Goal: Task Accomplishment & Management: Manage account settings

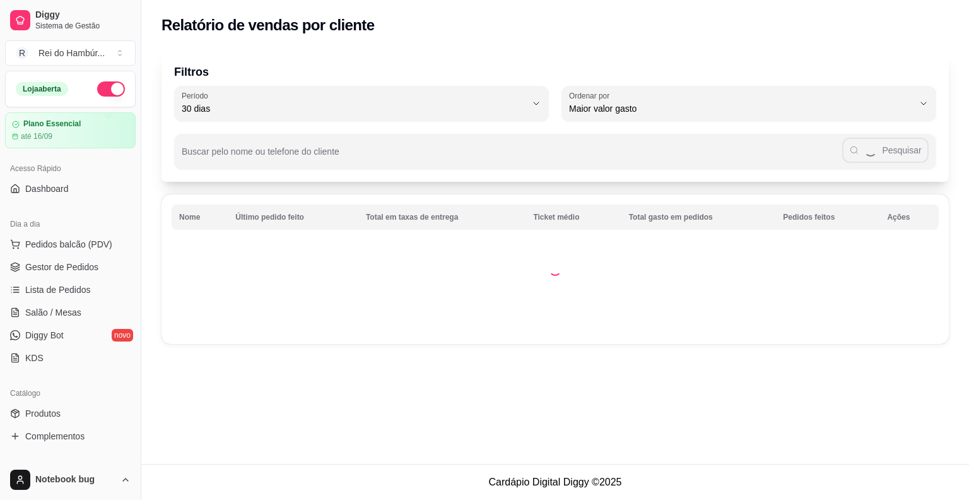
select select "30"
select select "HIGHEST_TOTAL_SPENT_WITH_ORDERS"
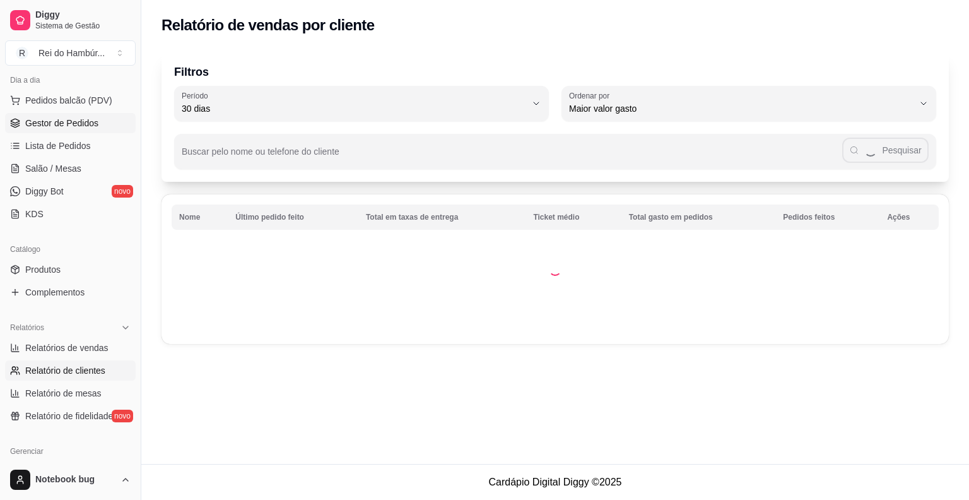
scroll to position [126, 0]
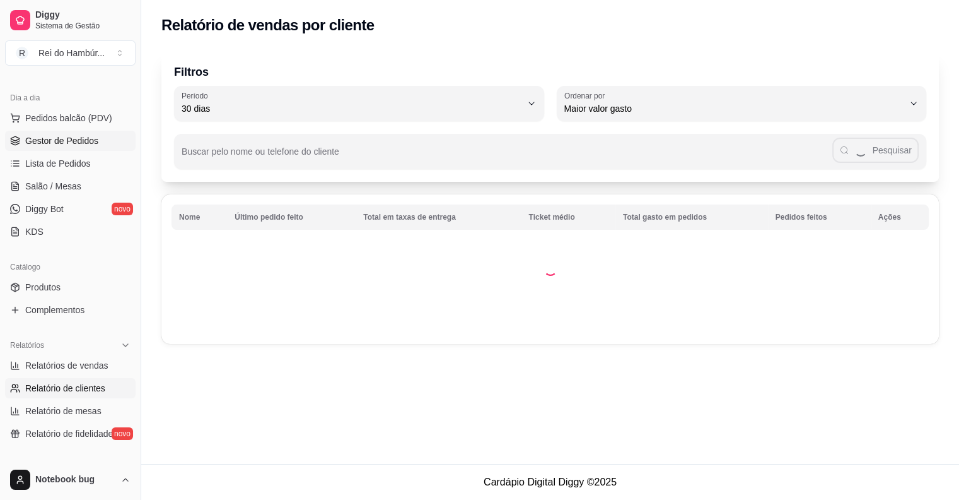
click at [98, 147] on link "Gestor de Pedidos" at bounding box center [70, 141] width 131 height 20
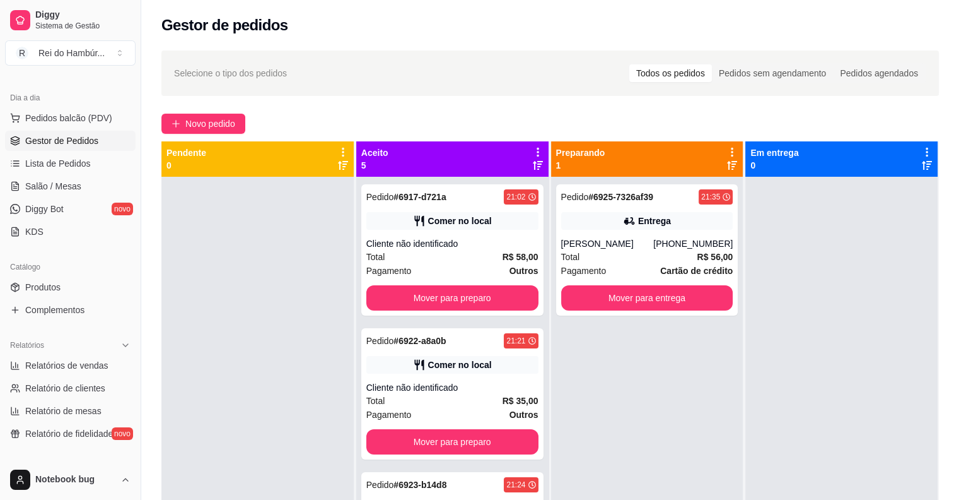
click at [97, 139] on span "Gestor de Pedidos" at bounding box center [61, 140] width 73 height 13
click at [103, 167] on link "Lista de Pedidos" at bounding box center [70, 163] width 131 height 20
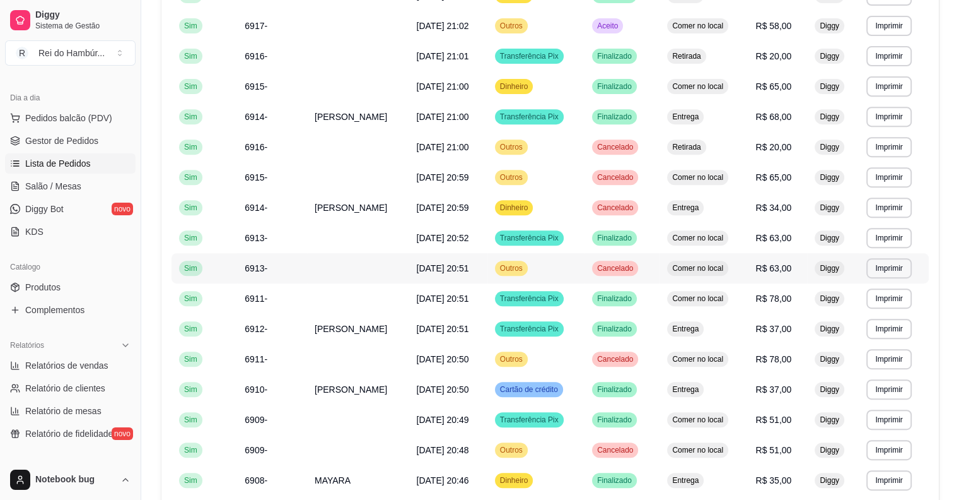
scroll to position [682, 0]
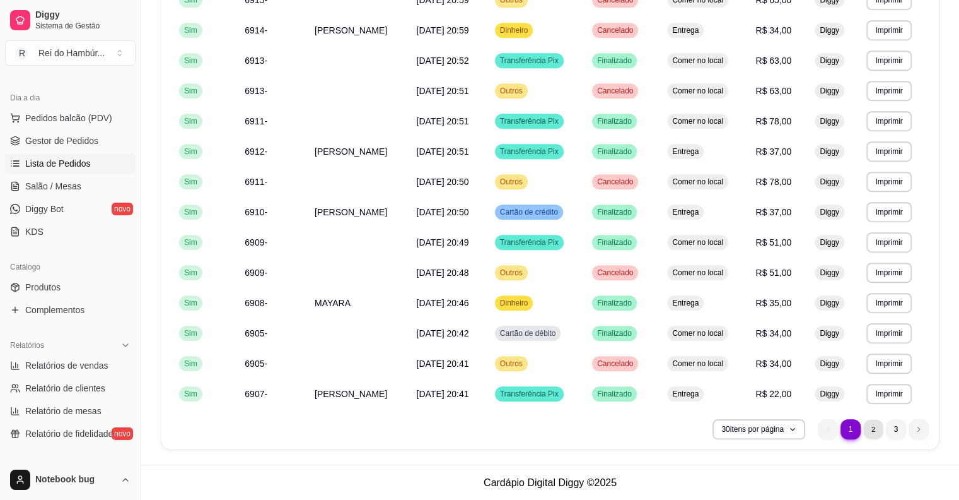
click at [878, 431] on li "2" at bounding box center [873, 429] width 20 height 20
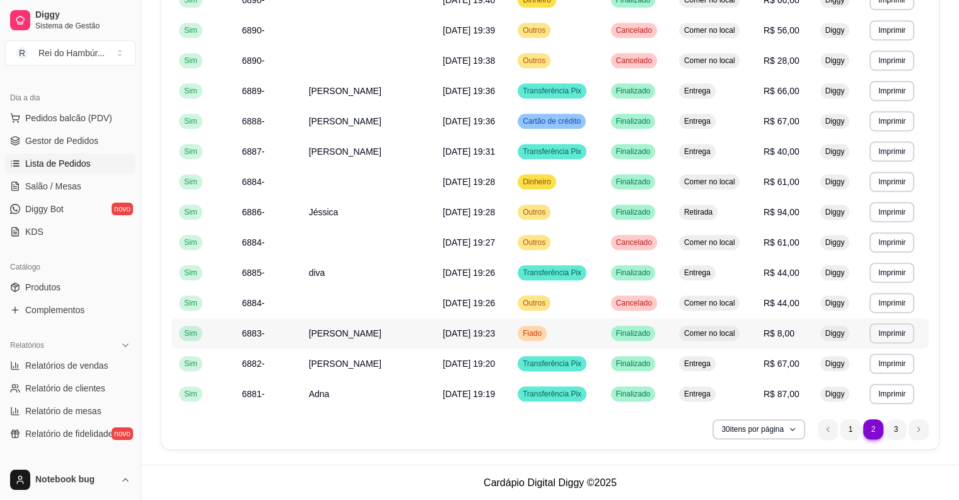
click at [472, 324] on td "[DATE] 19:23" at bounding box center [472, 333] width 75 height 30
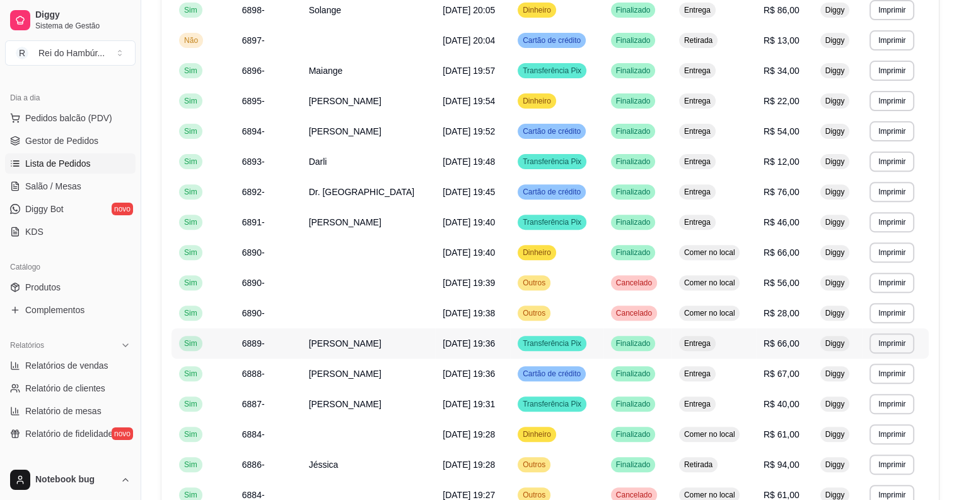
scroll to position [303, 0]
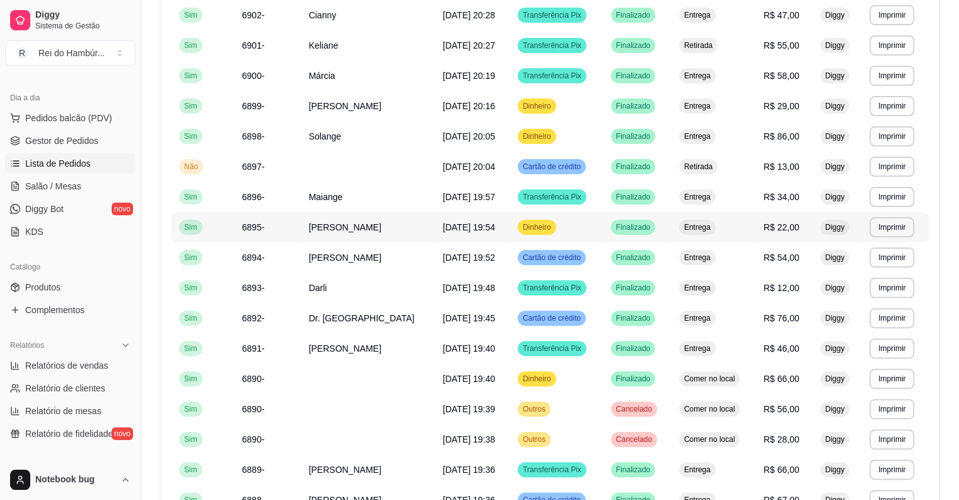
click at [478, 226] on span "[DATE] 19:54" at bounding box center [469, 227] width 52 height 10
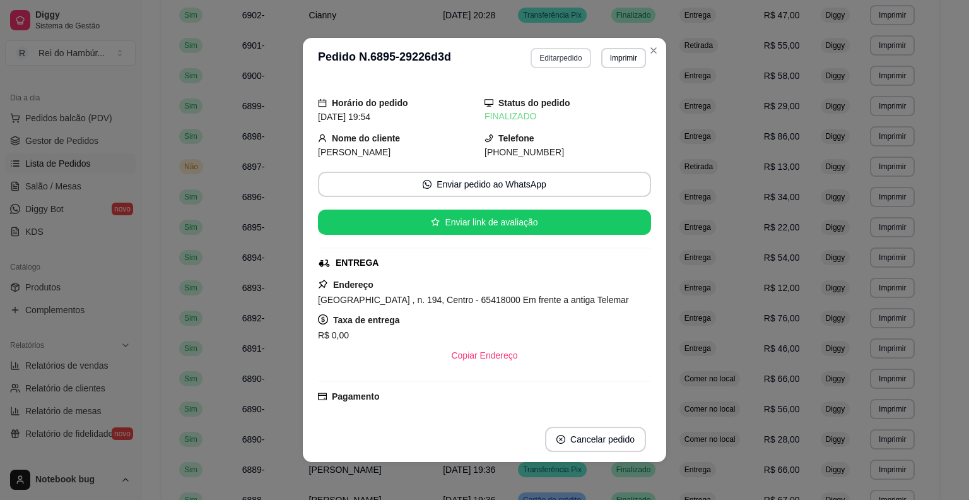
click at [573, 58] on button "Editar pedido" at bounding box center [560, 58] width 60 height 20
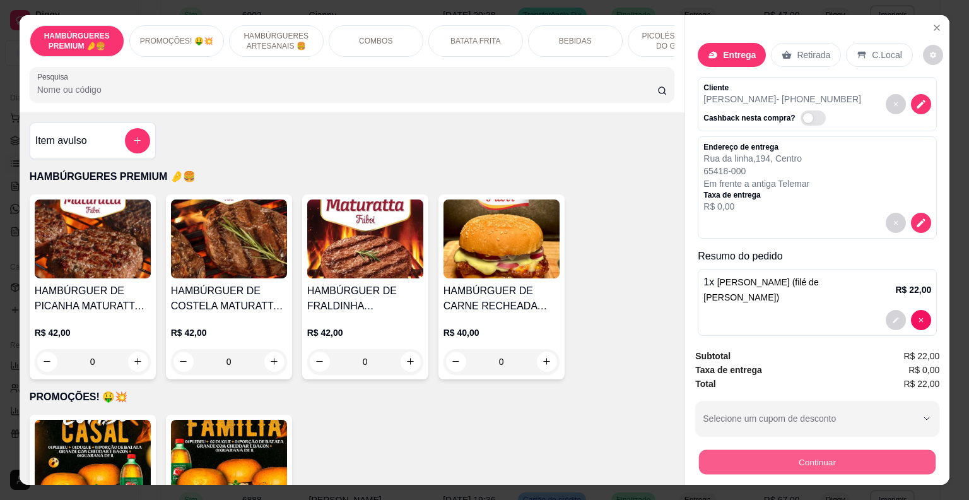
click at [762, 457] on button "Continuar" at bounding box center [817, 462] width 237 height 25
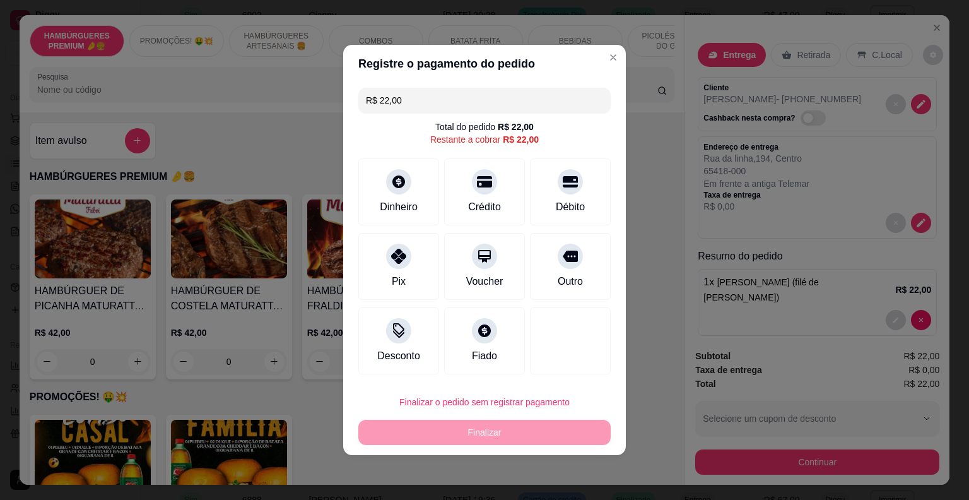
click at [444, 97] on input "R$ 22,00" at bounding box center [484, 100] width 237 height 25
click at [410, 192] on div "Dinheiro" at bounding box center [398, 190] width 89 height 74
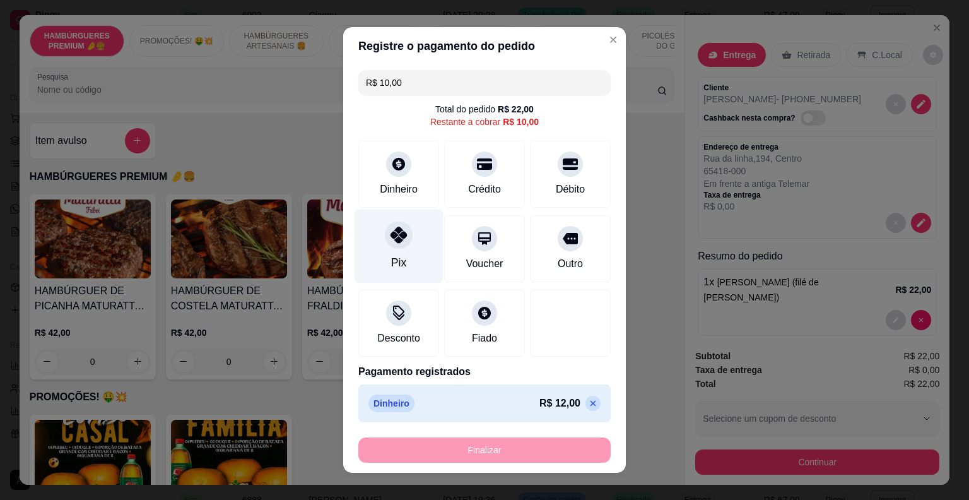
click at [400, 255] on div "Pix" at bounding box center [398, 246] width 89 height 74
type input "R$ 0,00"
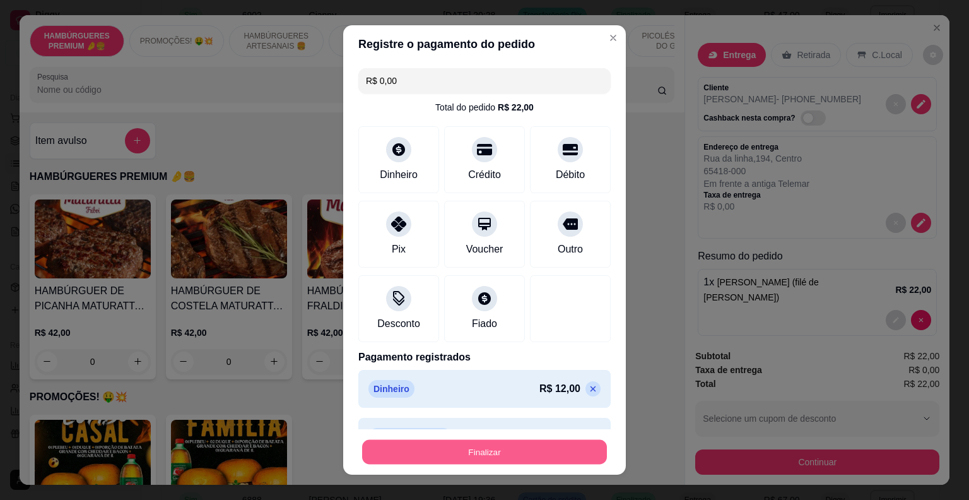
click at [453, 447] on button "Finalizar" at bounding box center [484, 452] width 245 height 25
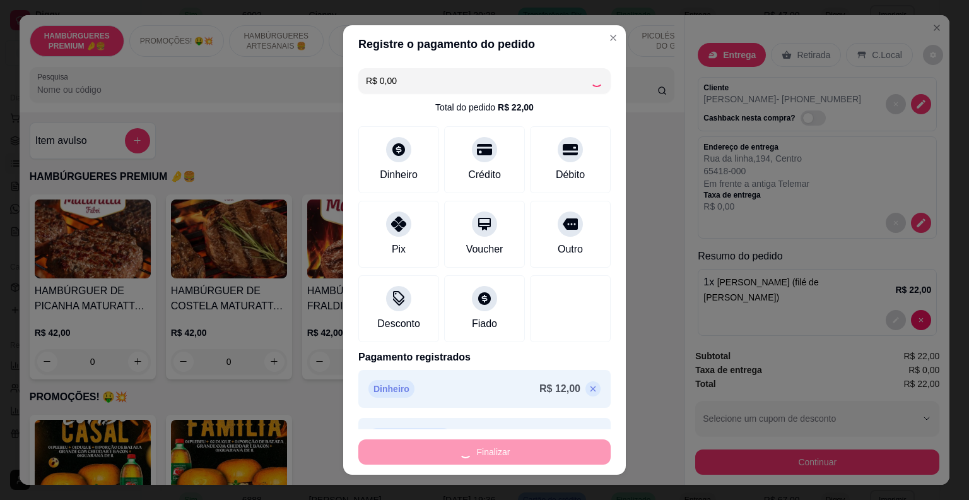
type input "0"
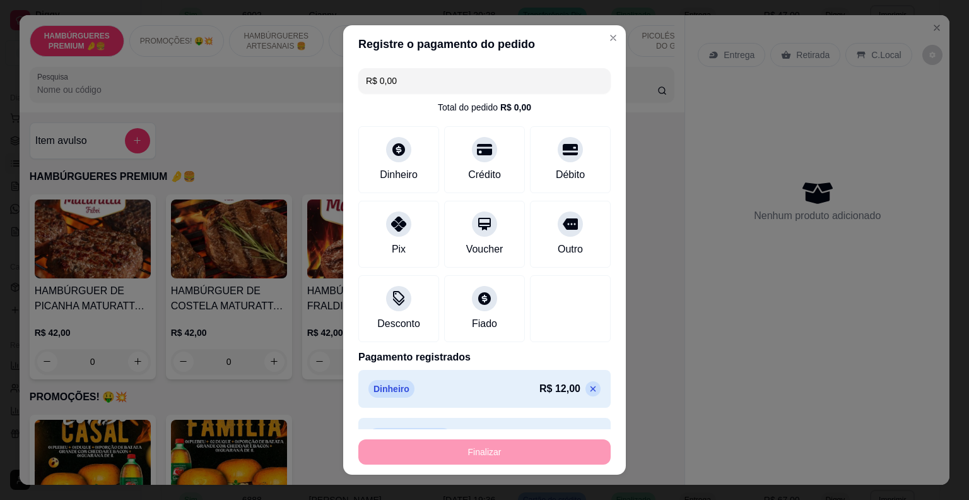
type input "-R$ 22,00"
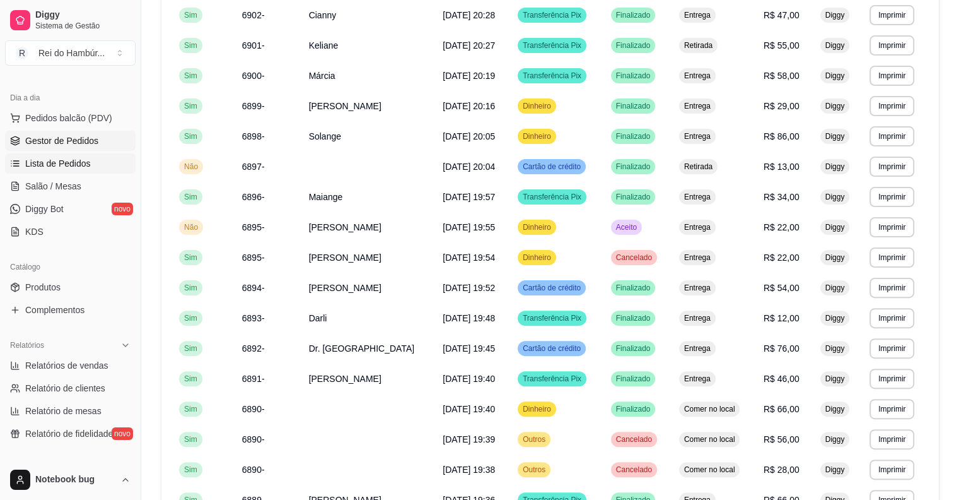
click at [42, 134] on span "Gestor de Pedidos" at bounding box center [61, 140] width 73 height 13
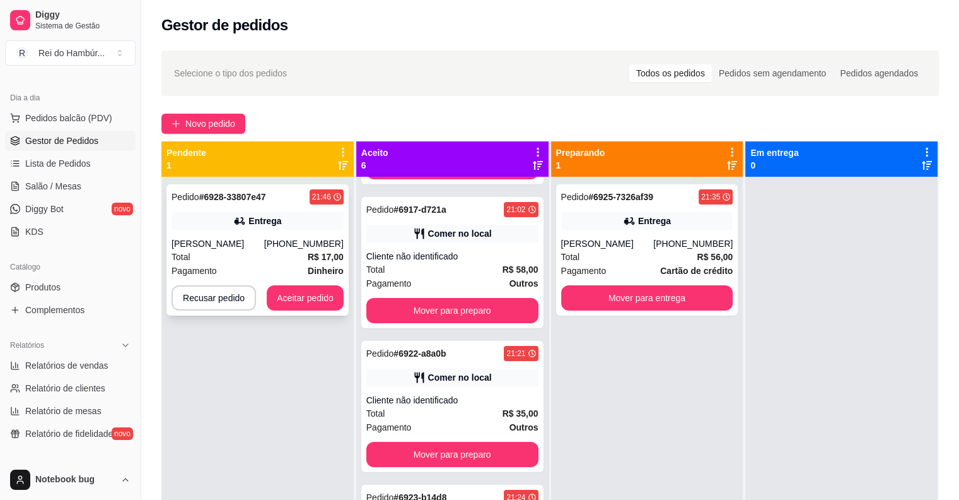
scroll to position [189, 0]
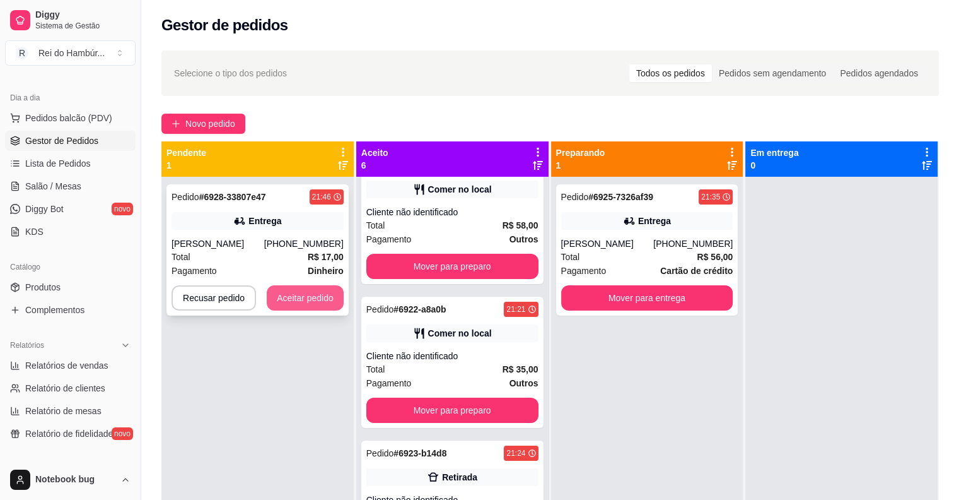
click at [305, 295] on button "Aceitar pedido" at bounding box center [305, 297] width 77 height 25
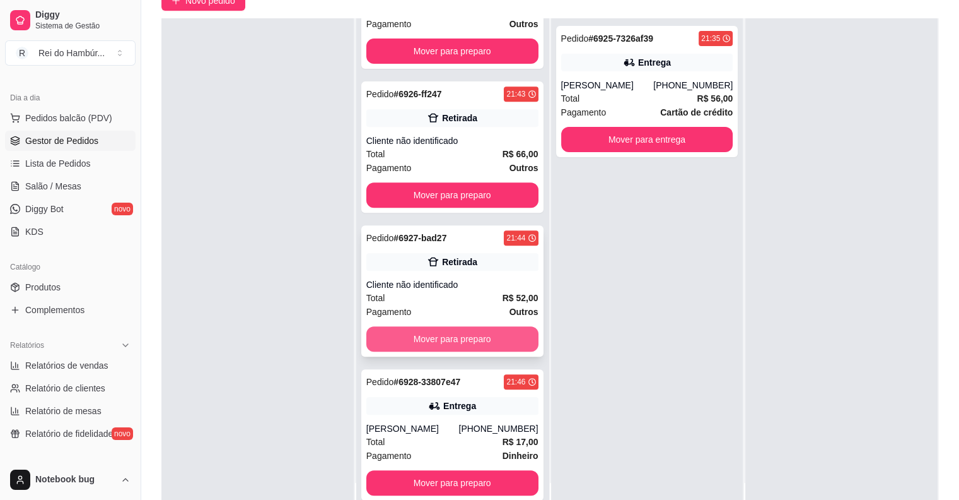
scroll to position [192, 0]
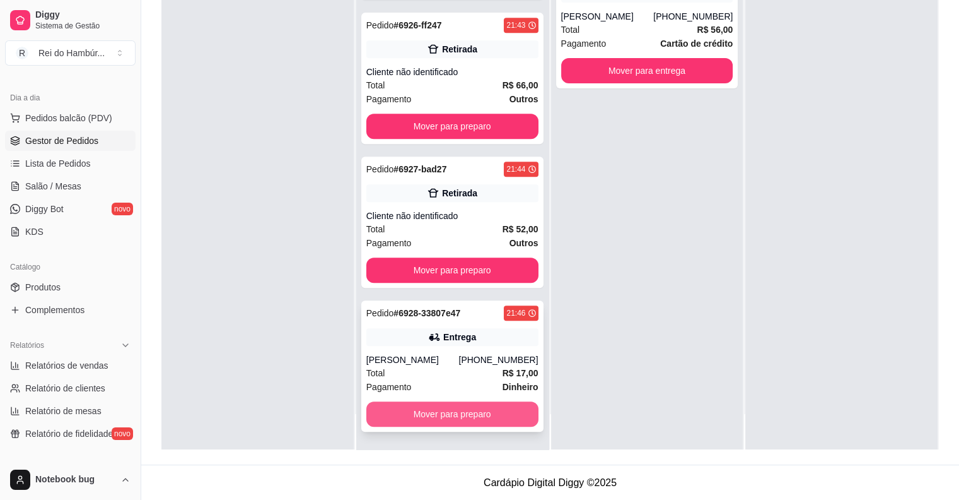
click at [460, 414] on button "Mover para preparo" at bounding box center [452, 413] width 172 height 25
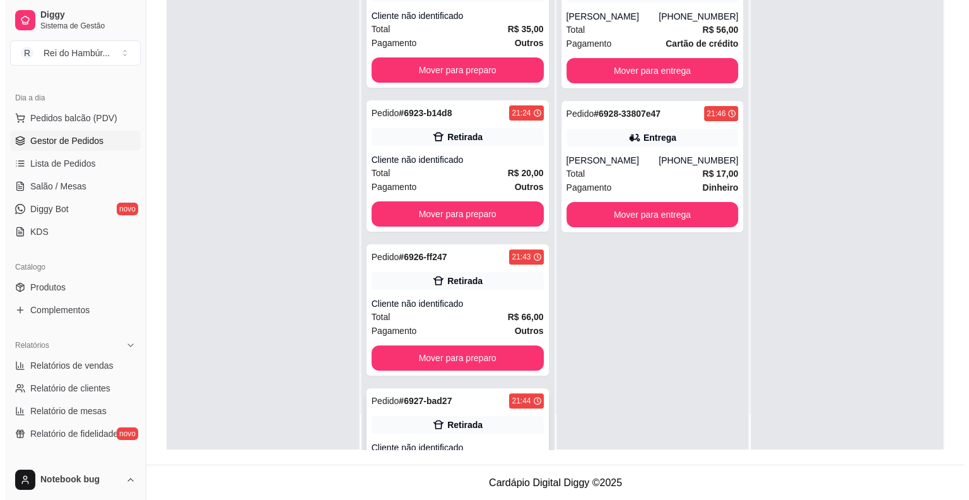
scroll to position [390, 0]
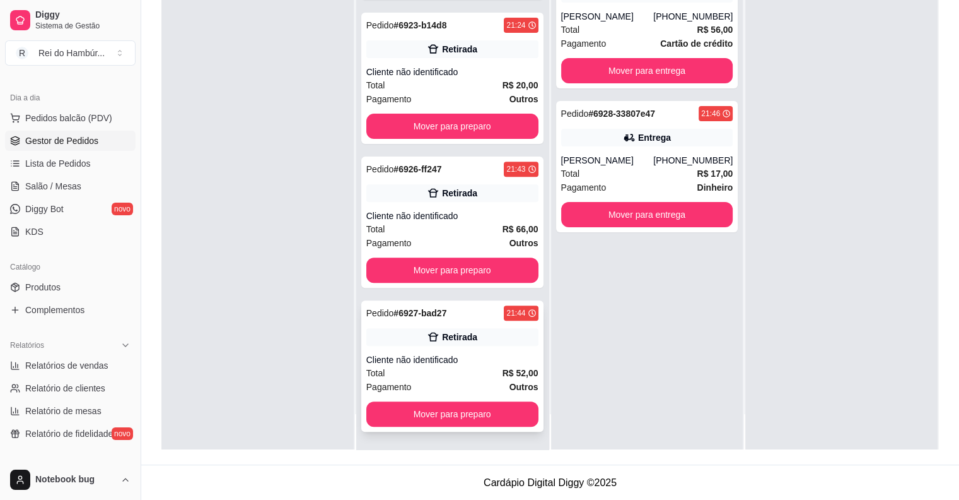
click at [449, 346] on div "Pedido # 6927-bad27 21:44 Retirada Cliente não identificado Total R$ 52,00 Paga…" at bounding box center [452, 365] width 182 height 131
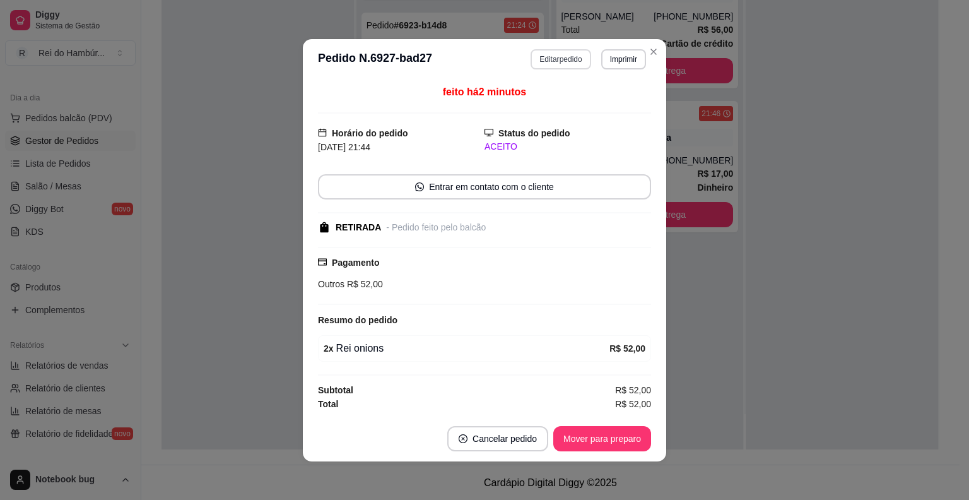
click at [554, 53] on button "Editar pedido" at bounding box center [560, 59] width 60 height 20
click at [559, 36] on p "BEBIDAS" at bounding box center [575, 41] width 33 height 10
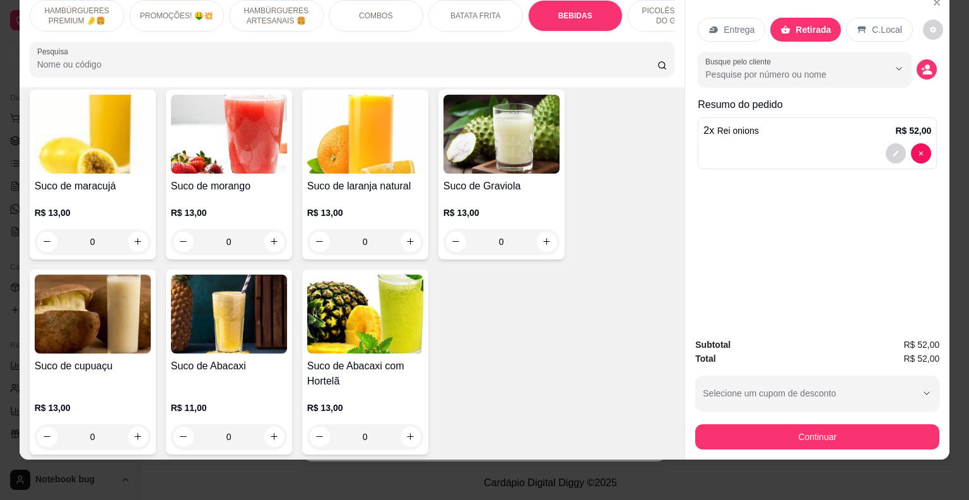
scroll to position [3080, 0]
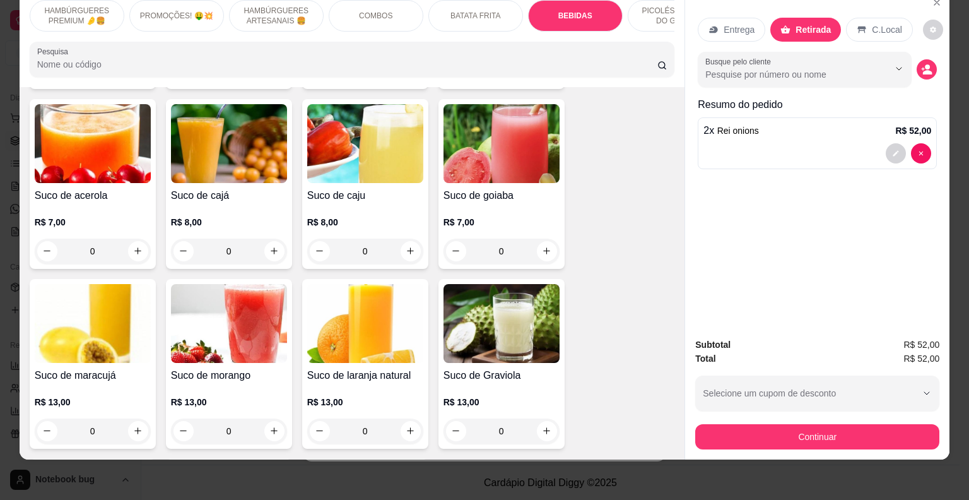
click at [535, 238] on div "0" at bounding box center [501, 250] width 116 height 25
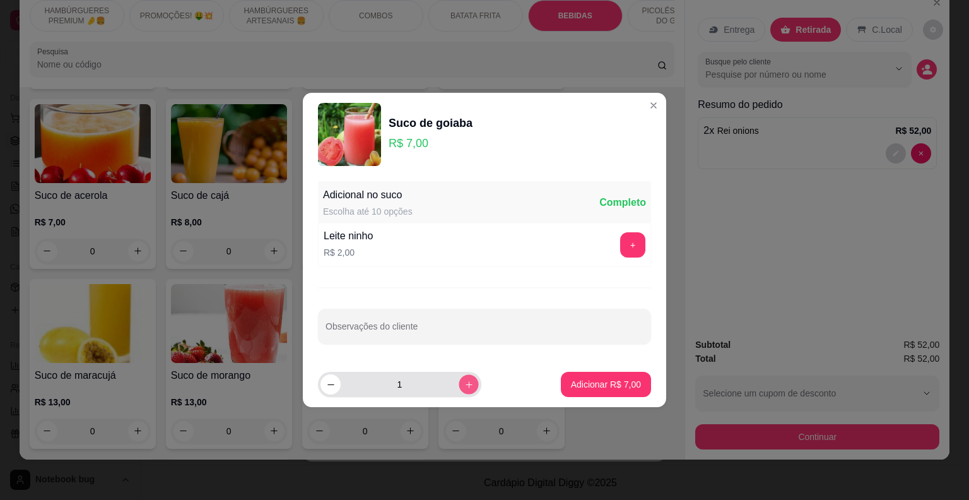
click at [464, 384] on icon "increase-product-quantity" at bounding box center [468, 384] width 9 height 9
type input "2"
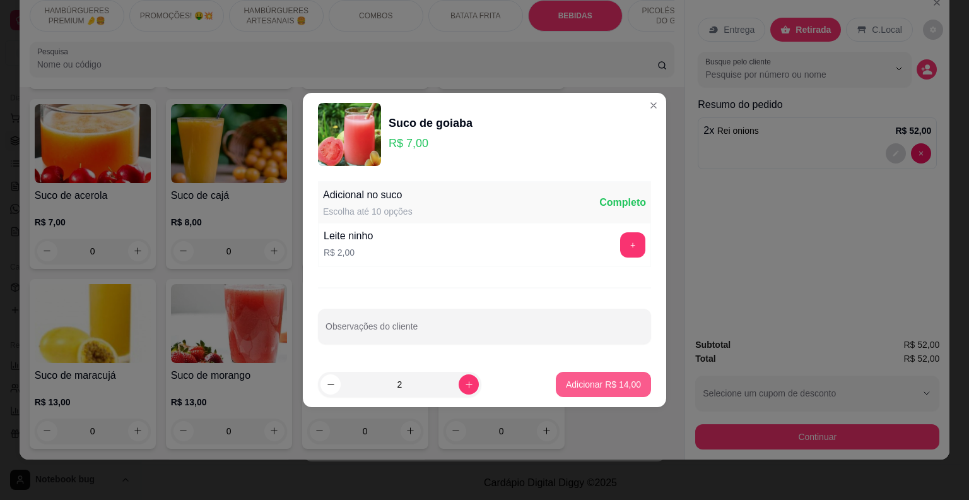
click at [568, 378] on p "Adicionar R$ 14,00" at bounding box center [603, 384] width 75 height 13
type input "2"
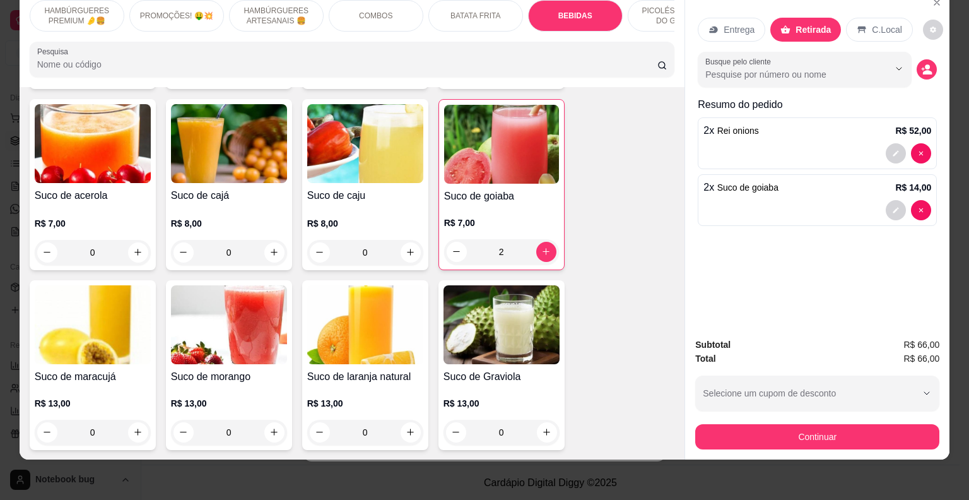
drag, startPoint x: 709, startPoint y: 404, endPoint x: 709, endPoint y: 421, distance: 17.7
click at [709, 421] on div "Subtotal R$ 66,00 Total R$ 66,00 Selecione um cupom de desconto REIDOHAMBURGUER…" at bounding box center [817, 393] width 244 height 112
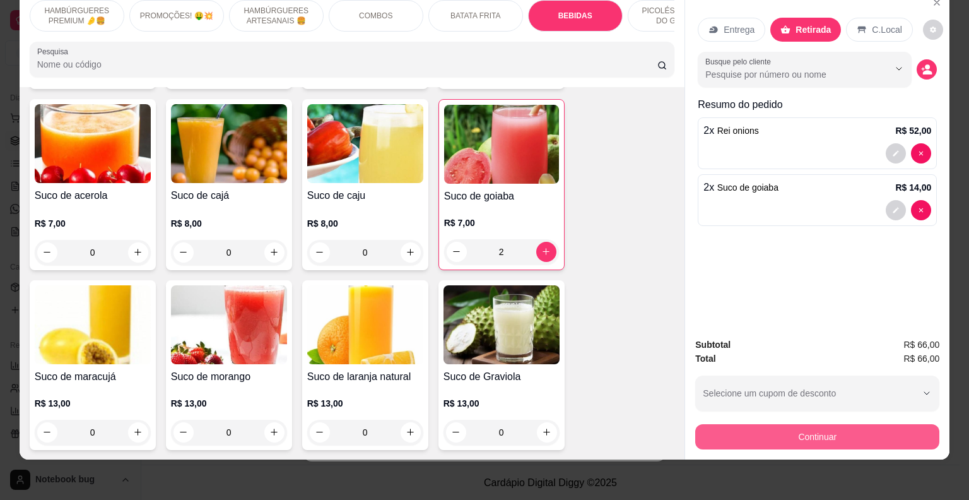
click at [709, 424] on button "Continuar" at bounding box center [817, 436] width 244 height 25
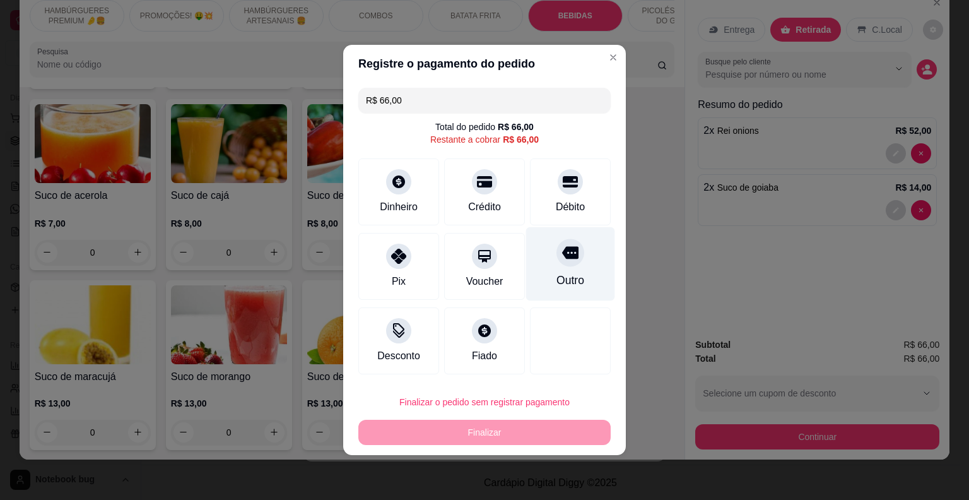
click at [556, 275] on div "Outro" at bounding box center [570, 280] width 28 height 16
type input "R$ 0,00"
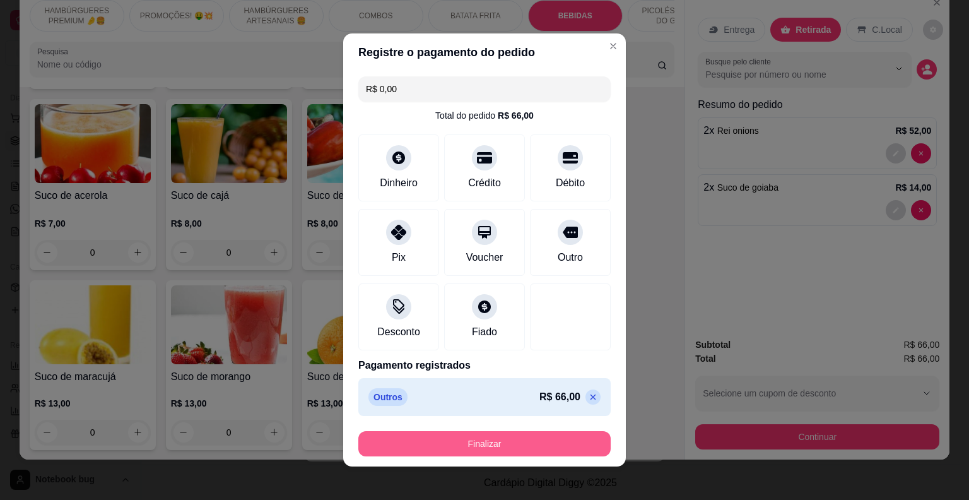
click at [521, 435] on button "Finalizar" at bounding box center [484, 443] width 252 height 25
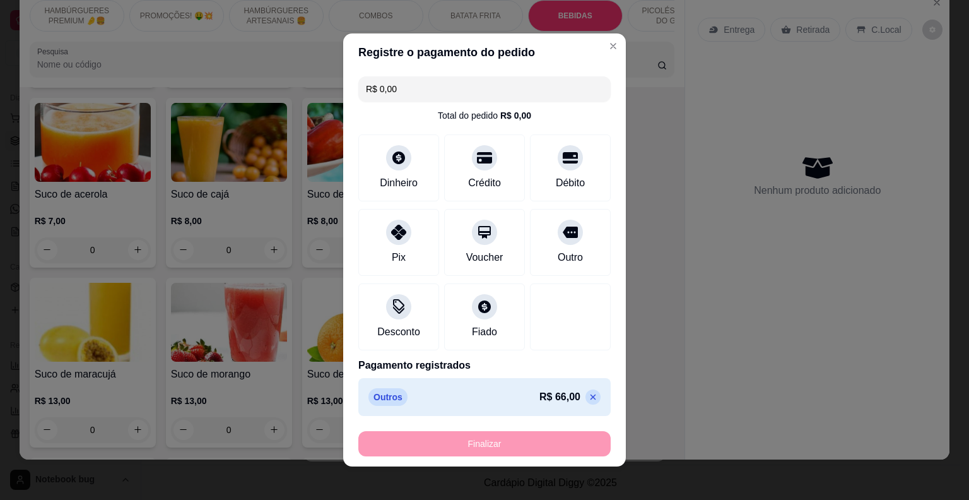
type input "0"
type input "-R$ 66,00"
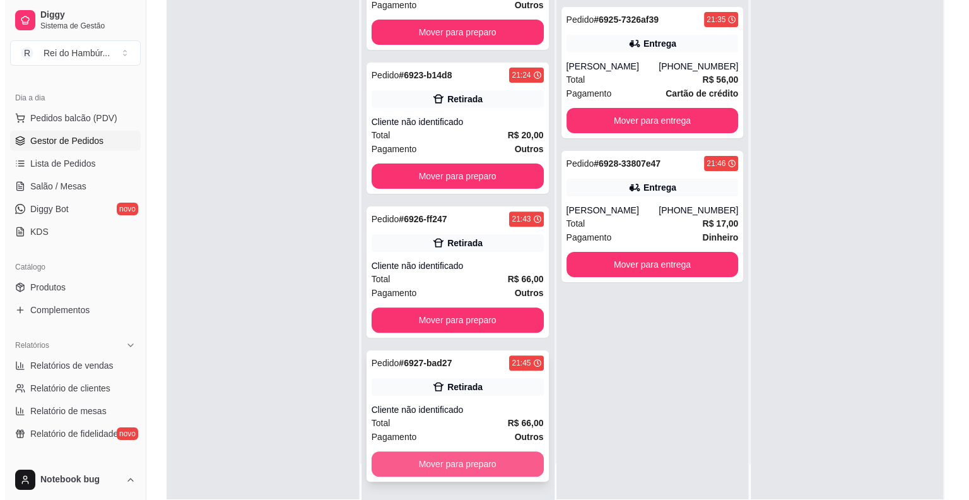
scroll to position [192, 0]
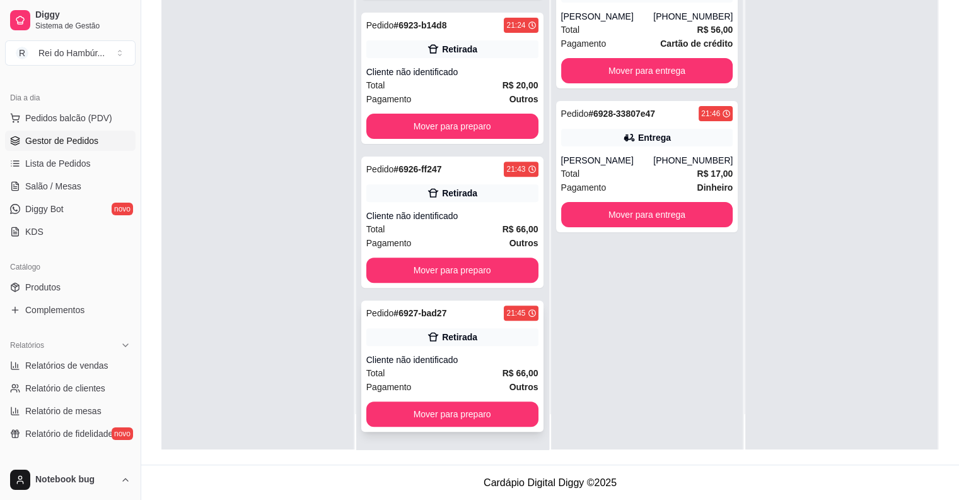
click at [491, 348] on div "Pedido # 6927-bad27 21:45 Retirada Cliente não identificado Total R$ 66,00 Paga…" at bounding box center [452, 365] width 182 height 131
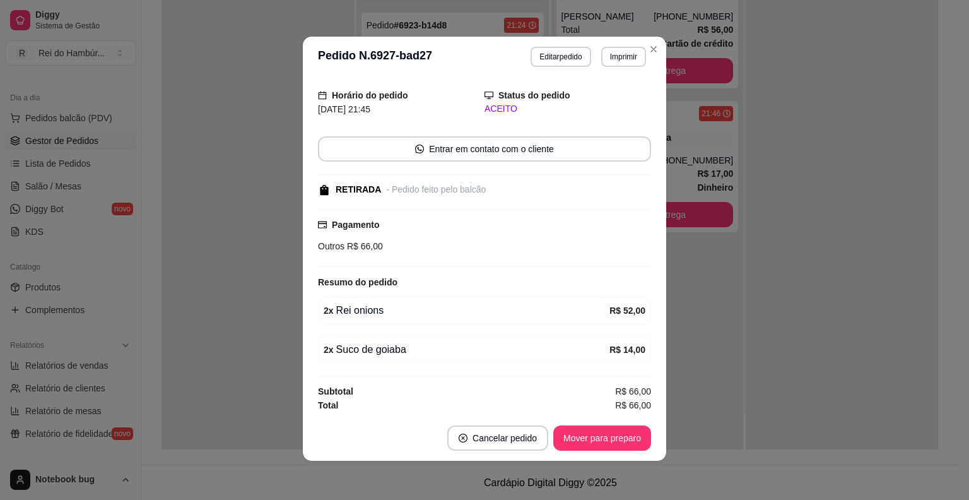
scroll to position [3, 0]
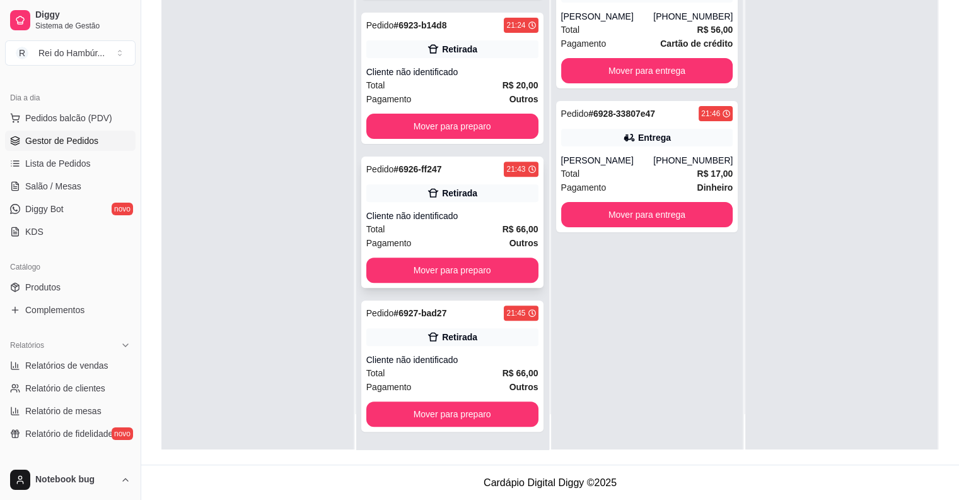
click at [441, 212] on div "Cliente não identificado" at bounding box center [452, 215] width 172 height 13
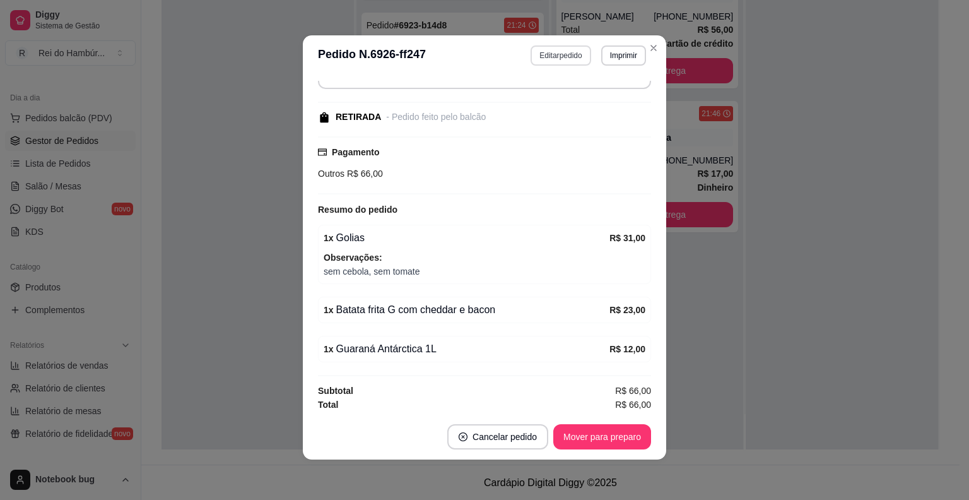
click at [569, 53] on button "Editar pedido" at bounding box center [560, 55] width 60 height 20
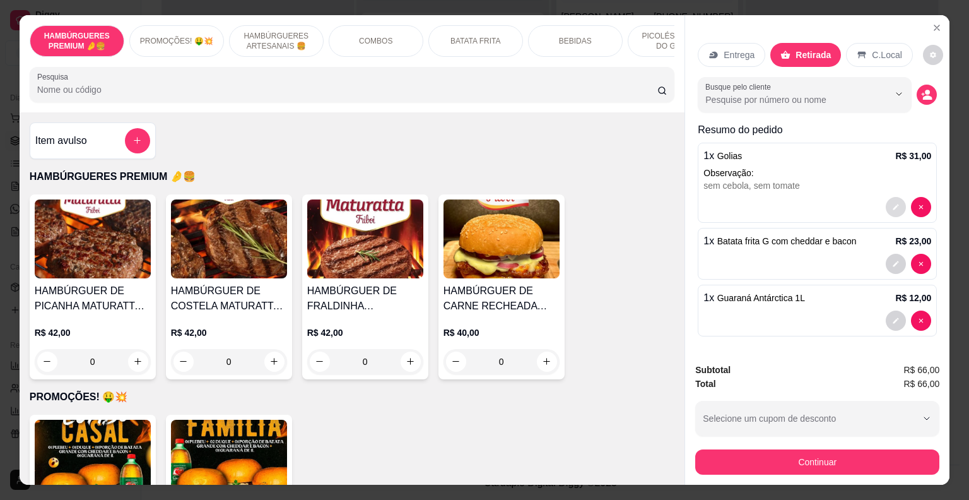
click at [892, 197] on button "decrease-product-quantity" at bounding box center [895, 207] width 20 height 20
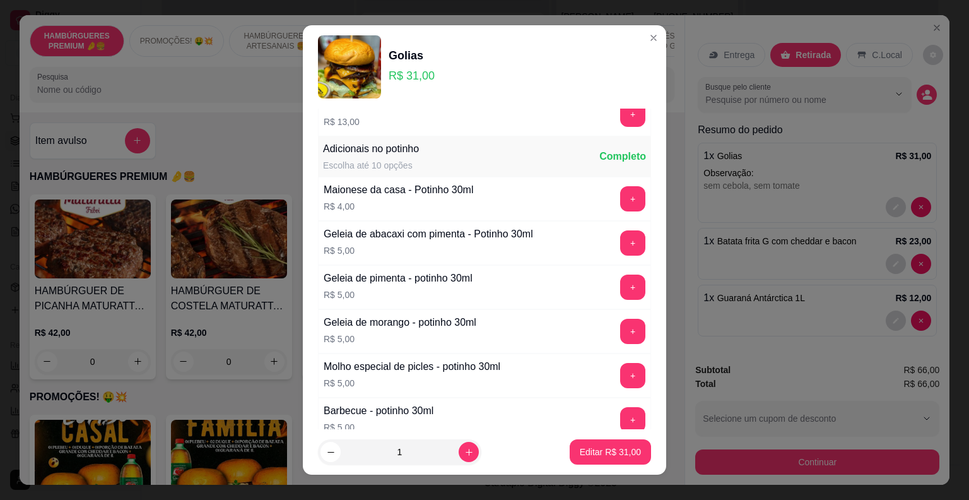
scroll to position [820, 0]
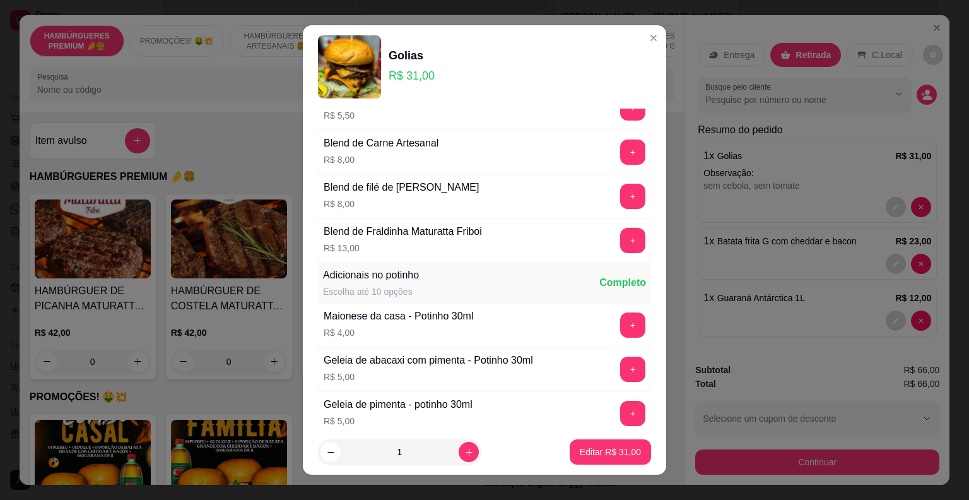
click at [620, 318] on button "+" at bounding box center [632, 324] width 25 height 25
click at [600, 462] on button "Editar R$ 35,00" at bounding box center [610, 451] width 81 height 25
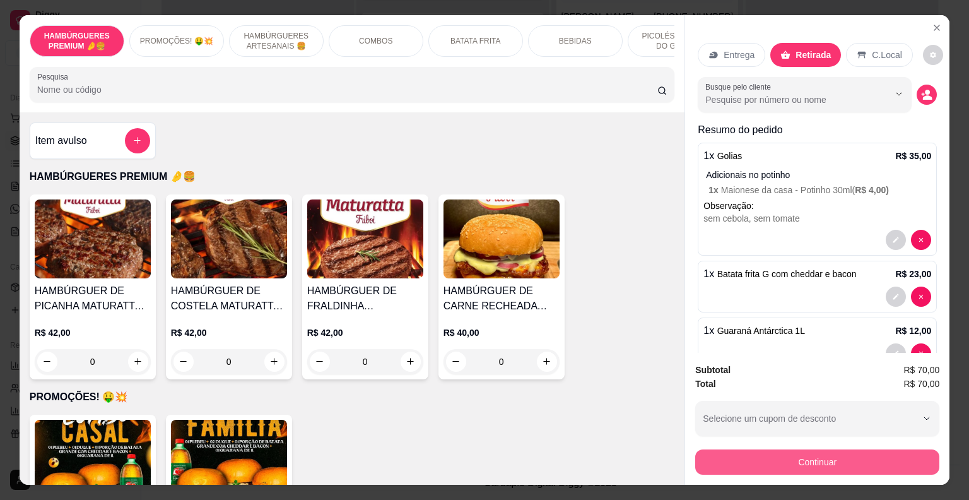
click at [776, 456] on button "Continuar" at bounding box center [817, 461] width 244 height 25
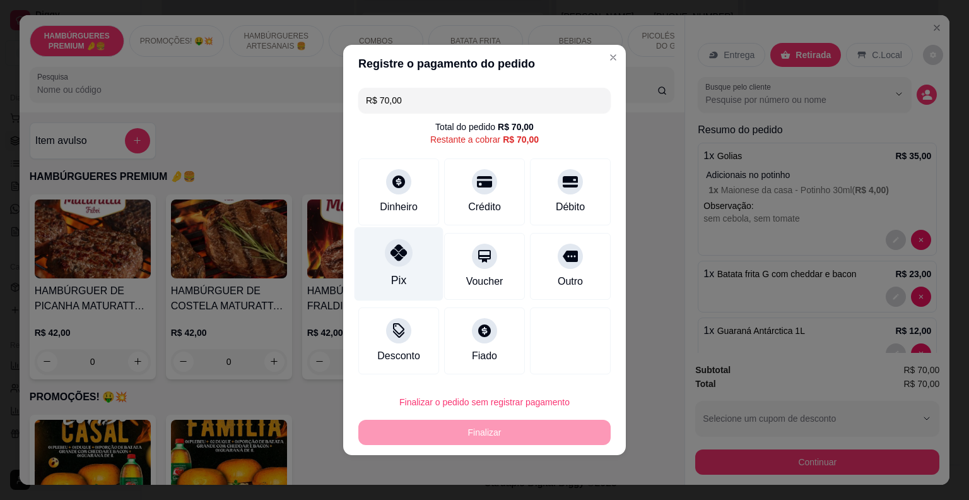
click at [383, 269] on div "Pix" at bounding box center [398, 264] width 89 height 74
type input "R$ 0,00"
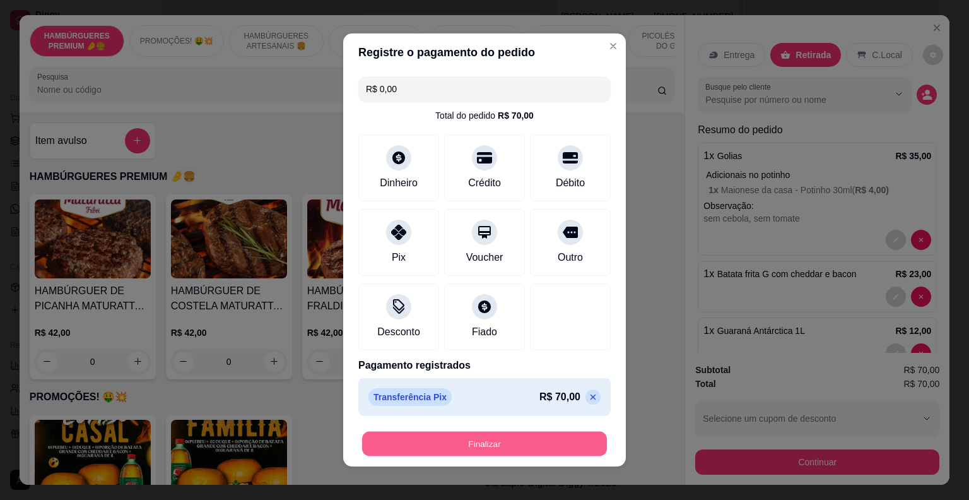
click at [510, 440] on button "Finalizar" at bounding box center [484, 443] width 245 height 25
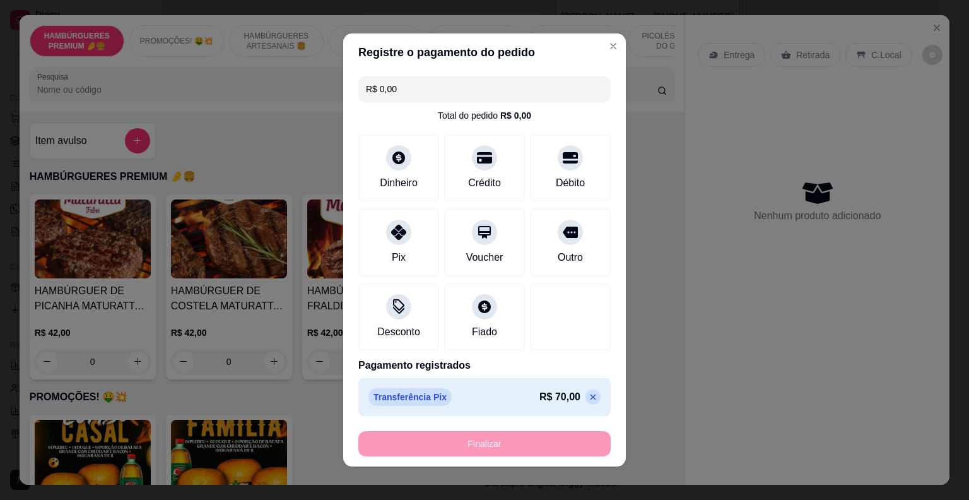
type input "0"
type input "-R$ 70,00"
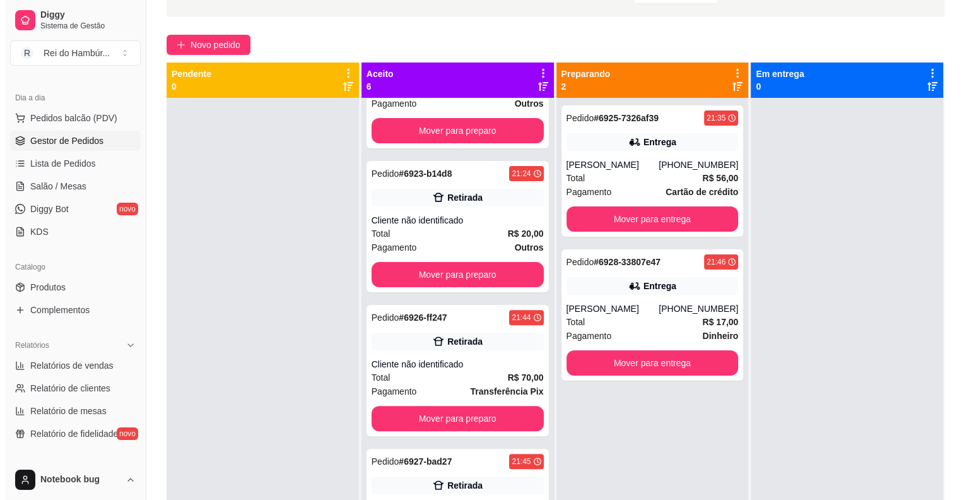
scroll to position [3, 0]
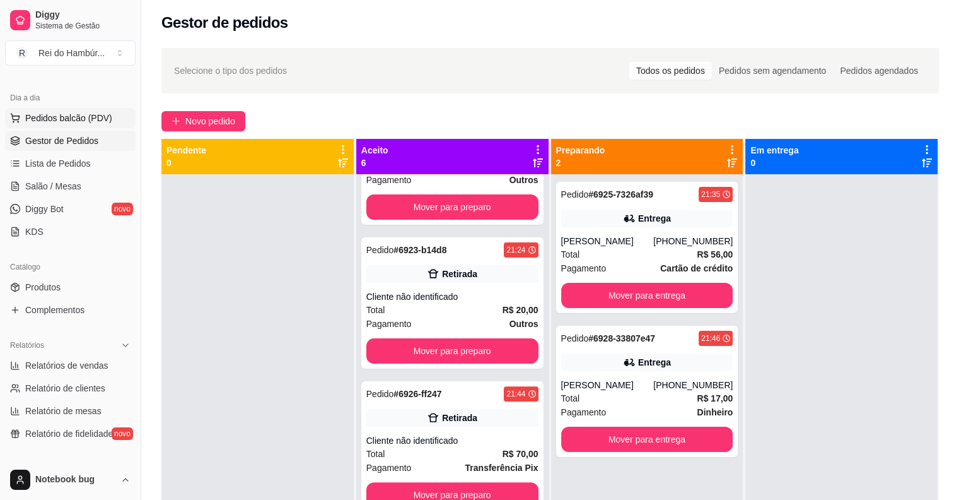
click at [96, 121] on span "Pedidos balcão (PDV)" at bounding box center [68, 118] width 87 height 13
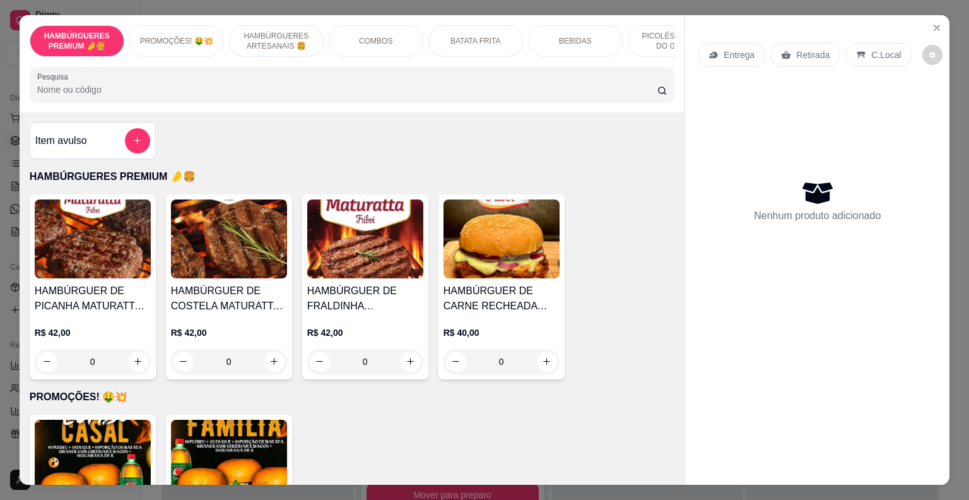
click at [638, 36] on p "PICOLÉS FRUTOS DO GOIÁS" at bounding box center [674, 41] width 73 height 20
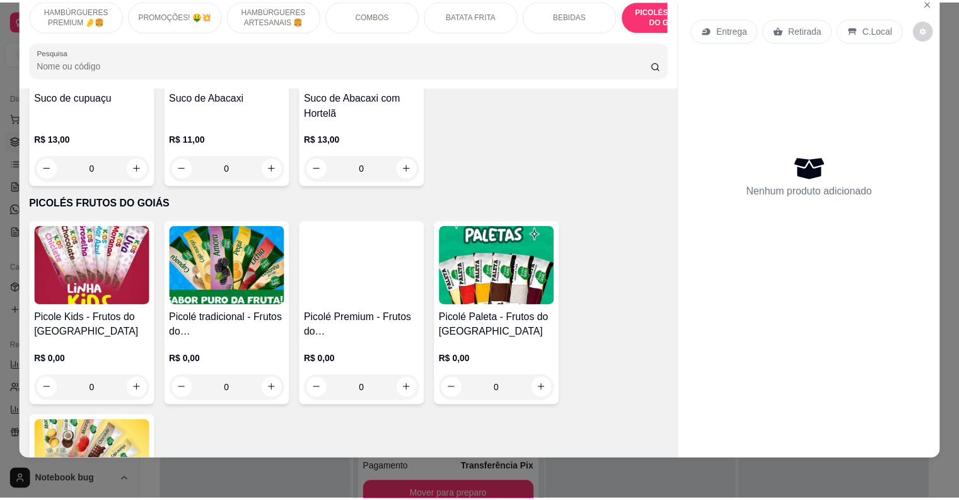
scroll to position [3789, 0]
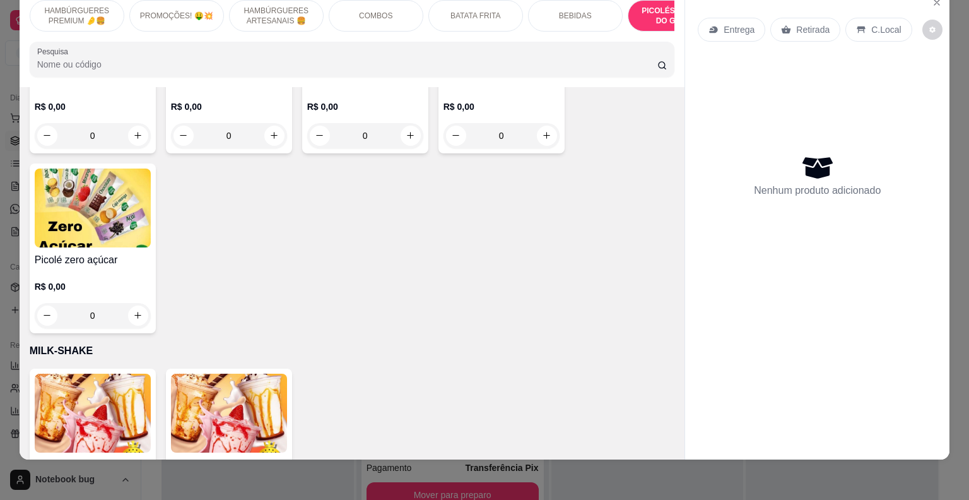
click at [138, 267] on div "R$ 0,00 0" at bounding box center [93, 297] width 116 height 61
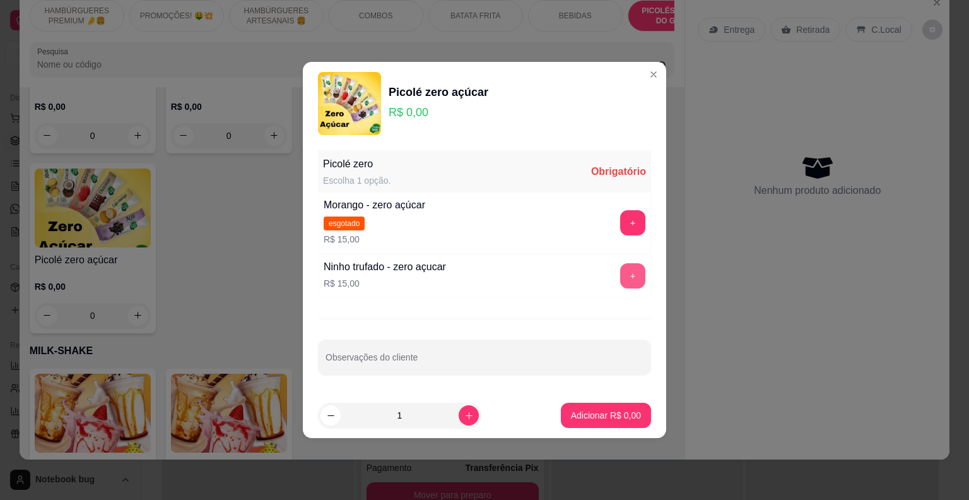
click at [620, 280] on button "+" at bounding box center [632, 275] width 25 height 25
click at [600, 412] on p "Adicionar R$ 15,00" at bounding box center [603, 415] width 75 height 13
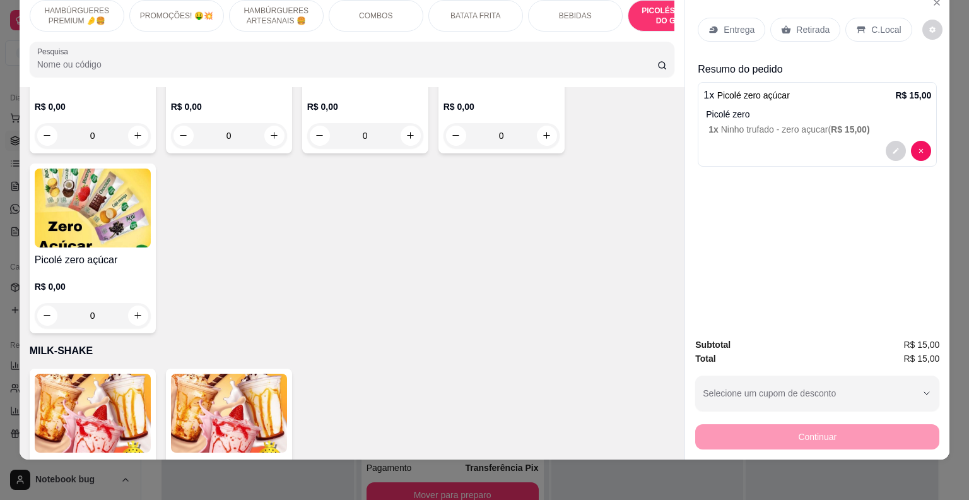
click at [807, 18] on div "Retirada" at bounding box center [805, 30] width 70 height 24
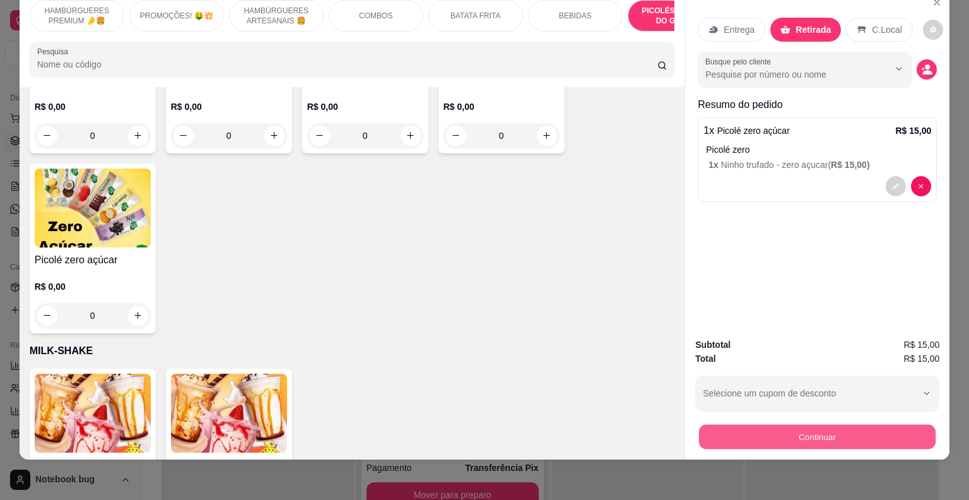
click at [762, 424] on button "Continuar" at bounding box center [817, 436] width 237 height 25
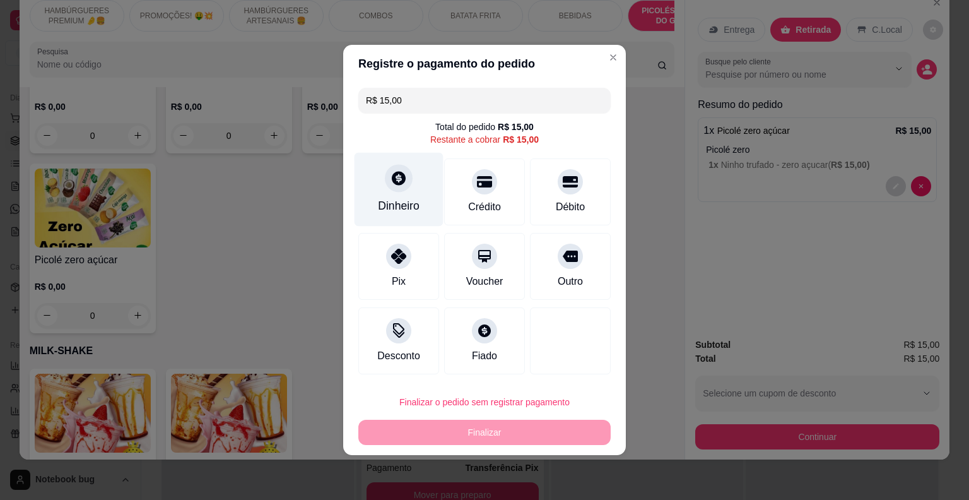
click at [409, 197] on div "Dinheiro" at bounding box center [398, 190] width 89 height 74
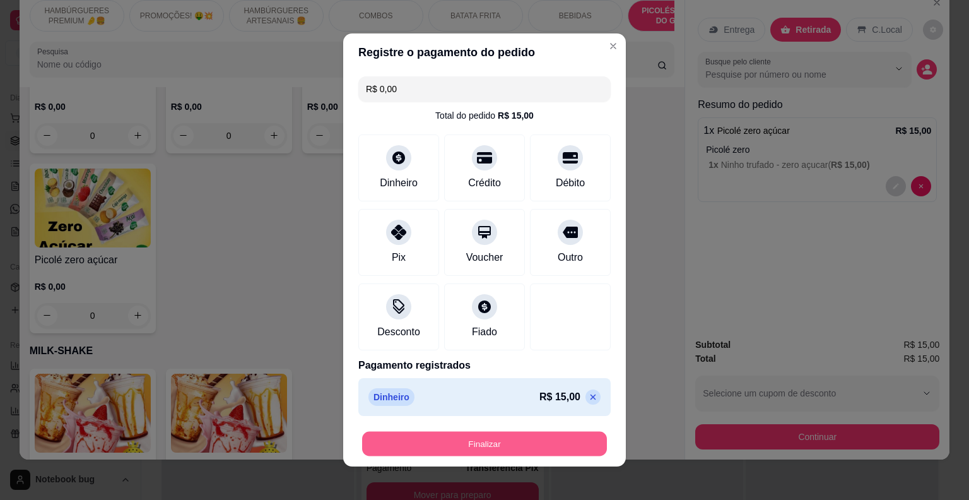
click at [539, 435] on button "Finalizar" at bounding box center [484, 443] width 245 height 25
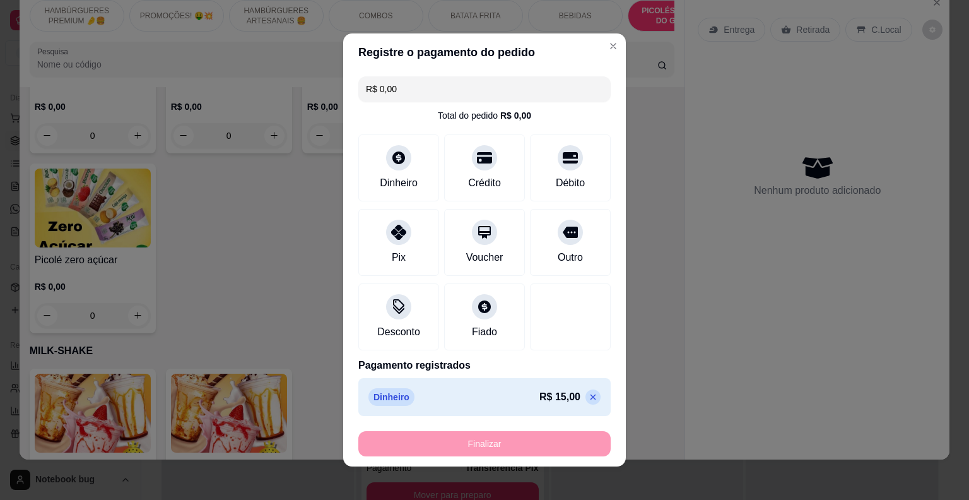
type input "-R$ 15,00"
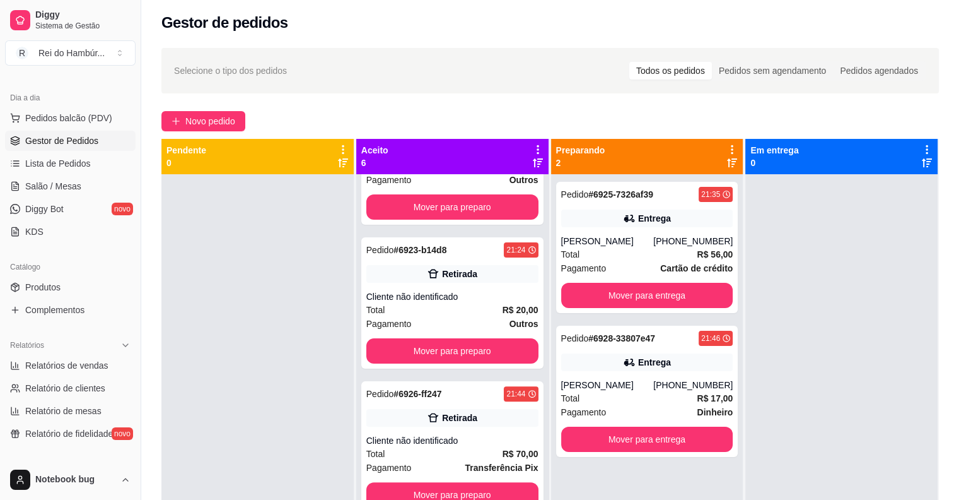
click at [785, 295] on div at bounding box center [841, 424] width 192 height 500
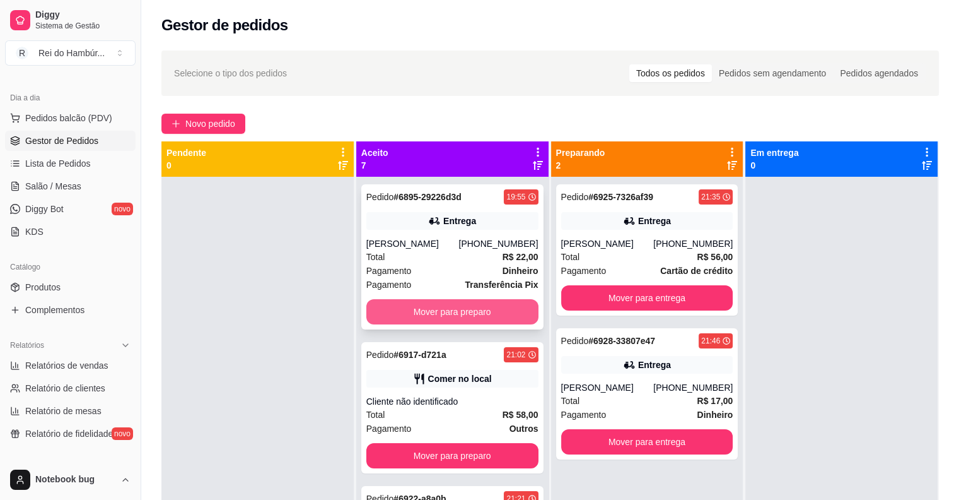
click at [498, 314] on button "Mover para preparo" at bounding box center [452, 311] width 172 height 25
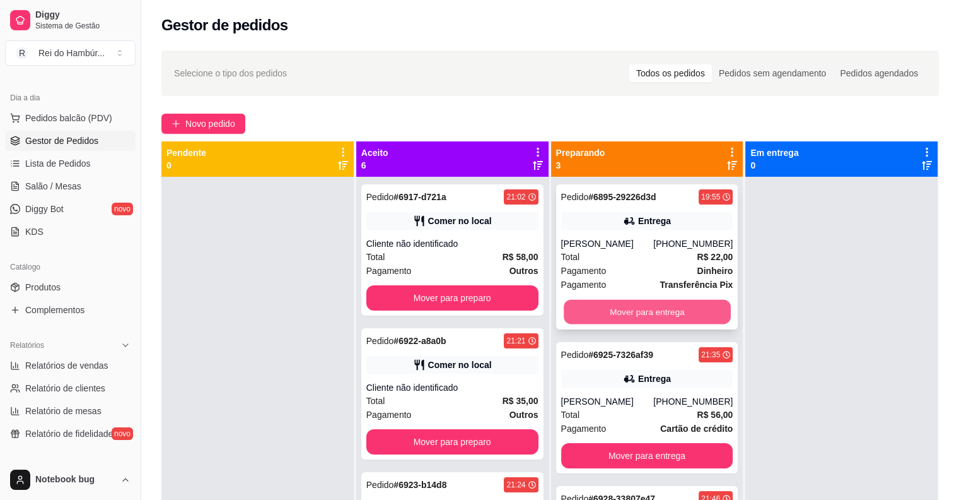
click at [594, 302] on button "Mover para entrega" at bounding box center [647, 312] width 167 height 25
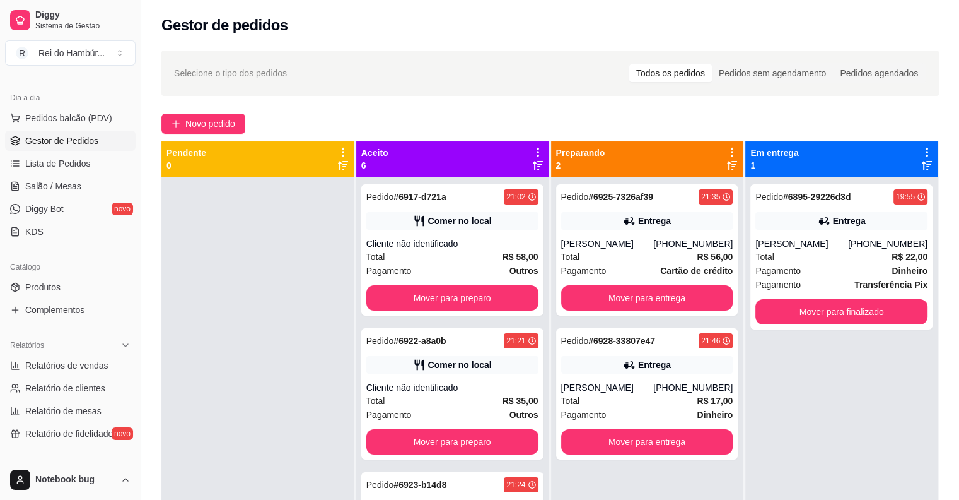
click at [790, 335] on div "Pedido # 6895-29226d3d 19:55 Entrega [PERSON_NAME] [PHONE_NUMBER] Total R$ 22,0…" at bounding box center [841, 427] width 192 height 500
click at [786, 319] on button "Mover para finalizado" at bounding box center [842, 311] width 172 height 25
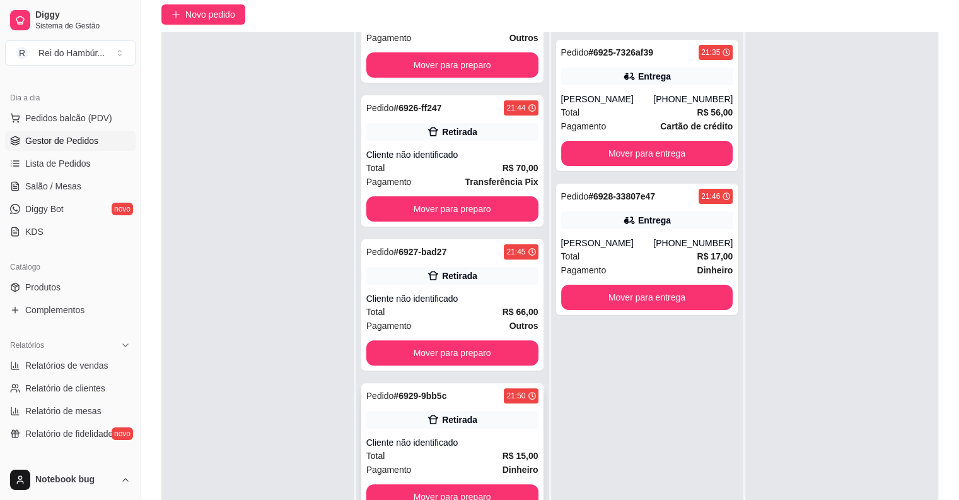
scroll to position [189, 0]
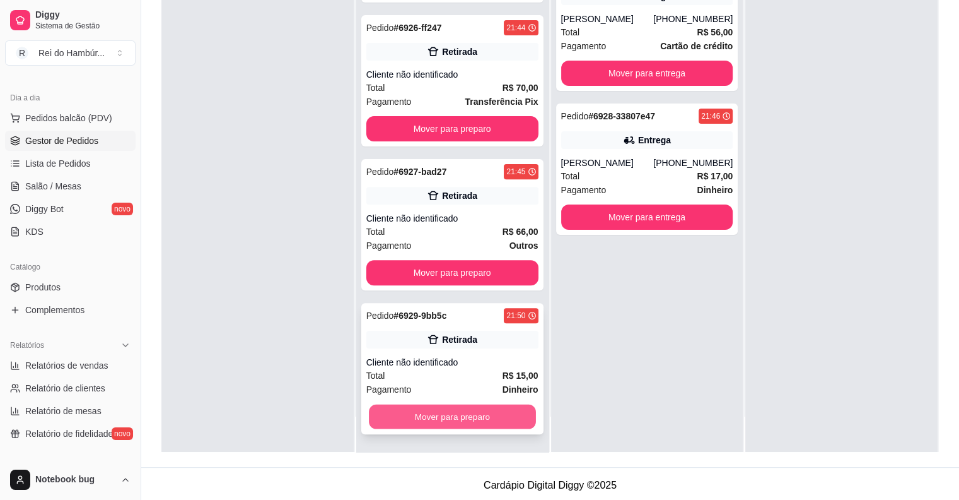
click at [504, 409] on button "Mover para preparo" at bounding box center [452, 416] width 167 height 25
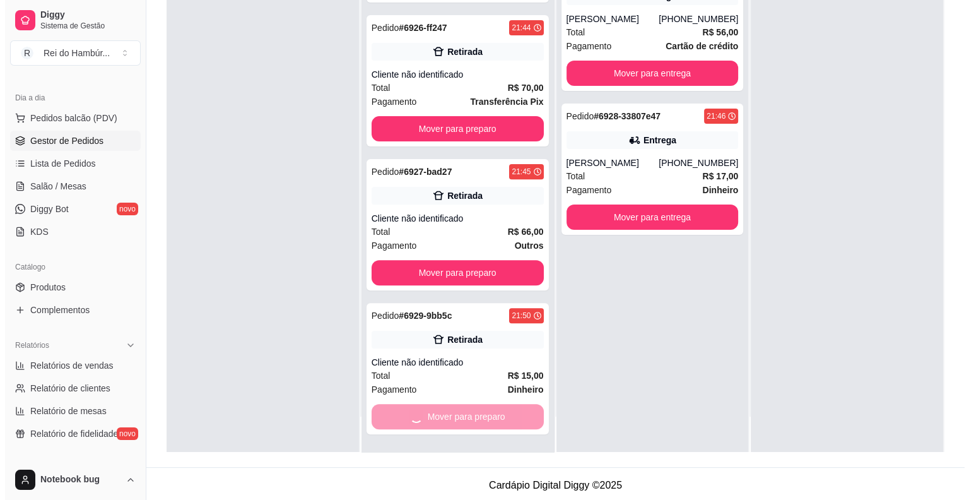
scroll to position [232, 0]
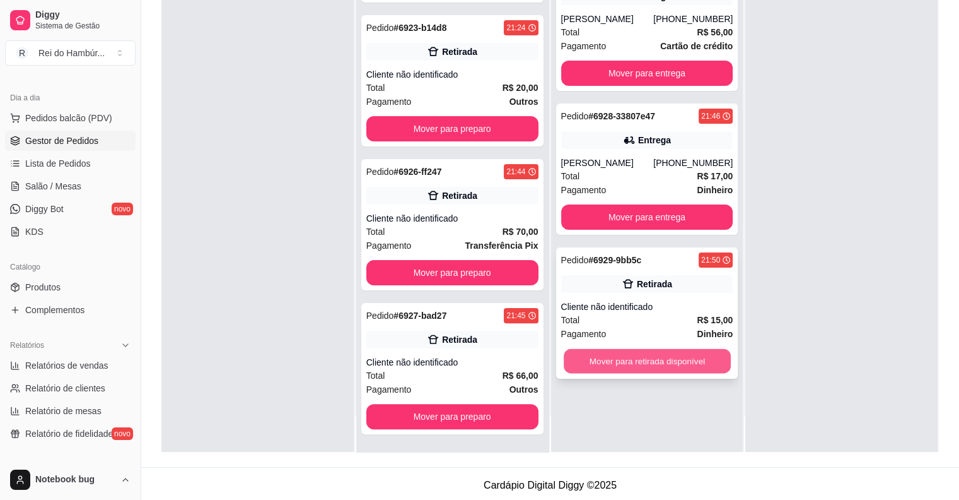
click at [616, 353] on button "Mover para retirada disponível" at bounding box center [647, 361] width 167 height 25
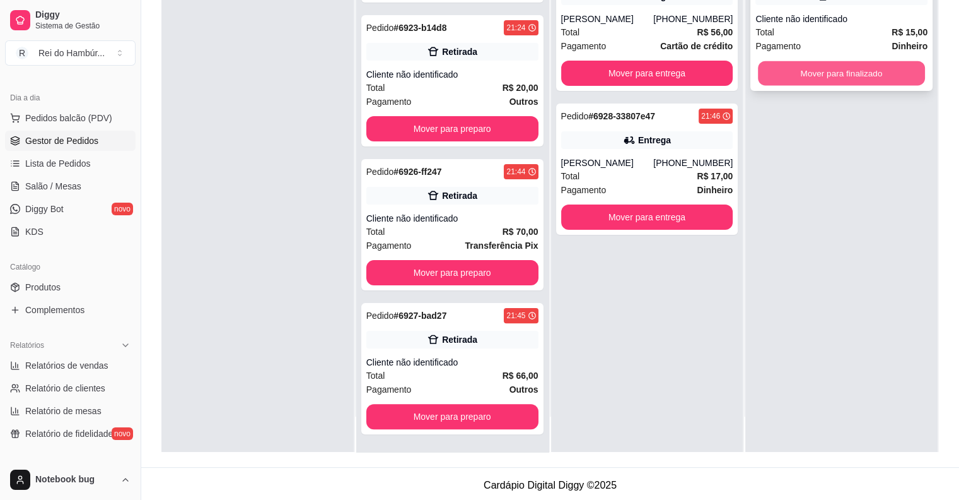
click at [770, 78] on button "Mover para finalizado" at bounding box center [841, 73] width 167 height 25
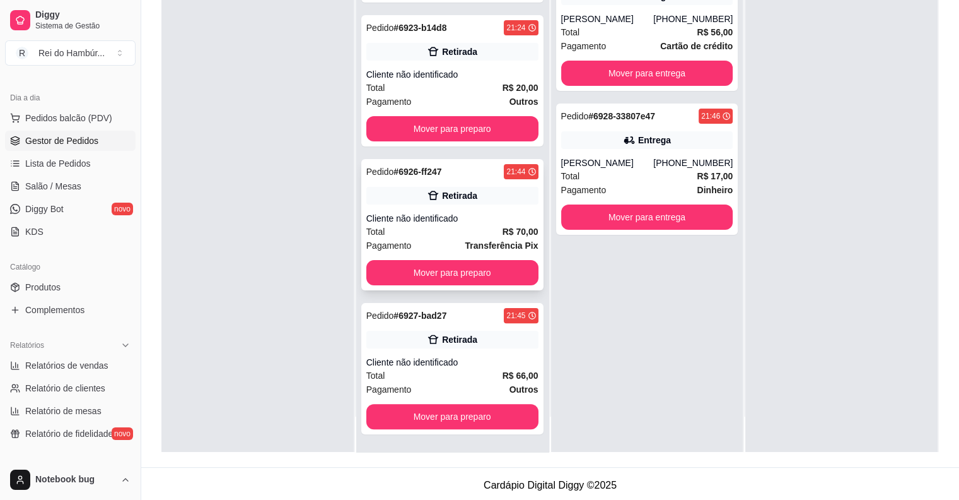
click at [477, 226] on div "Total R$ 70,00" at bounding box center [452, 232] width 172 height 14
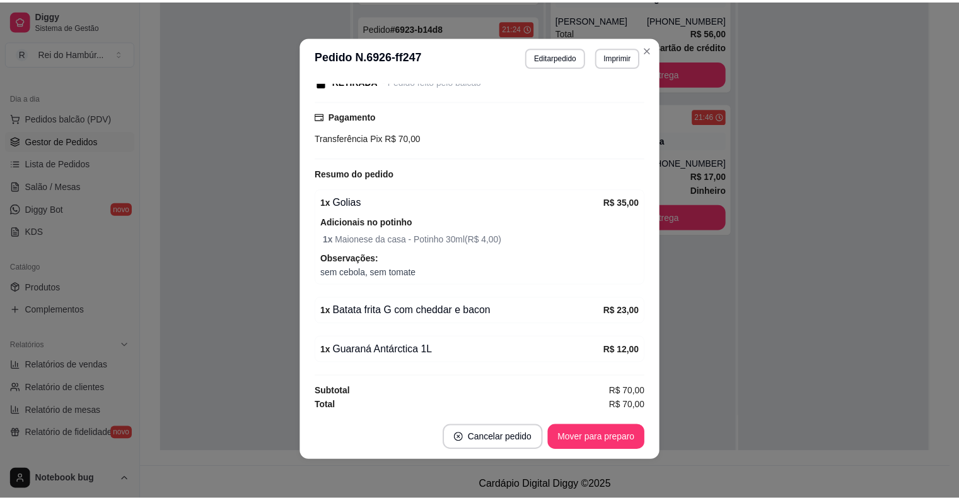
scroll to position [3, 0]
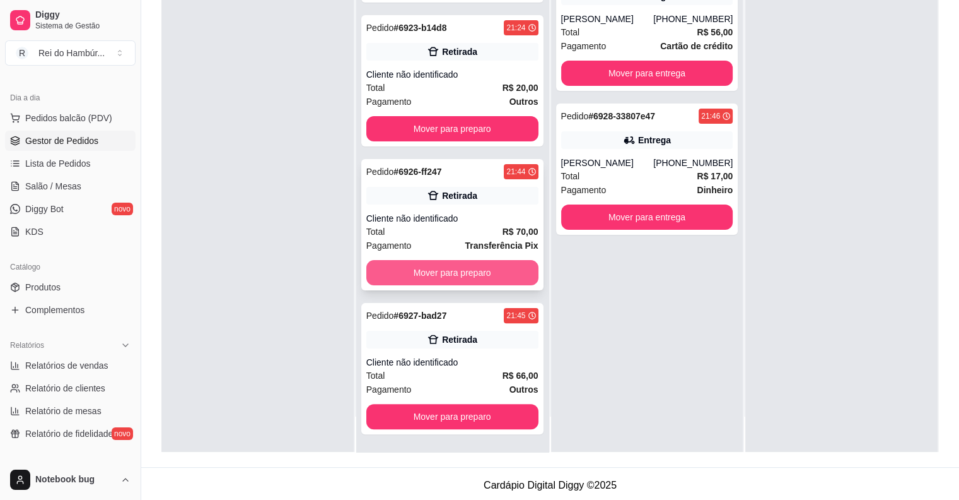
click at [459, 269] on button "Mover para preparo" at bounding box center [452, 272] width 172 height 25
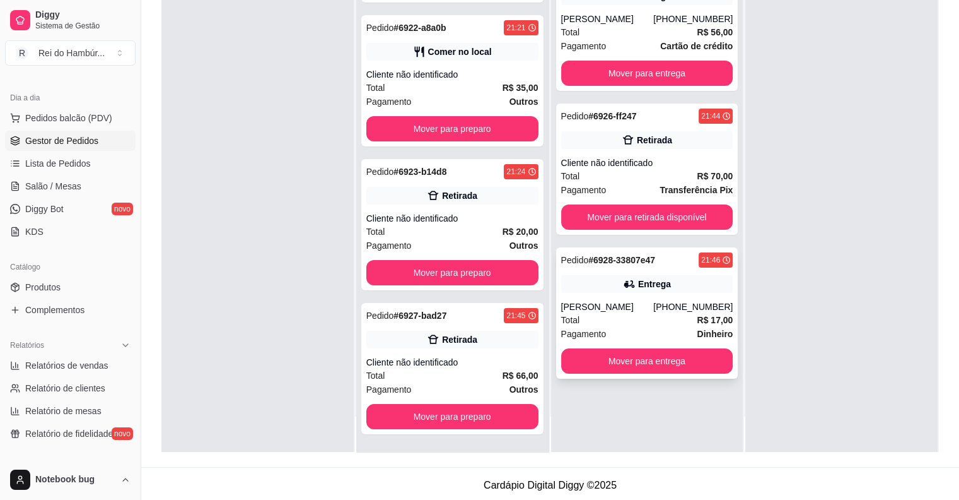
scroll to position [88, 0]
click at [617, 223] on button "Mover para retirada disponível" at bounding box center [647, 216] width 172 height 25
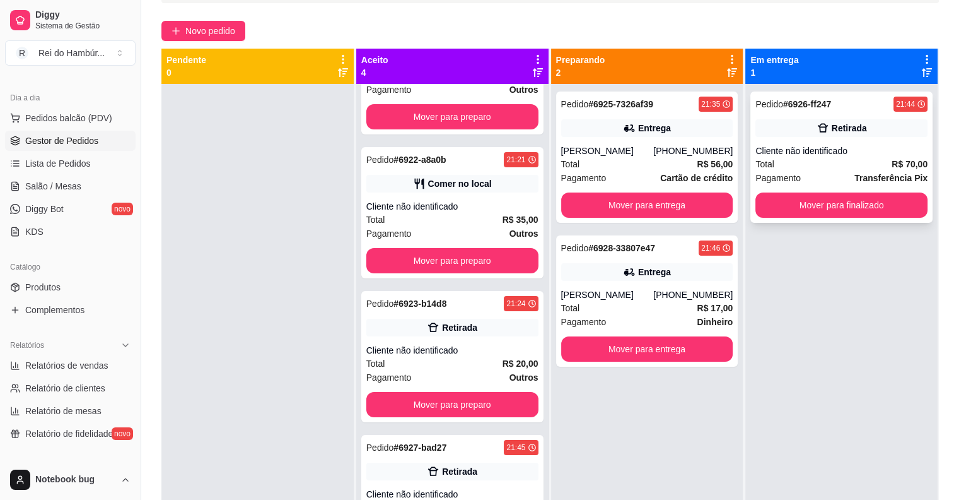
scroll to position [0, 0]
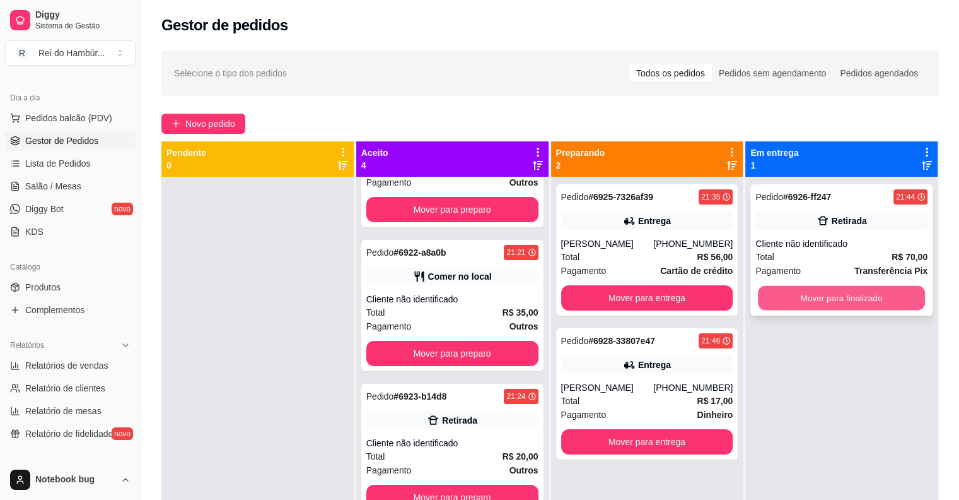
click at [812, 293] on button "Mover para finalizado" at bounding box center [841, 298] width 167 height 25
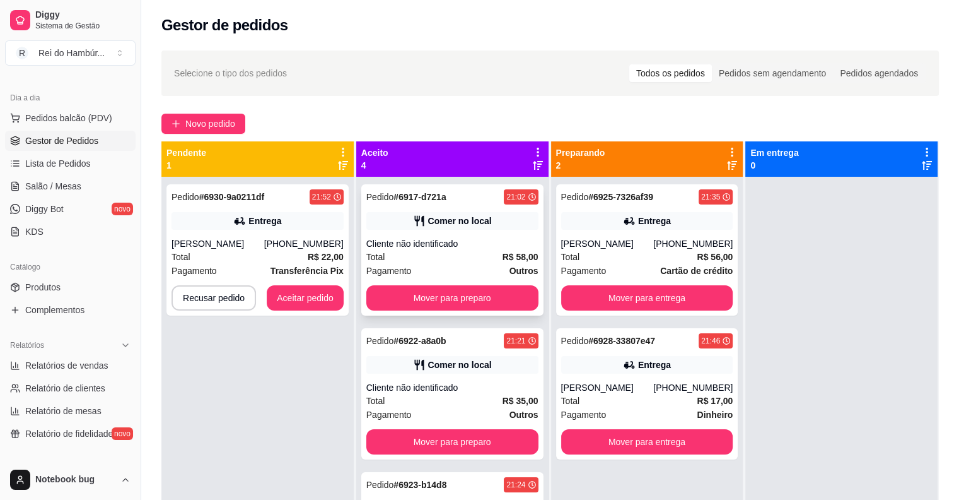
click at [442, 245] on div "Cliente não identificado" at bounding box center [452, 243] width 172 height 13
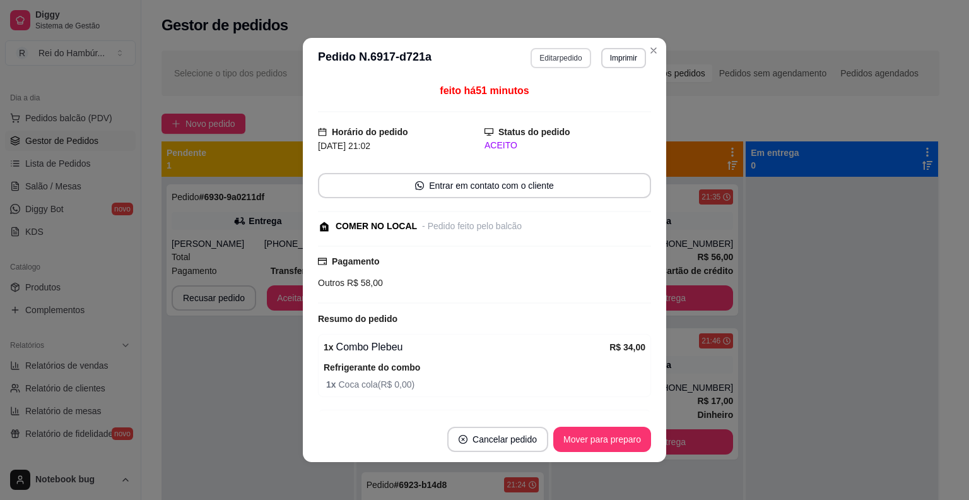
click at [553, 66] on button "Editar pedido" at bounding box center [560, 58] width 60 height 20
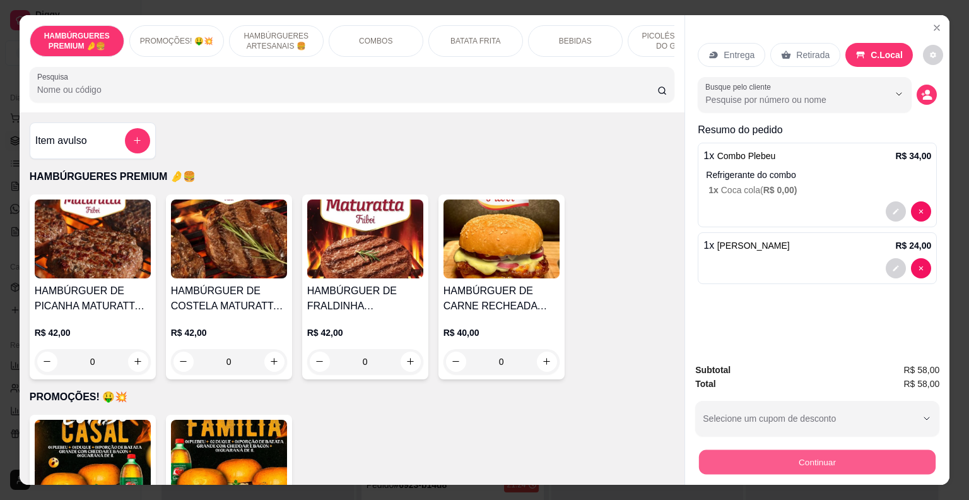
click at [784, 450] on button "Continuar" at bounding box center [817, 462] width 237 height 25
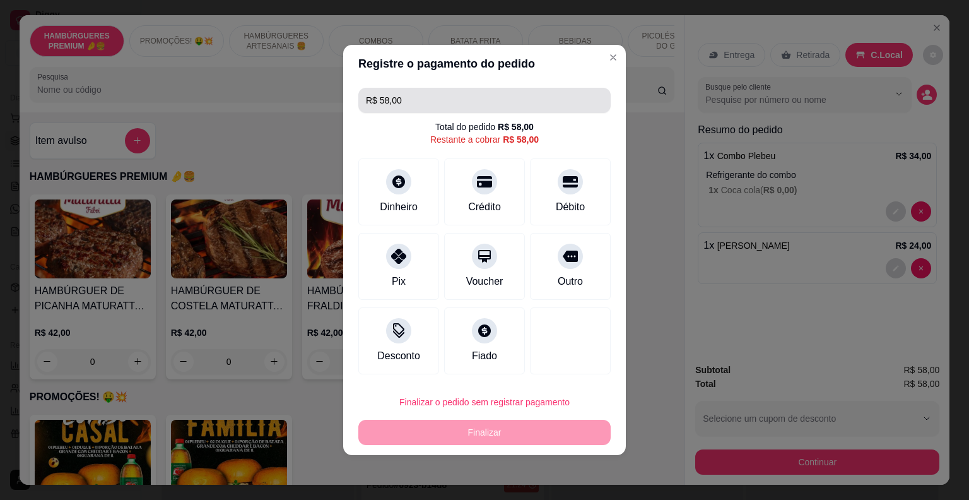
drag, startPoint x: 451, startPoint y: 87, endPoint x: 448, endPoint y: 96, distance: 9.4
click at [450, 88] on div "R$ 58,00 Total do pedido R$ 58,00 Restante a cobrar R$ 58,00 Dinheiro Crédito D…" at bounding box center [484, 231] width 283 height 296
click at [447, 98] on input "R$ 58,00" at bounding box center [484, 100] width 237 height 25
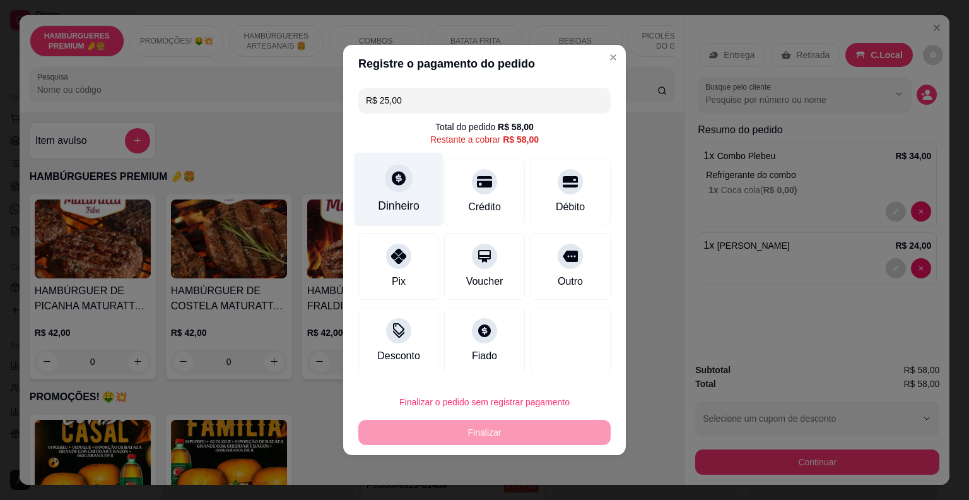
click at [404, 199] on div "Dinheiro" at bounding box center [399, 205] width 42 height 16
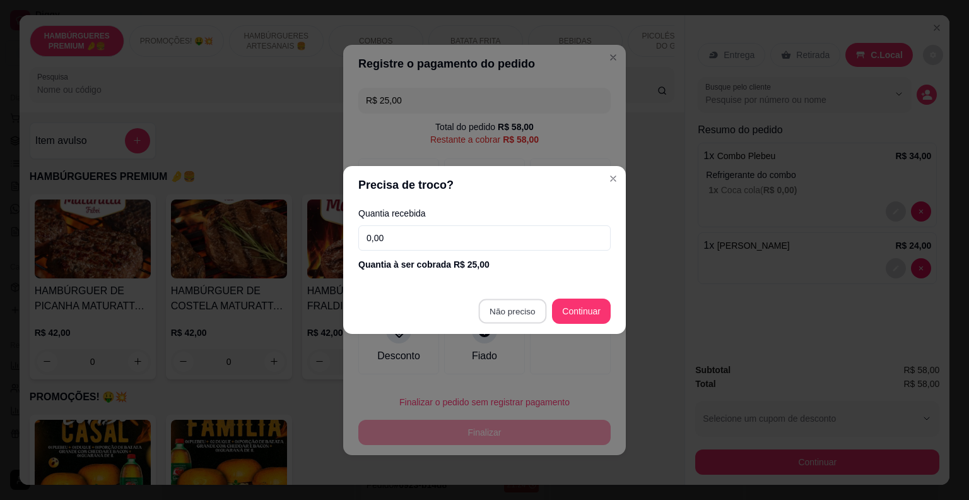
type input "R$ 33,00"
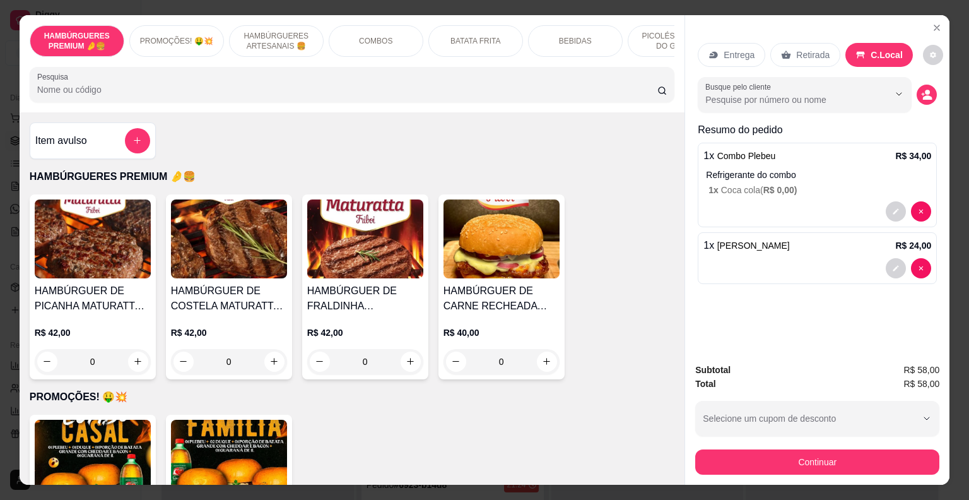
click at [670, 35] on div "HAMBÚRGUERES PREMIUM 🤌🍔 PROMOÇÕES! 🤑💥 HAMBÚRGUERES ARTESANAIS 🍔 COMBOS BATATA F…" at bounding box center [352, 63] width 665 height 97
click at [653, 43] on p "PICOLÉS FRUTOS DO GOIÁS" at bounding box center [674, 41] width 73 height 20
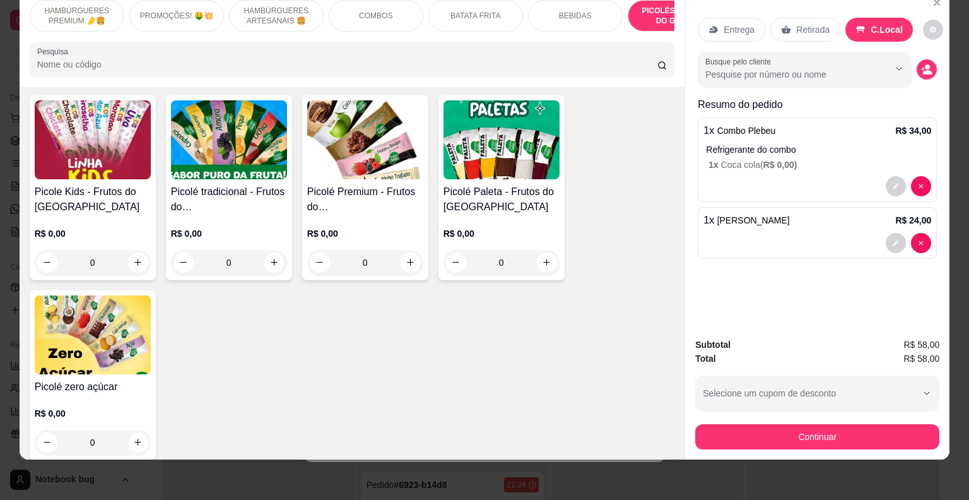
scroll to position [3601, 0]
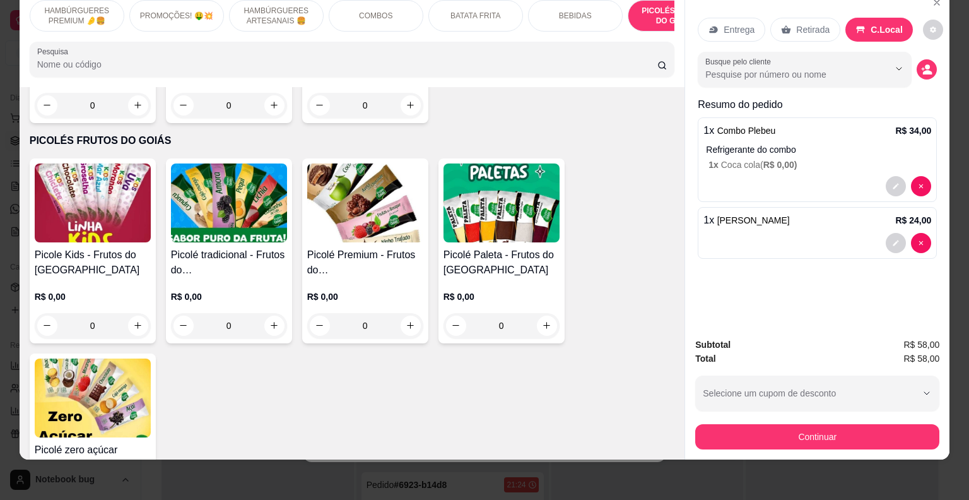
click at [238, 247] on h4 "Picolé tradicional - Frutos do [GEOGRAPHIC_DATA]" at bounding box center [229, 262] width 116 height 30
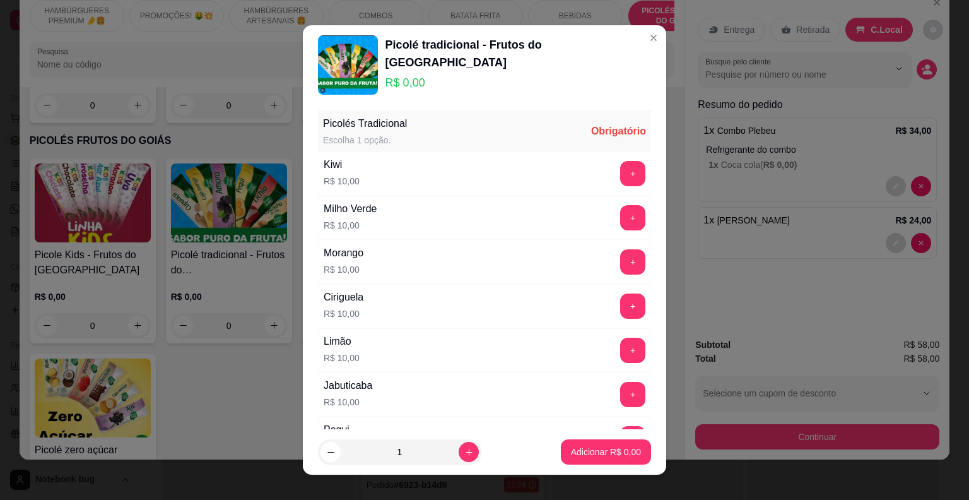
scroll to position [126, 0]
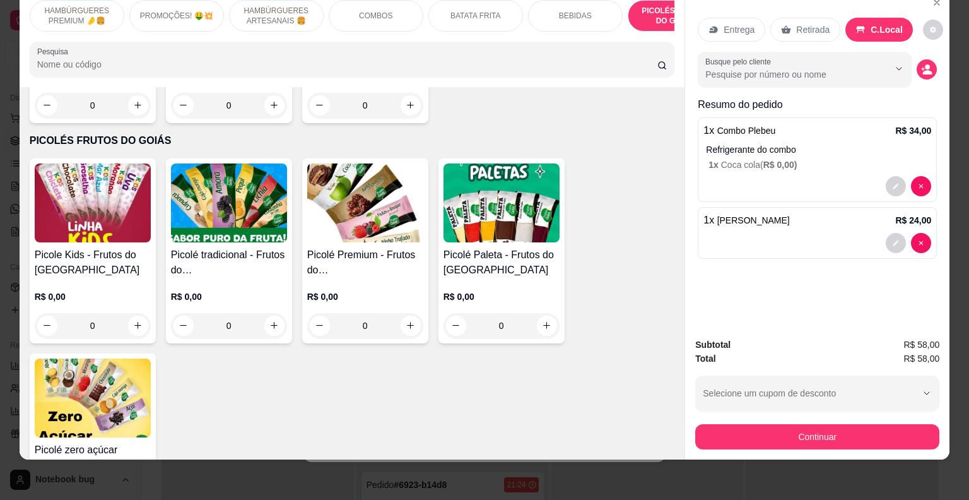
click at [502, 247] on h4 "Picolé Paleta - Frutos do [GEOGRAPHIC_DATA]" at bounding box center [501, 262] width 116 height 30
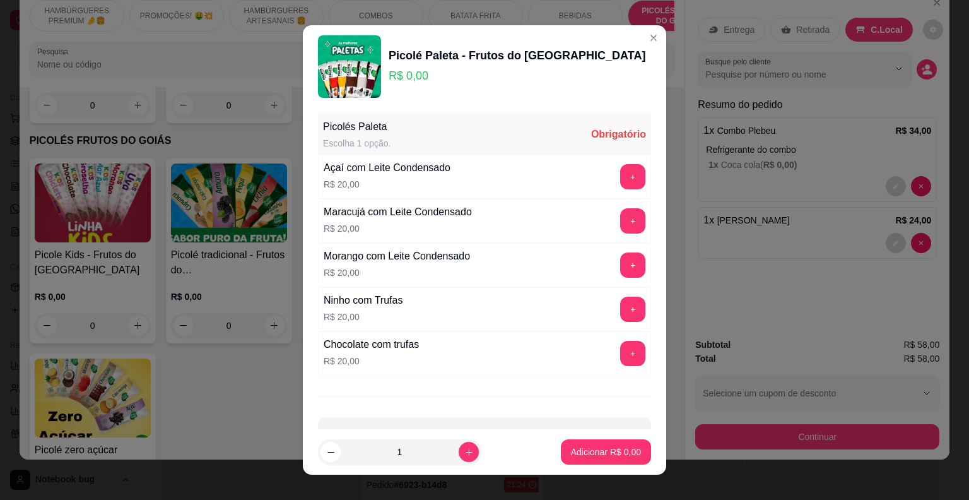
scroll to position [51, 0]
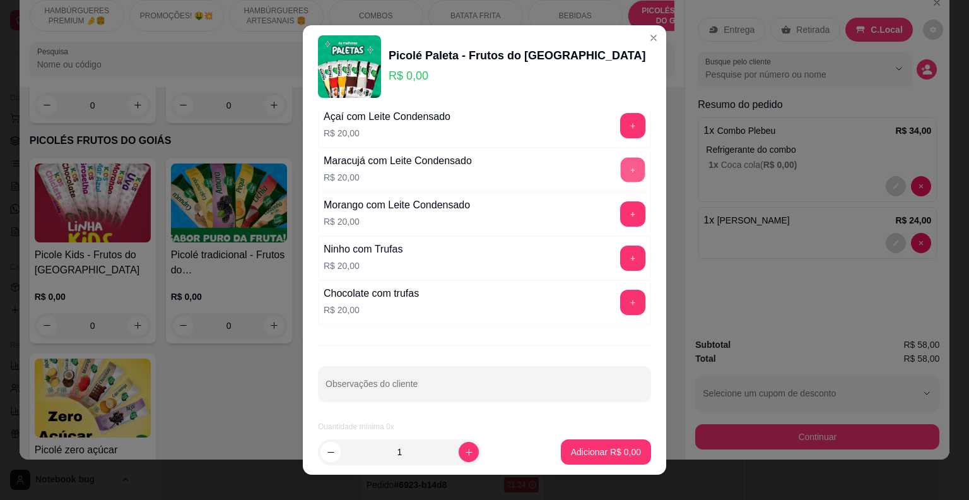
click at [621, 178] on button "+" at bounding box center [633, 170] width 25 height 25
click at [593, 448] on p "Adicionar R$ 20,00" at bounding box center [603, 452] width 73 height 12
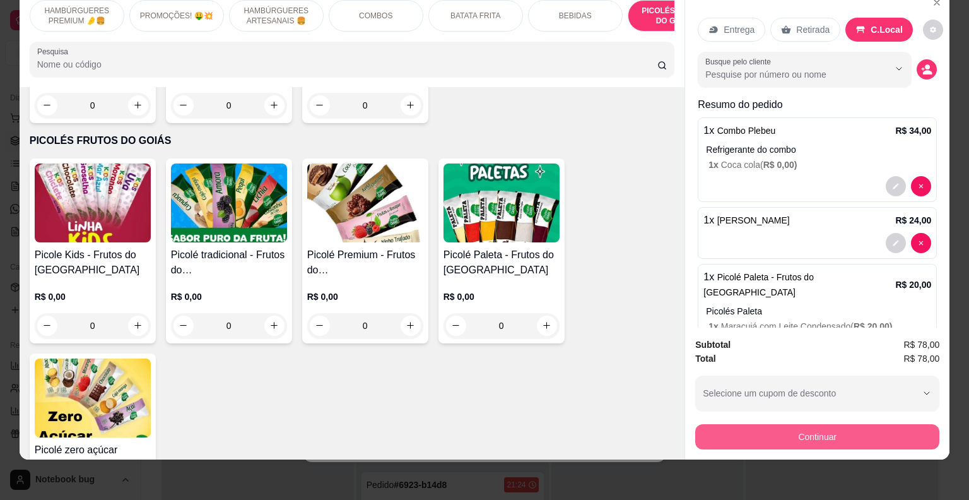
click at [809, 424] on button "Continuar" at bounding box center [817, 436] width 244 height 25
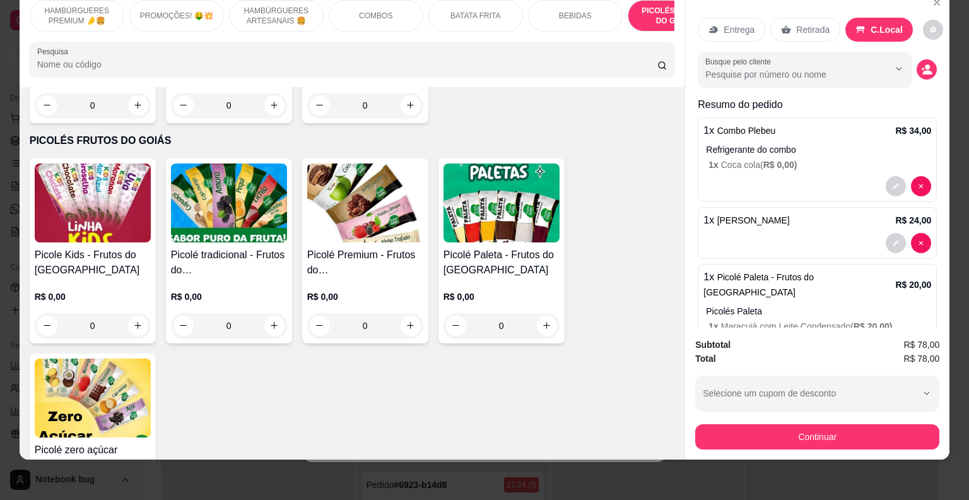
click at [479, 108] on input "R$ 78,00" at bounding box center [484, 100] width 237 height 25
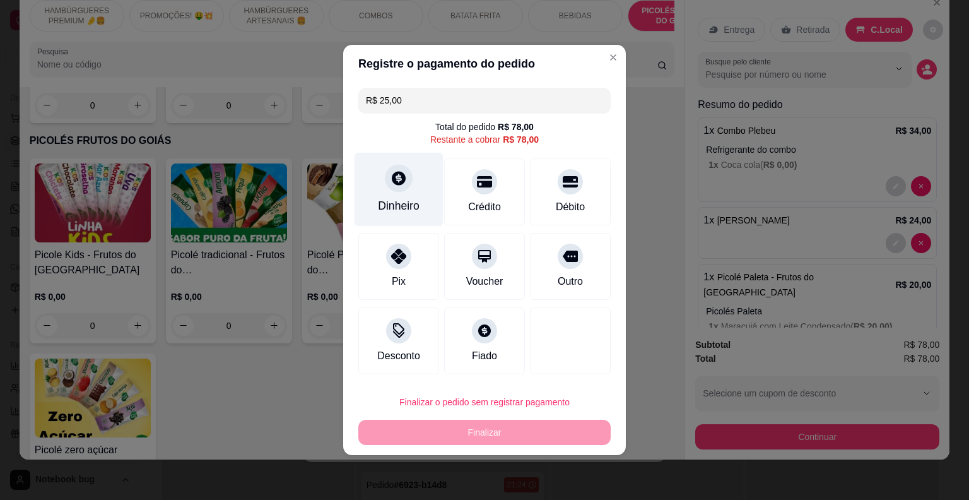
click at [399, 186] on icon at bounding box center [398, 178] width 16 height 16
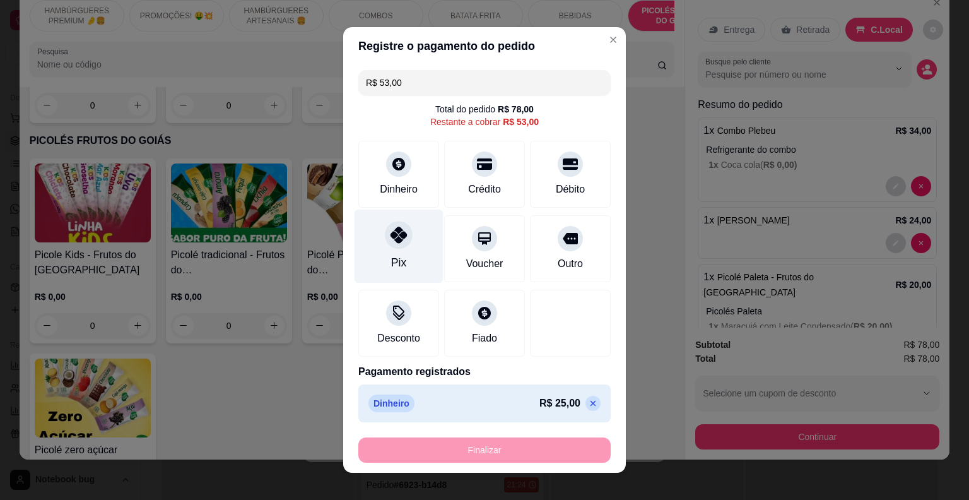
click at [391, 237] on icon at bounding box center [398, 234] width 16 height 16
type input "R$ 0,00"
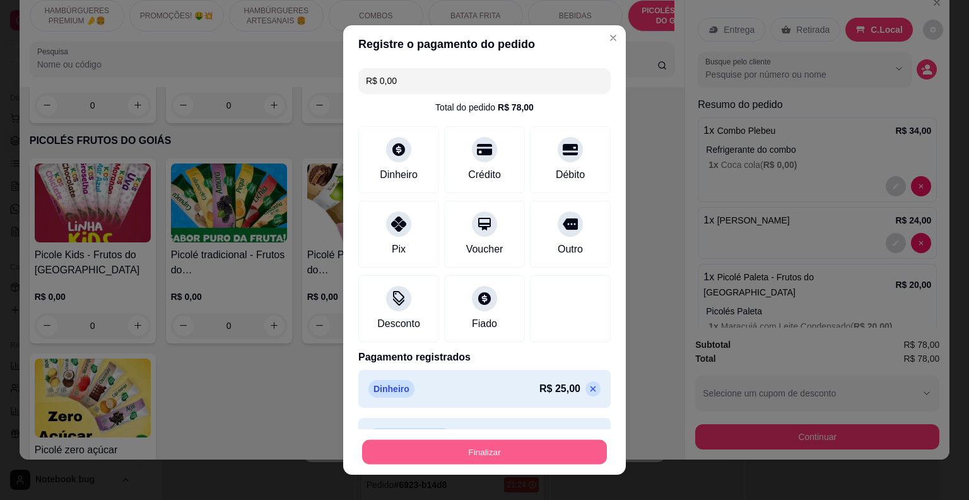
click at [470, 449] on button "Finalizar" at bounding box center [484, 452] width 245 height 25
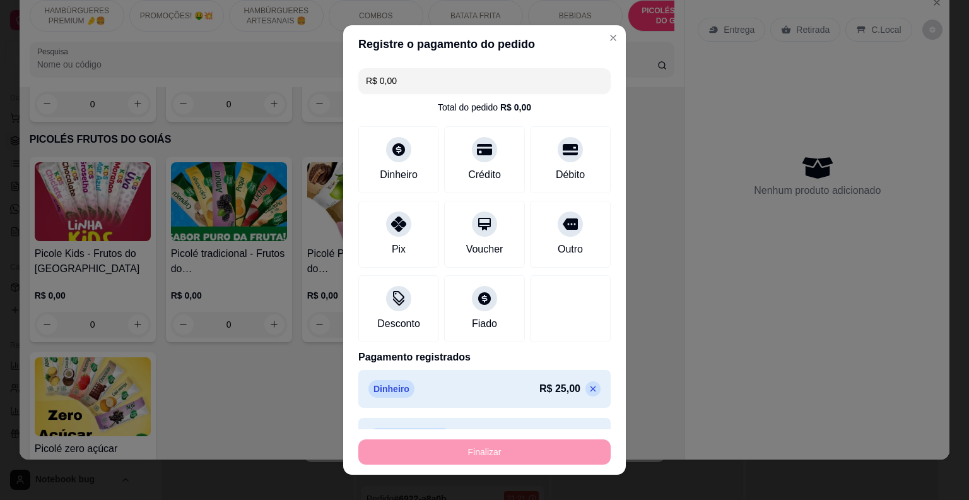
type input "0"
type input "-R$ 78,00"
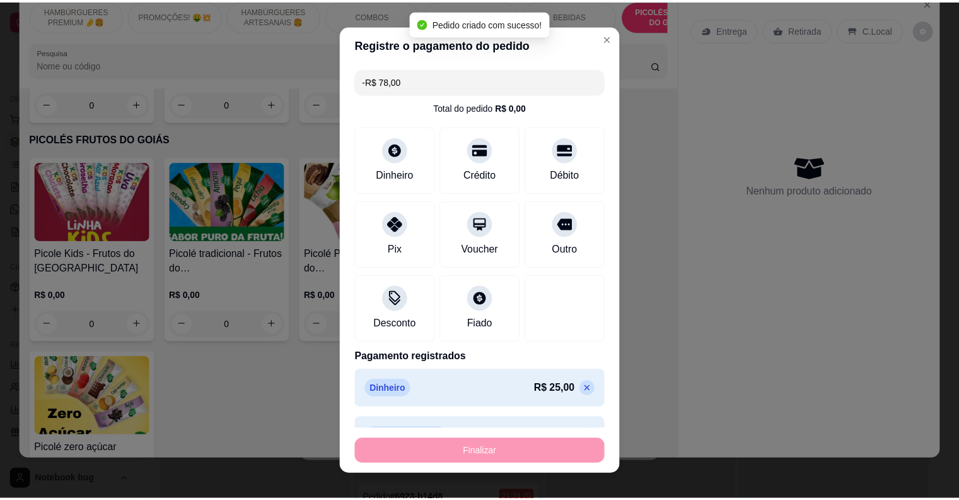
scroll to position [3600, 0]
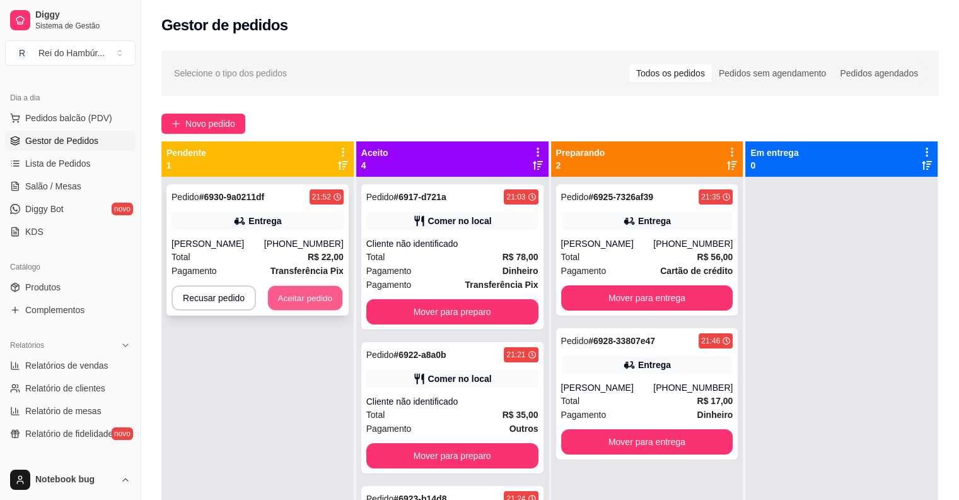
click at [320, 299] on button "Aceitar pedido" at bounding box center [305, 298] width 74 height 25
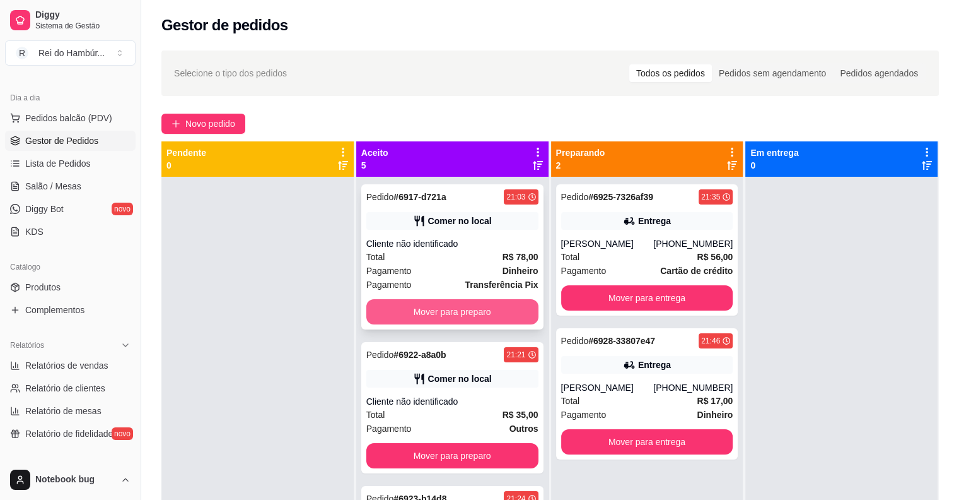
click at [466, 307] on button "Mover para preparo" at bounding box center [452, 311] width 172 height 25
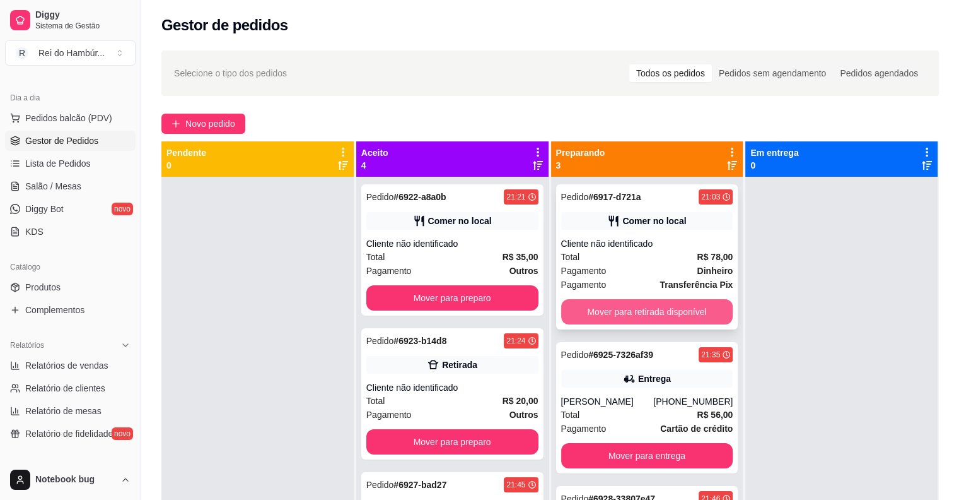
click at [612, 307] on button "Mover para retirada disponível" at bounding box center [647, 311] width 172 height 25
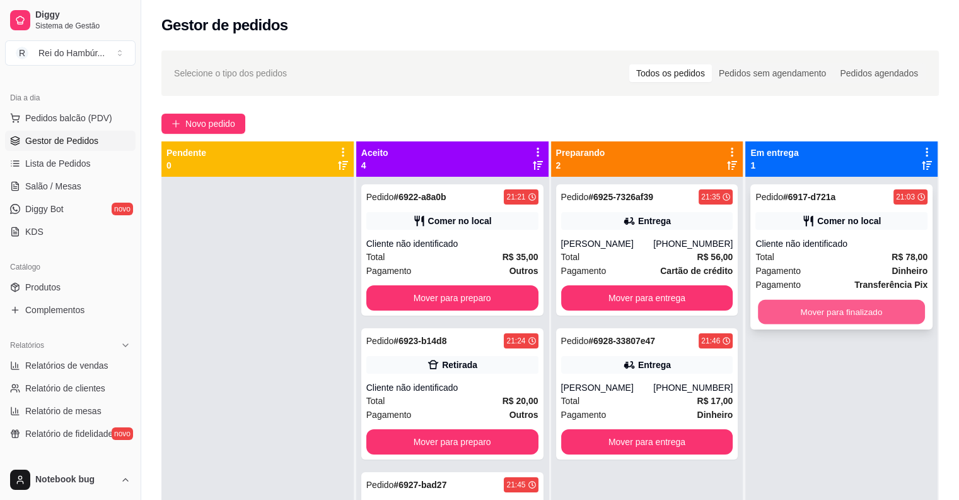
click at [805, 310] on button "Mover para finalizado" at bounding box center [841, 312] width 167 height 25
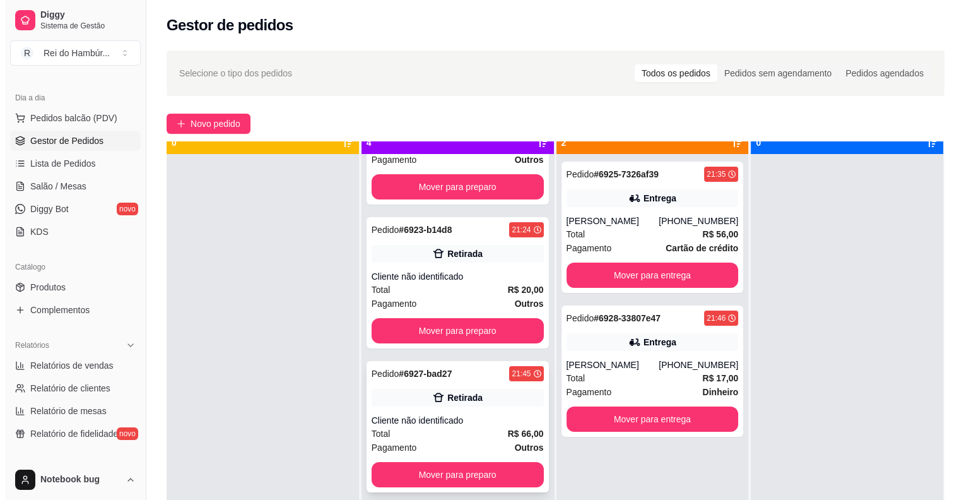
scroll to position [35, 0]
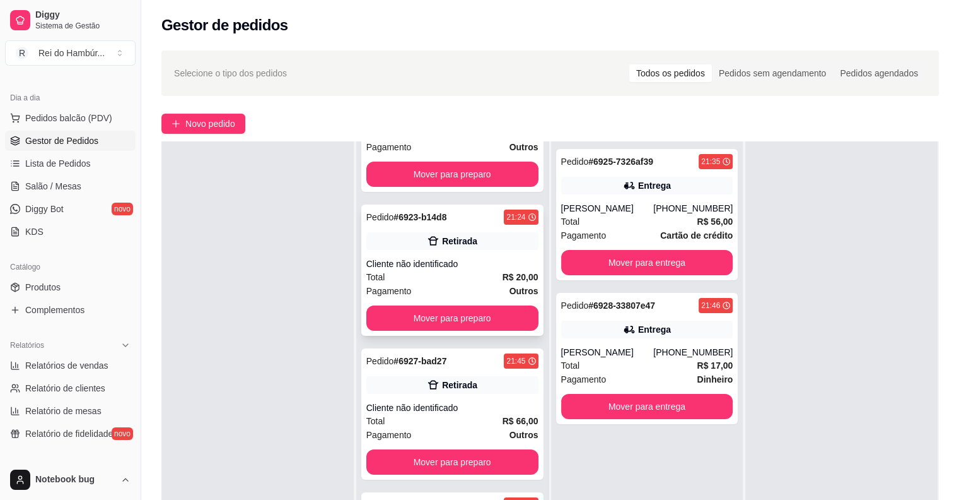
click at [486, 283] on div "Total R$ 20,00" at bounding box center [452, 277] width 172 height 14
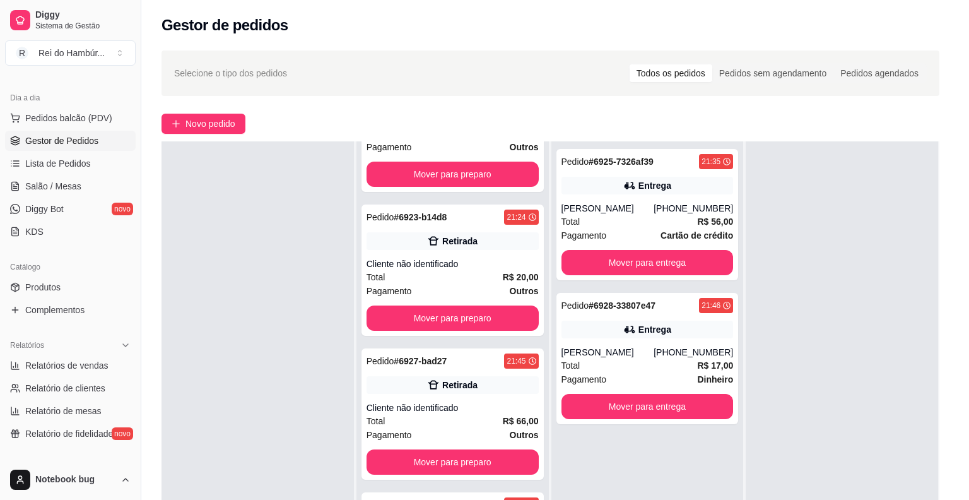
scroll to position [1, 0]
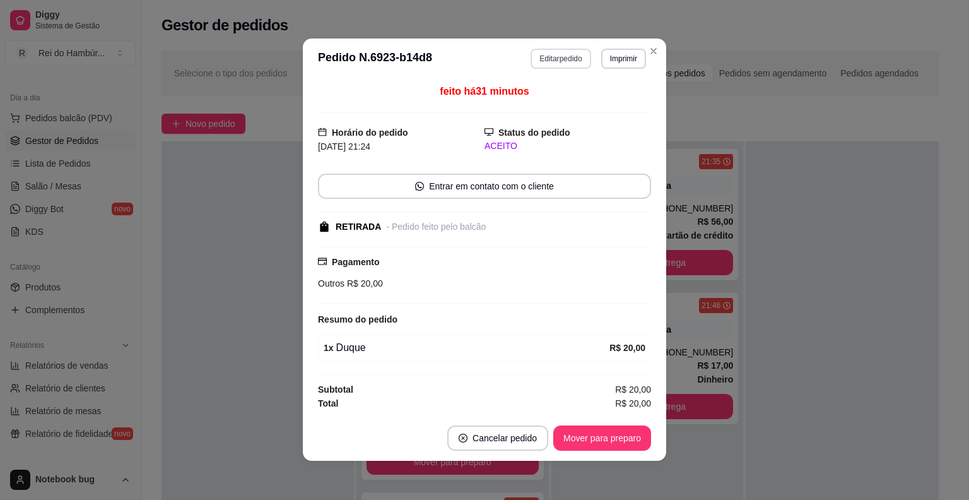
click at [541, 50] on div "**********" at bounding box center [484, 250] width 969 height 500
click at [547, 59] on button "Editar pedido" at bounding box center [561, 59] width 59 height 20
click at [732, 456] on button "Continuar" at bounding box center [817, 461] width 244 height 25
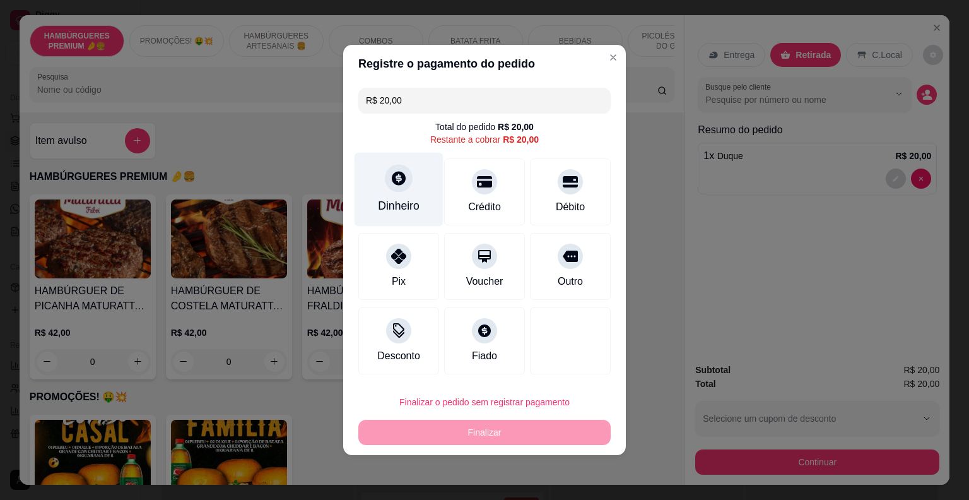
click at [400, 190] on div at bounding box center [399, 178] width 28 height 28
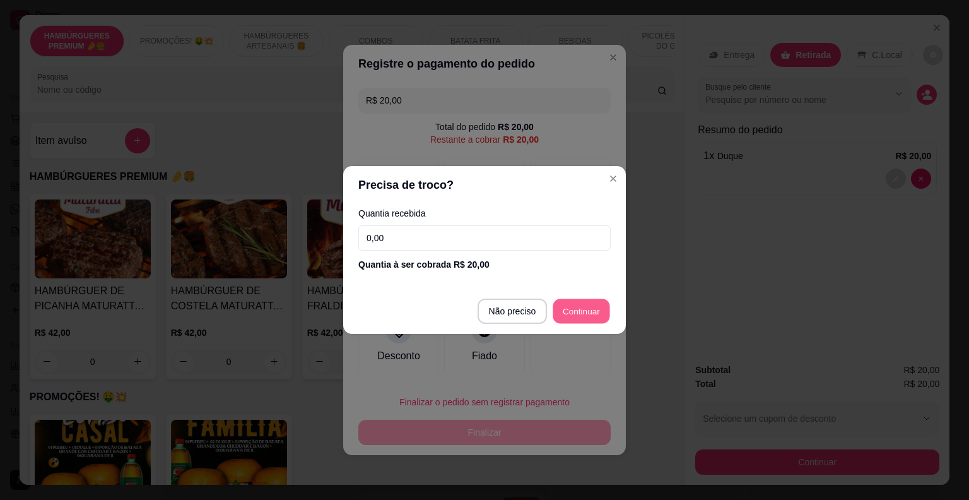
type input "R$ 0,00"
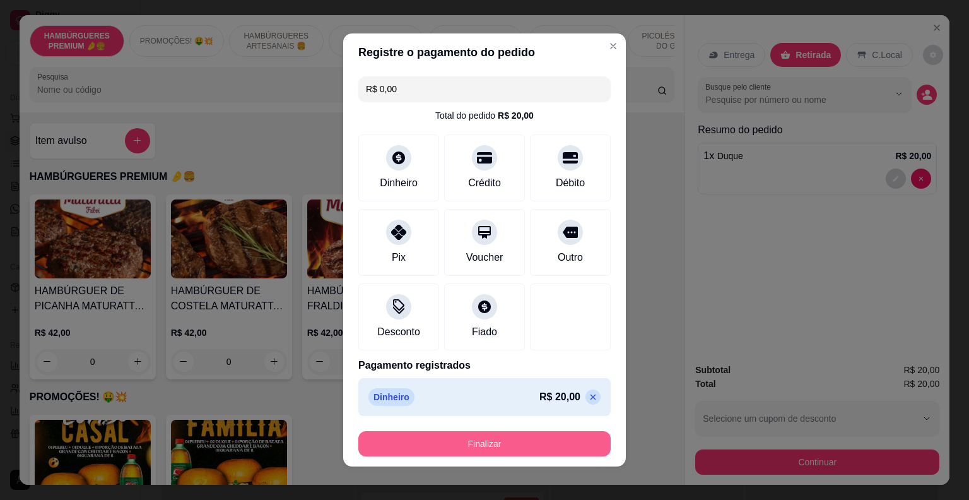
click at [505, 444] on button "Finalizar" at bounding box center [484, 443] width 252 height 25
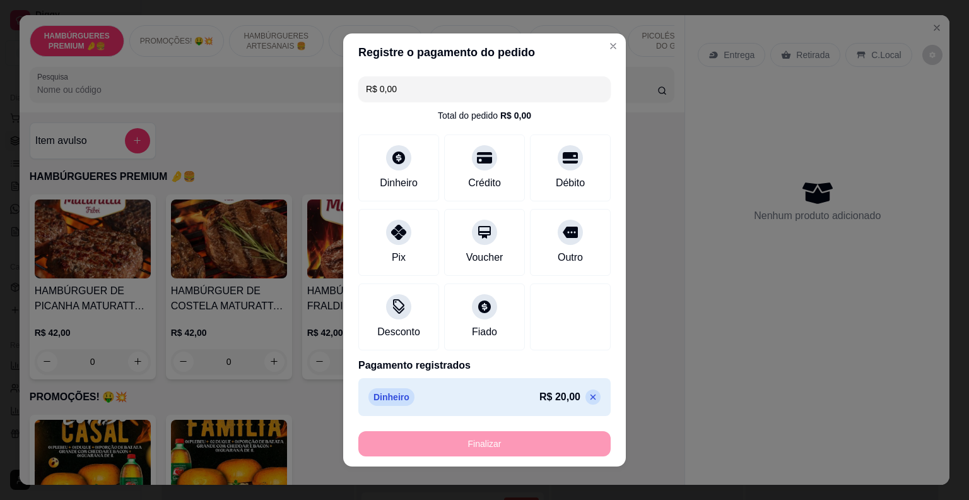
type input "0"
type input "-R$ 20,00"
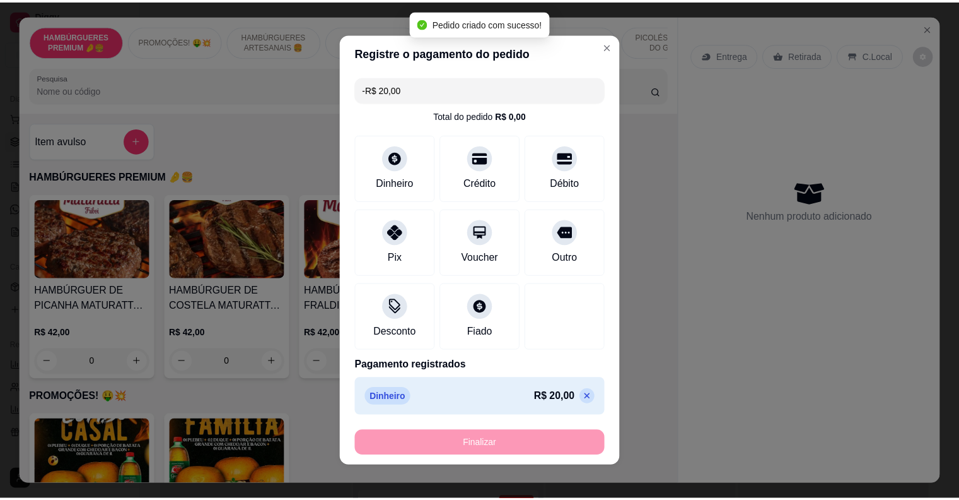
scroll to position [0, 0]
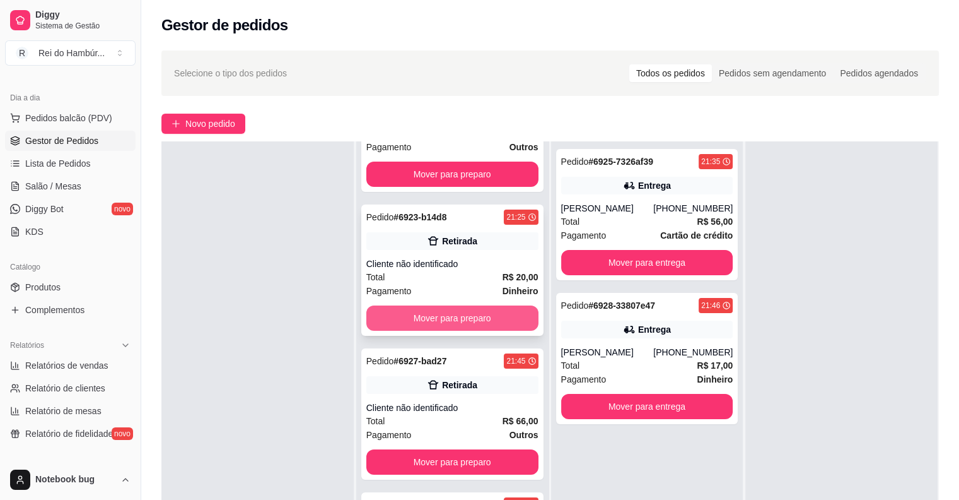
click at [481, 316] on button "Mover para preparo" at bounding box center [452, 317] width 172 height 25
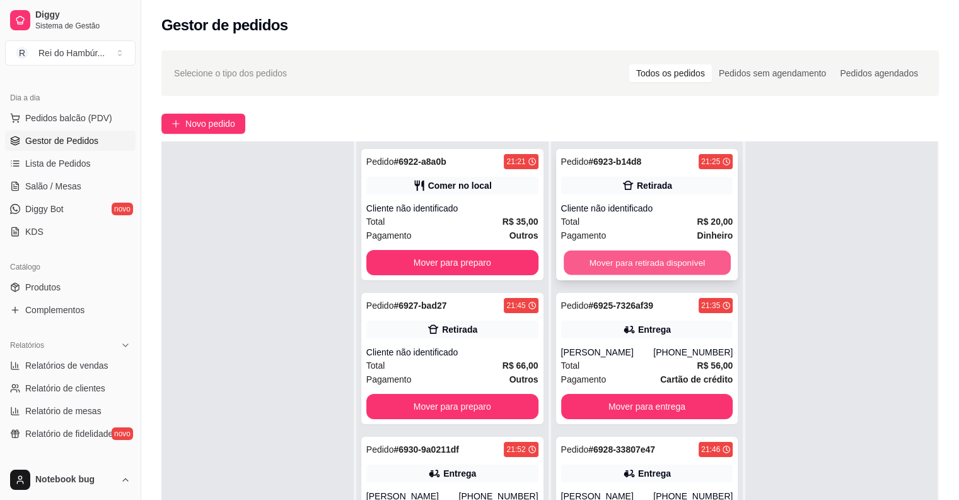
click at [612, 269] on button "Mover para retirada disponível" at bounding box center [647, 262] width 167 height 25
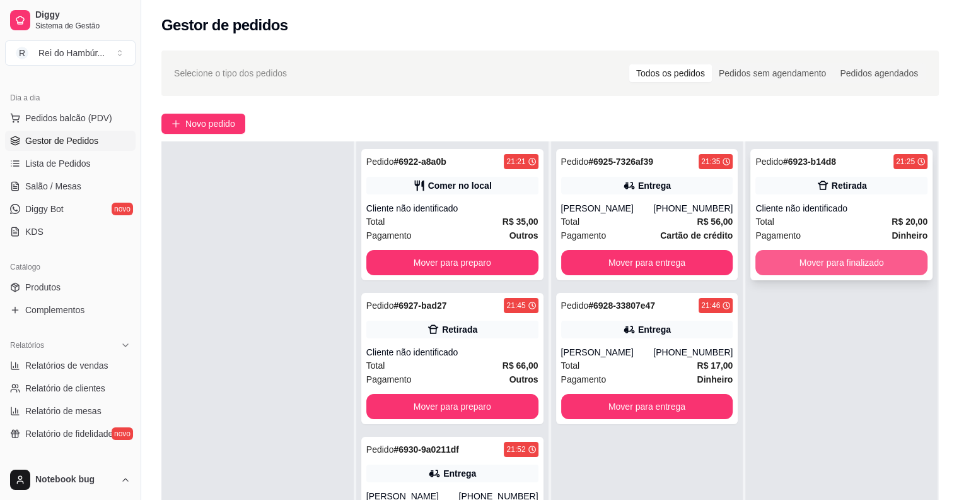
click at [762, 252] on button "Mover para finalizado" at bounding box center [842, 262] width 172 height 25
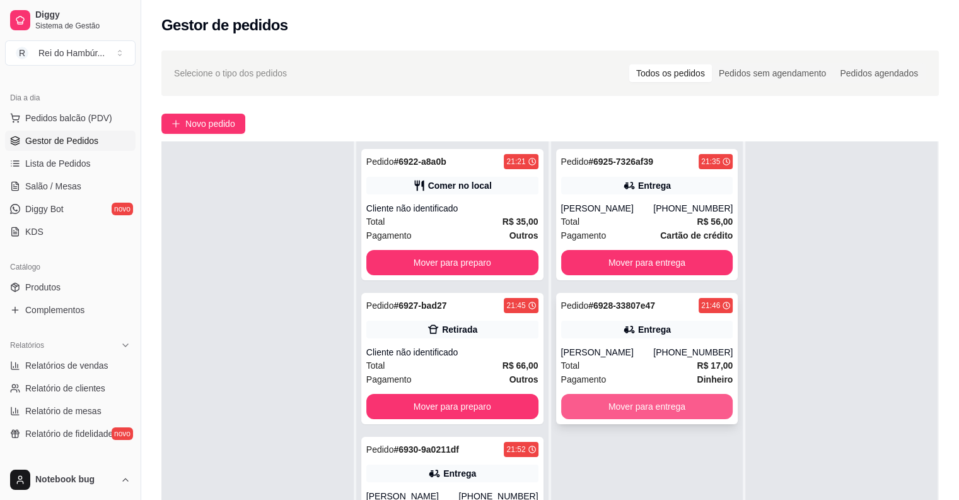
click at [634, 409] on button "Mover para entrega" at bounding box center [647, 406] width 172 height 25
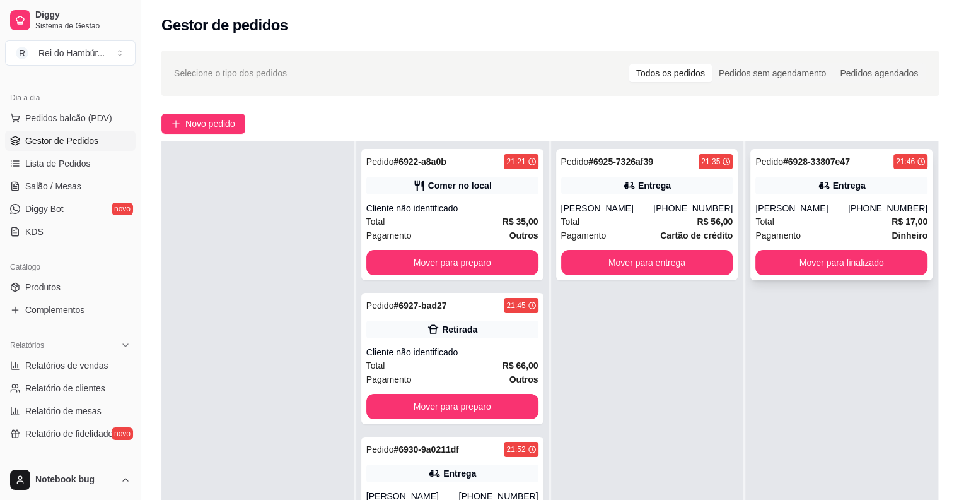
click at [848, 202] on div "[PERSON_NAME]" at bounding box center [802, 208] width 93 height 13
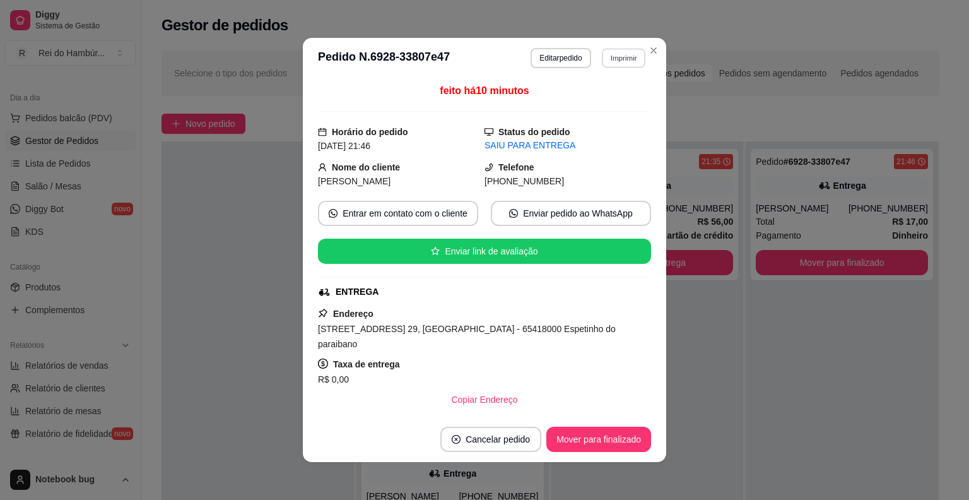
click at [624, 57] on button "Imprimir" at bounding box center [624, 58] width 44 height 20
click at [616, 136] on button "IMPRESSORA" at bounding box center [596, 127] width 88 height 20
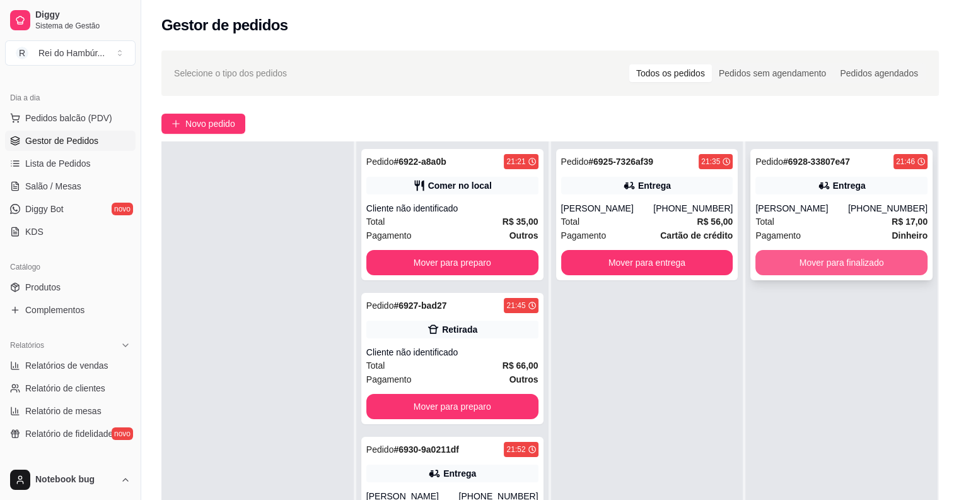
click at [858, 259] on button "Mover para finalizado" at bounding box center [842, 262] width 172 height 25
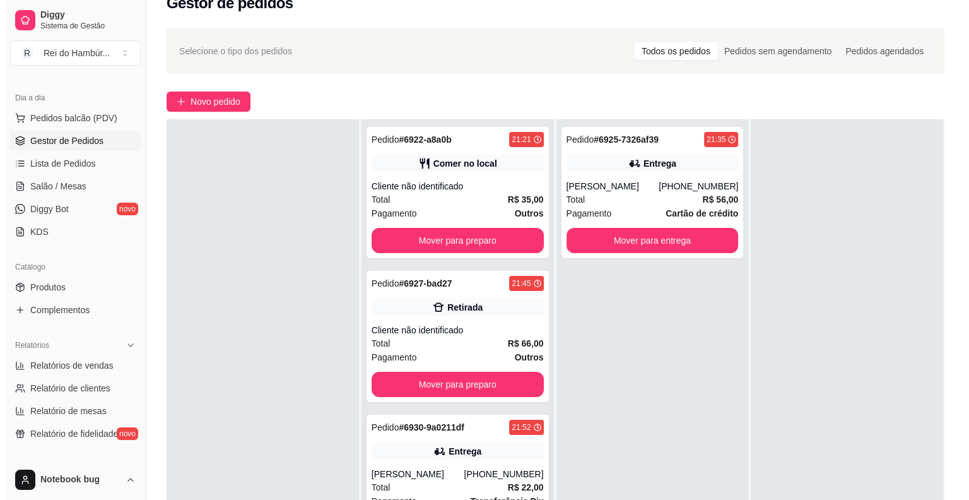
scroll to position [189, 0]
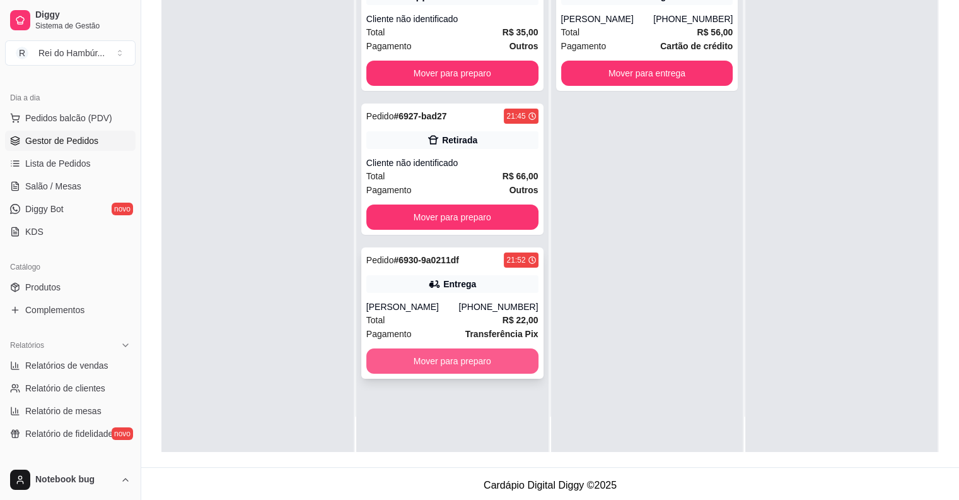
click at [481, 366] on button "Mover para preparo" at bounding box center [452, 360] width 172 height 25
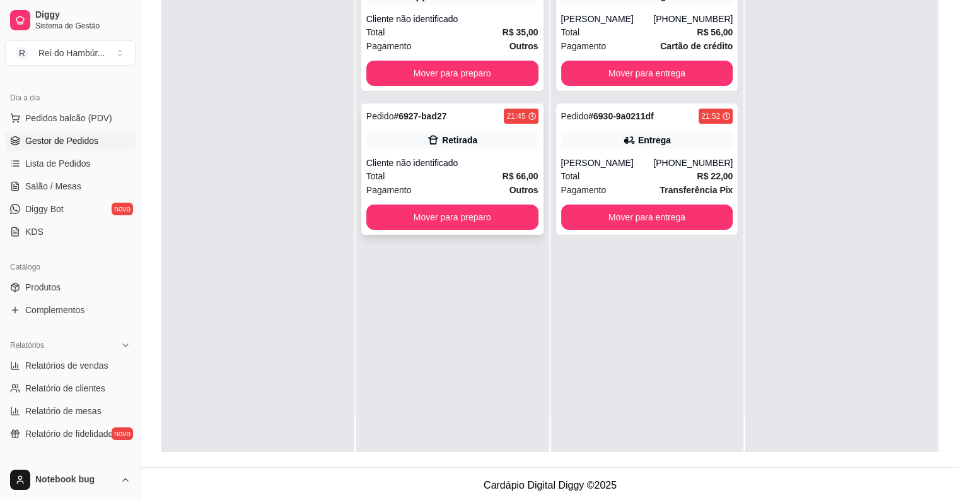
click at [448, 160] on div "Cliente não identificado" at bounding box center [452, 162] width 172 height 13
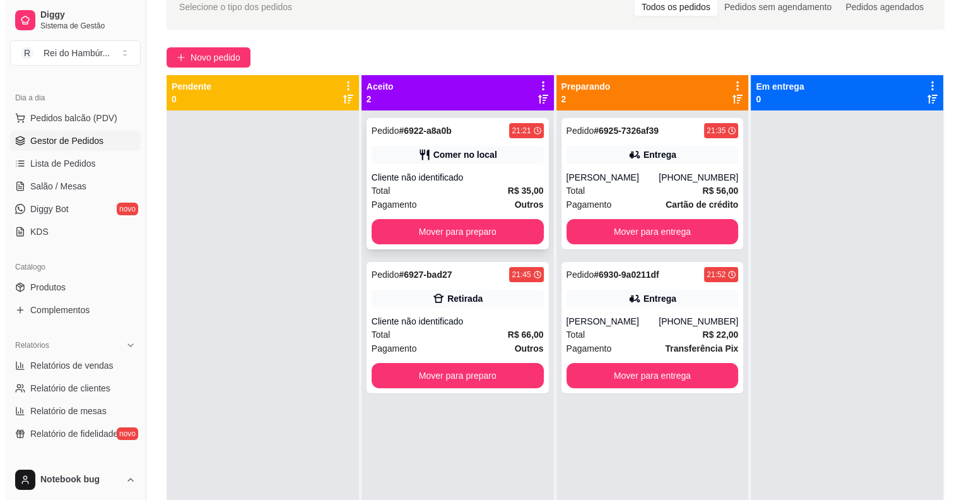
scroll to position [0, 0]
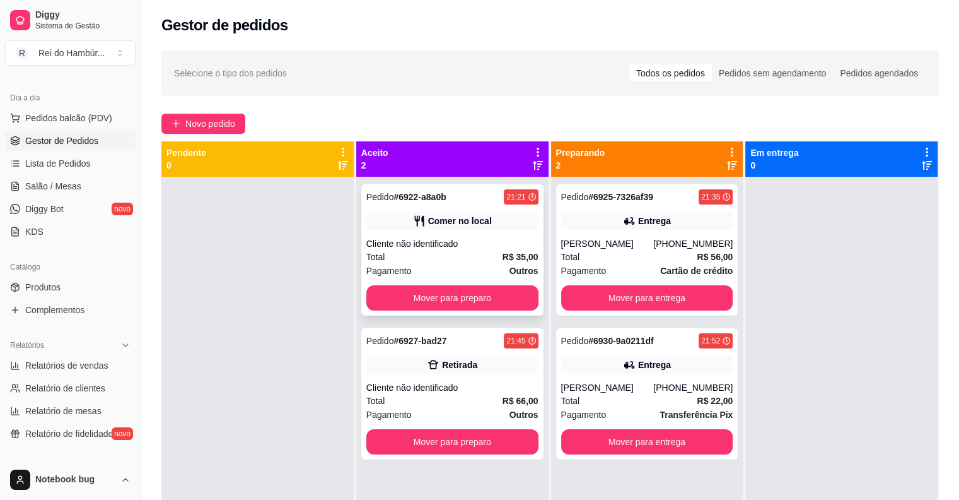
click at [484, 238] on div "Cliente não identificado" at bounding box center [452, 243] width 172 height 13
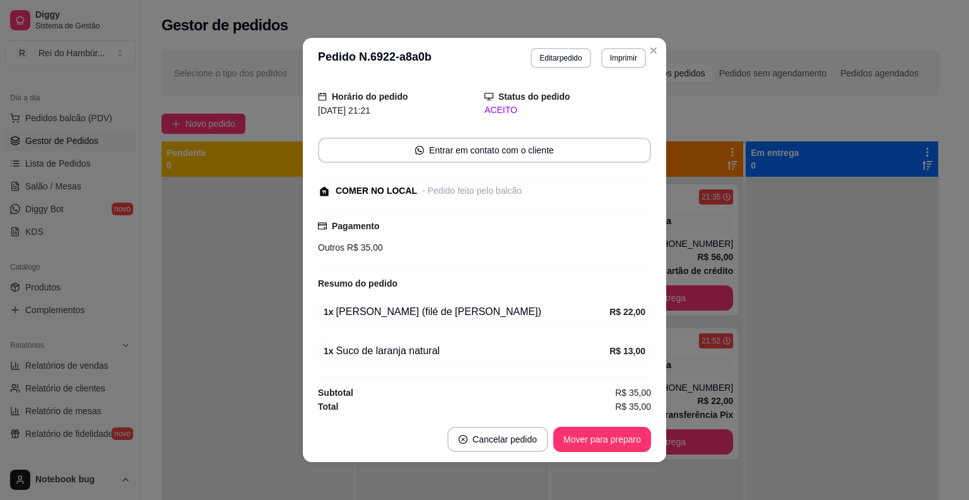
scroll to position [3, 0]
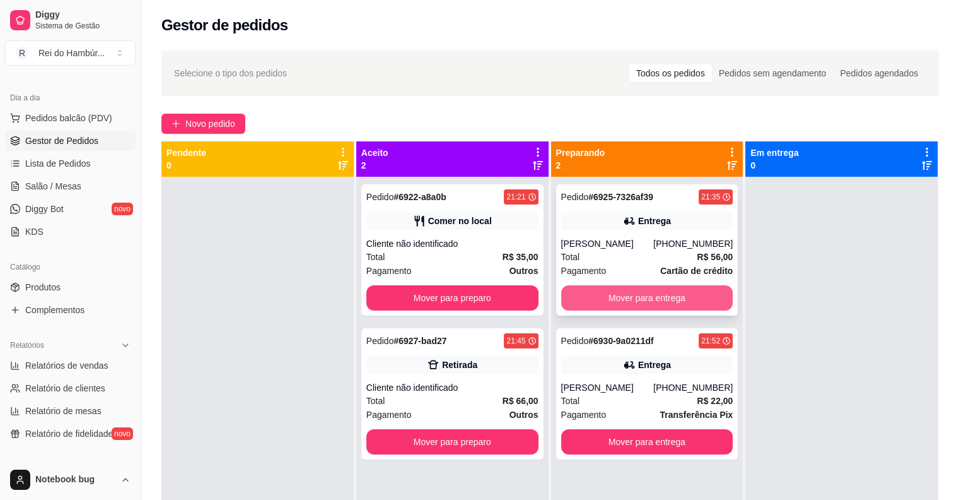
click at [705, 298] on button "Mover para entrega" at bounding box center [647, 297] width 172 height 25
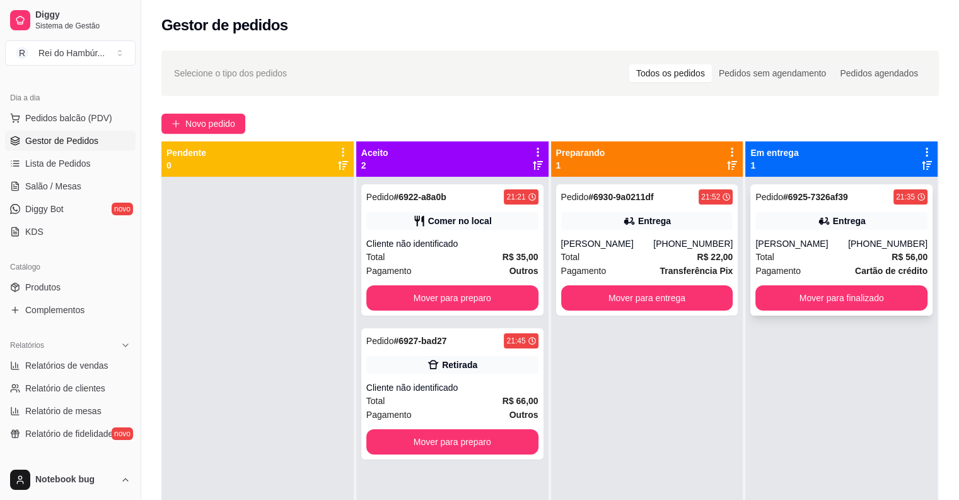
click at [835, 245] on div "[PERSON_NAME]" at bounding box center [802, 243] width 93 height 13
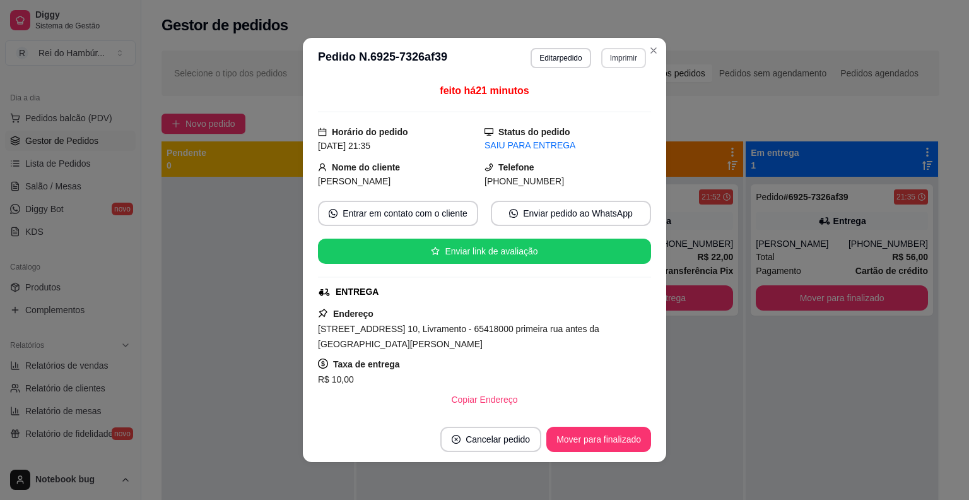
click at [619, 59] on button "Imprimir" at bounding box center [623, 58] width 45 height 20
drag, startPoint x: 621, startPoint y: 114, endPoint x: 620, endPoint y: 121, distance: 7.6
click at [620, 119] on div "Escolha a impressora Impressora IMPRESSORA" at bounding box center [596, 106] width 104 height 68
click at [620, 121] on button "IMPRESSORA" at bounding box center [596, 127] width 88 height 20
click at [660, 49] on header "**********" at bounding box center [484, 58] width 363 height 40
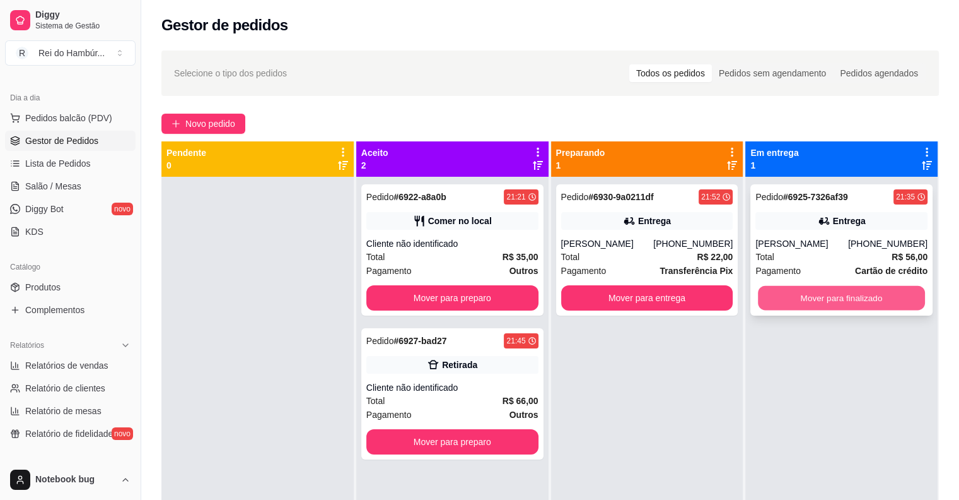
click at [847, 293] on button "Mover para finalizado" at bounding box center [841, 298] width 167 height 25
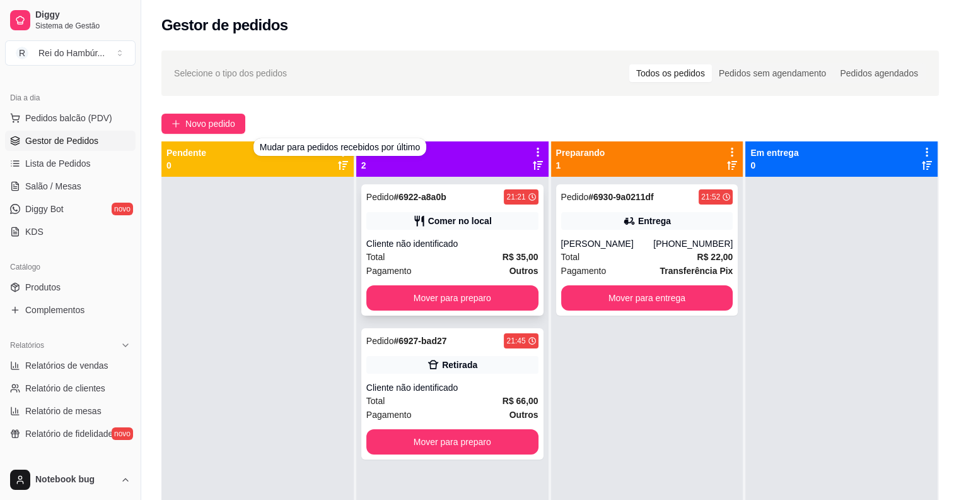
click at [368, 214] on div "Comer no local" at bounding box center [452, 221] width 172 height 18
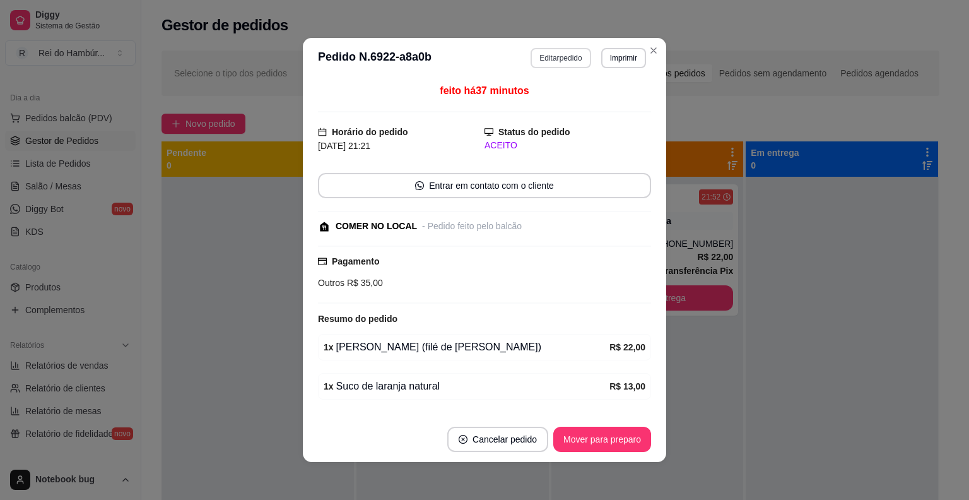
click at [550, 59] on button "Editar pedido" at bounding box center [560, 58] width 60 height 20
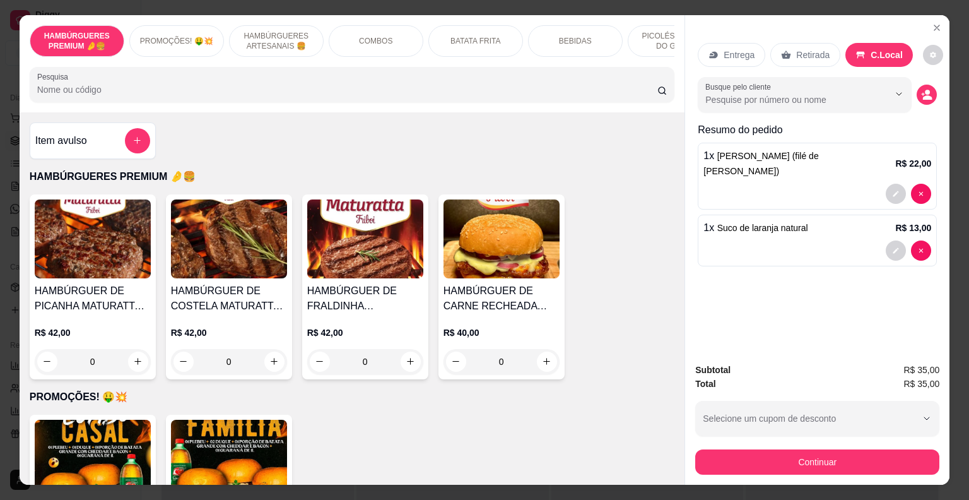
click at [650, 34] on p "PICOLÉS FRUTOS DO GOIÁS" at bounding box center [674, 41] width 73 height 20
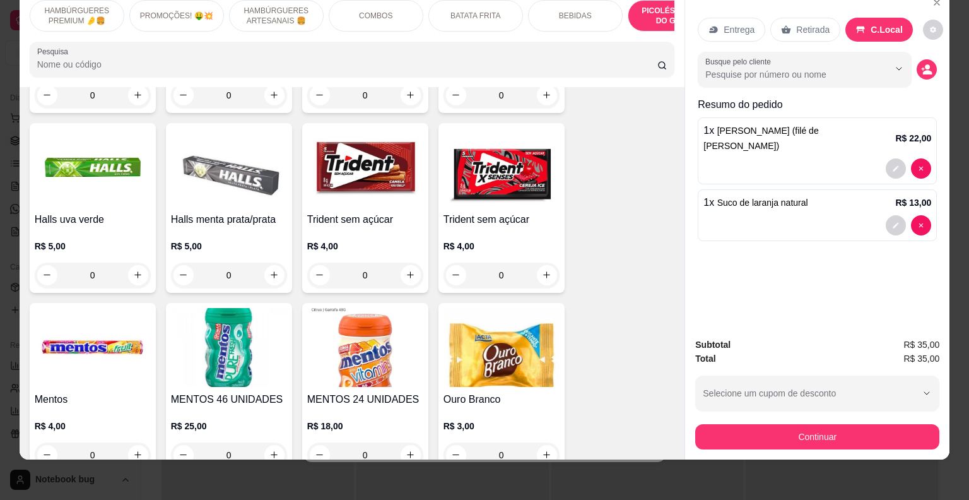
scroll to position [4587, 0]
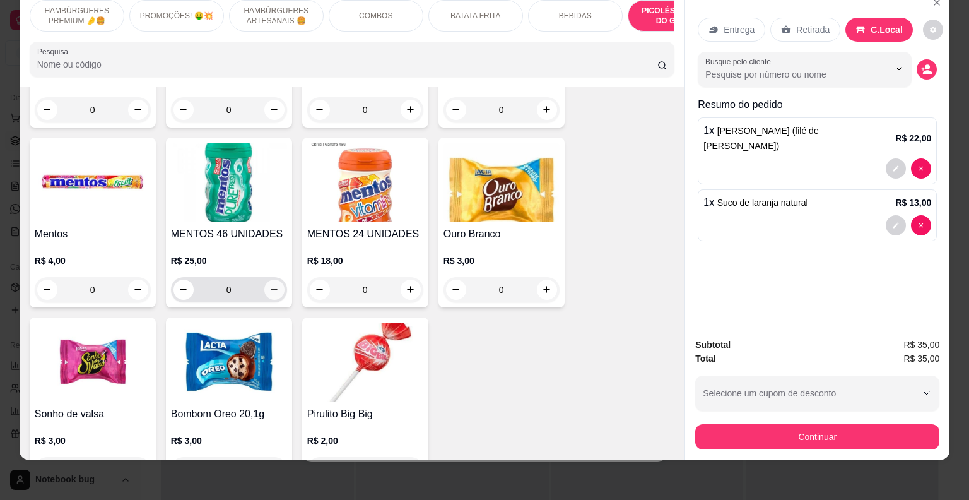
click at [276, 279] on button "increase-product-quantity" at bounding box center [274, 289] width 20 height 20
type input "1"
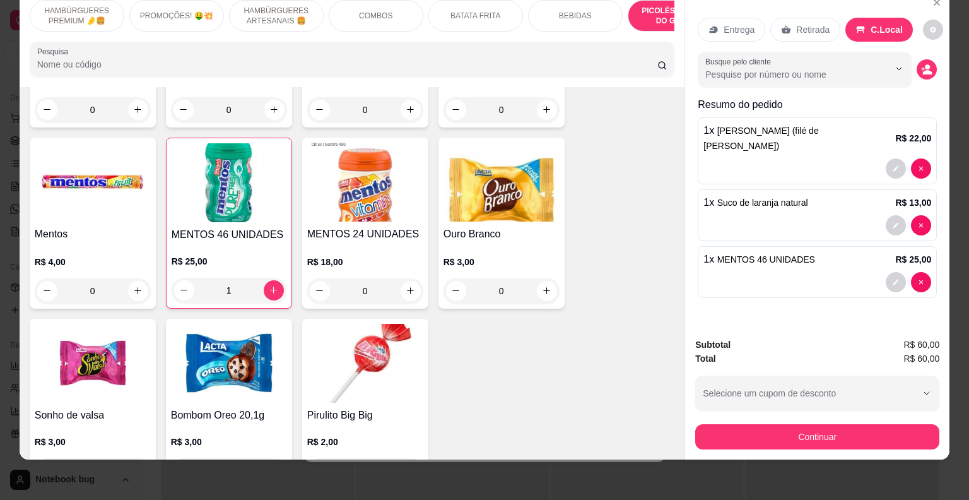
scroll to position [0, 0]
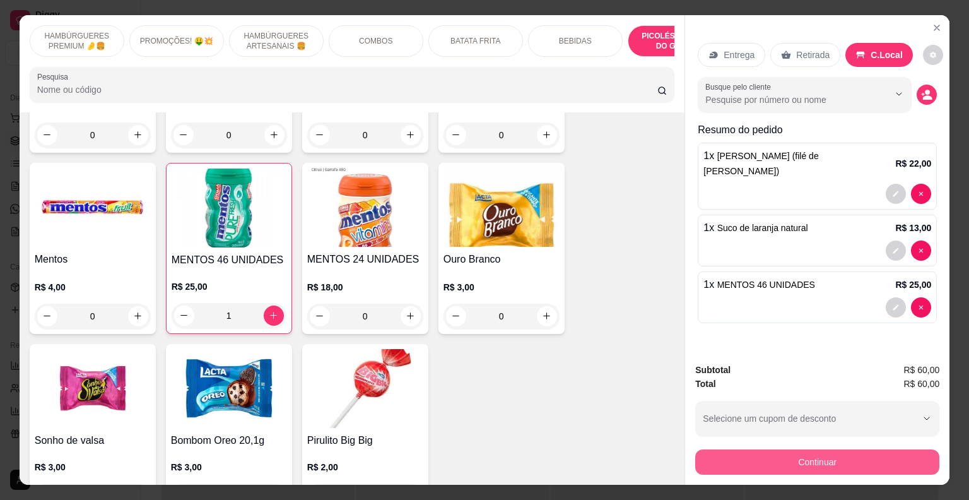
click at [745, 450] on button "Continuar" at bounding box center [817, 461] width 244 height 25
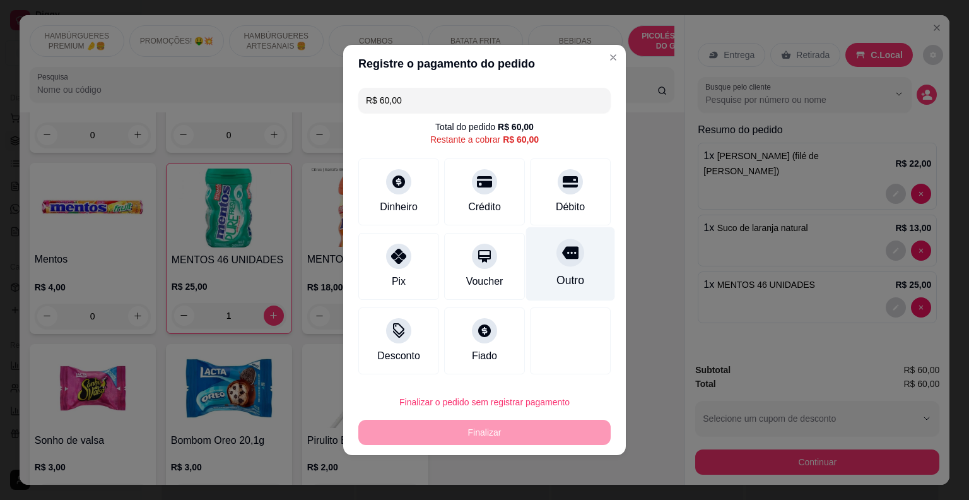
click at [563, 288] on div "Outro" at bounding box center [570, 280] width 28 height 16
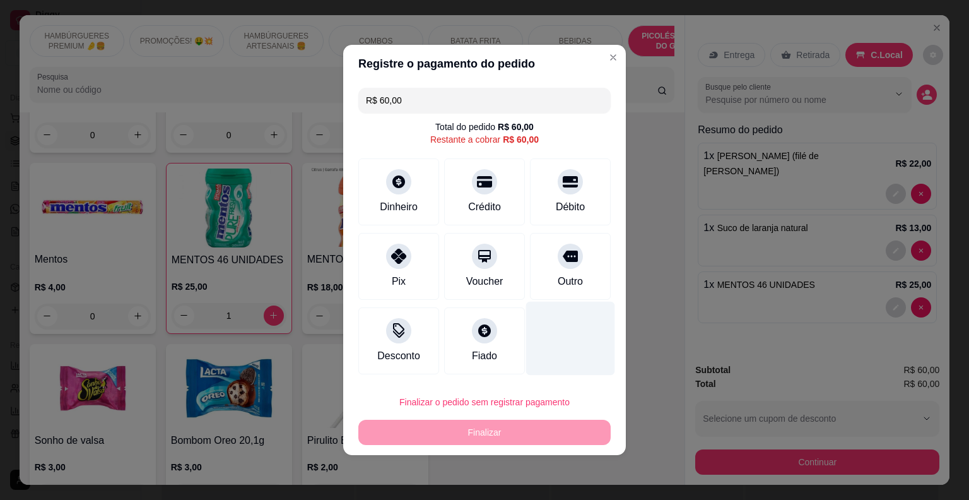
type input "R$ 0,00"
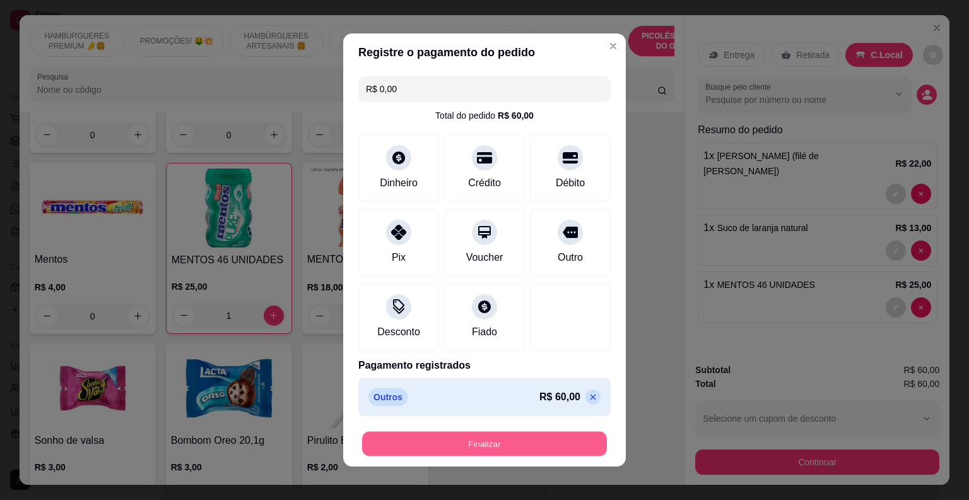
click at [537, 444] on button "Finalizar" at bounding box center [484, 443] width 245 height 25
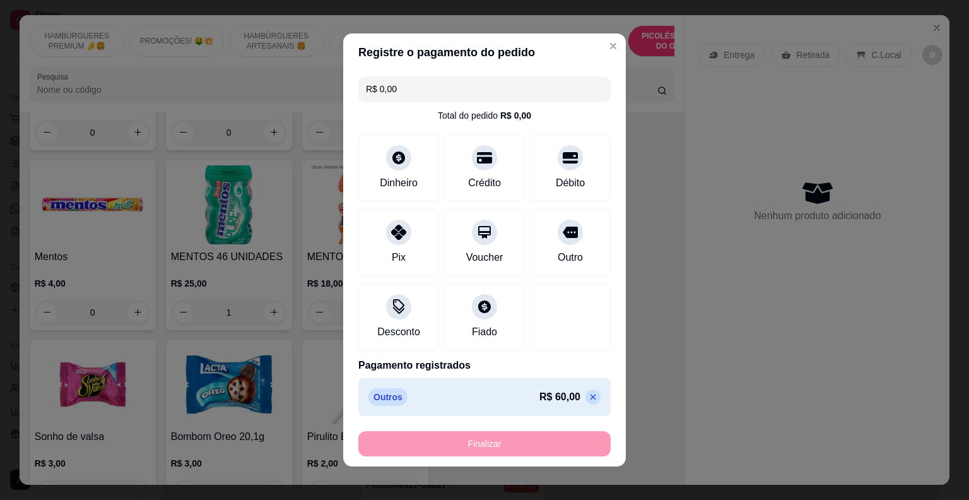
type input "0"
type input "-R$ 60,00"
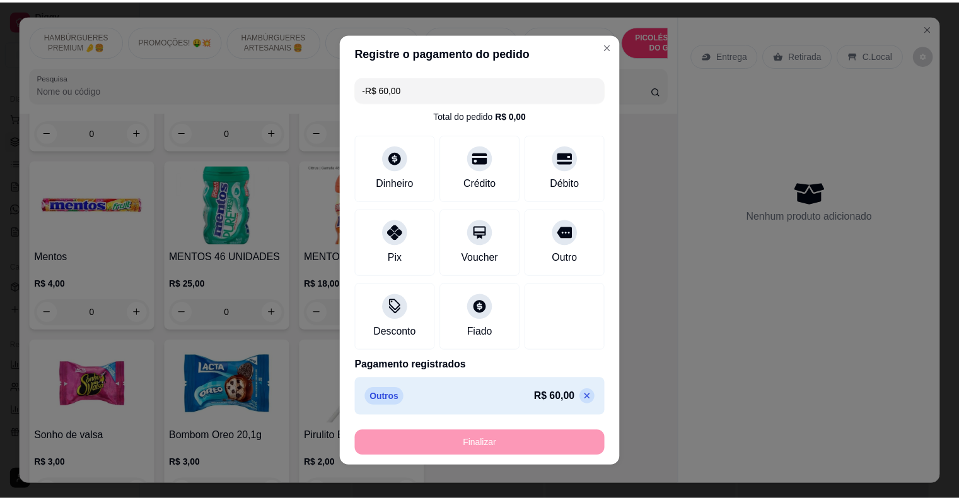
scroll to position [4585, 0]
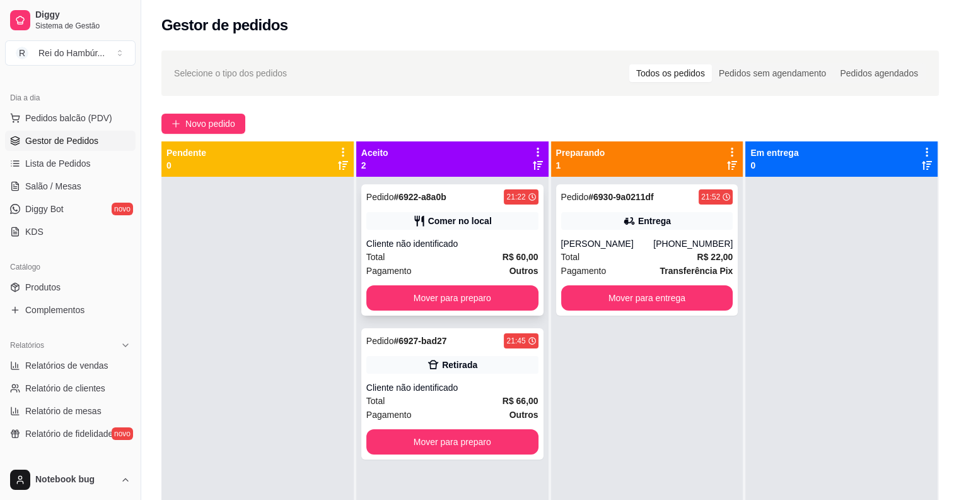
click at [536, 214] on div "Pedido # 6922-a8a0b 21:22 Comer no local Cliente não identificado Total R$ 60,0…" at bounding box center [452, 249] width 182 height 131
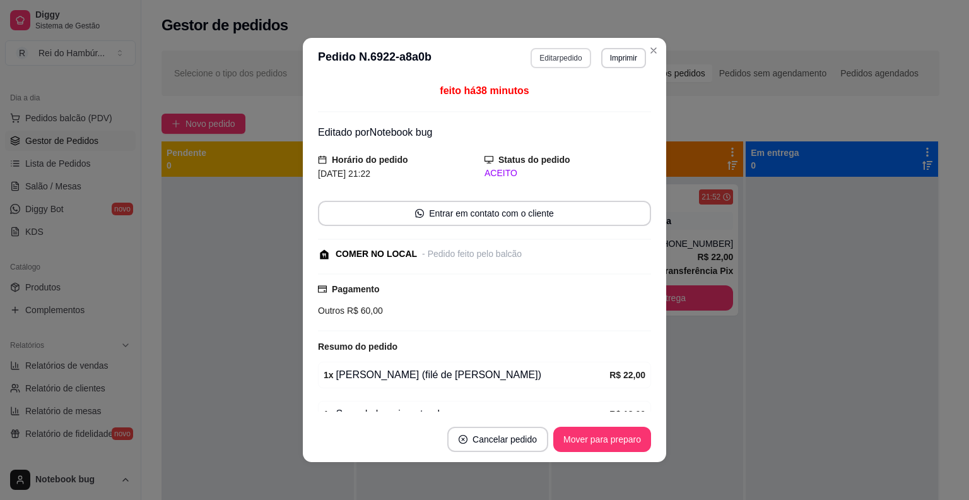
click at [560, 58] on button "Editar pedido" at bounding box center [560, 58] width 60 height 20
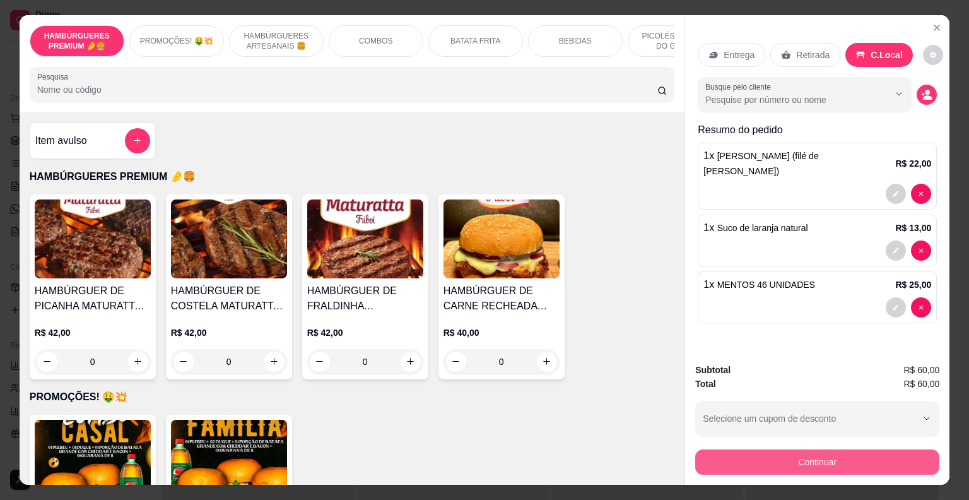
click at [708, 462] on button "Continuar" at bounding box center [817, 461] width 244 height 25
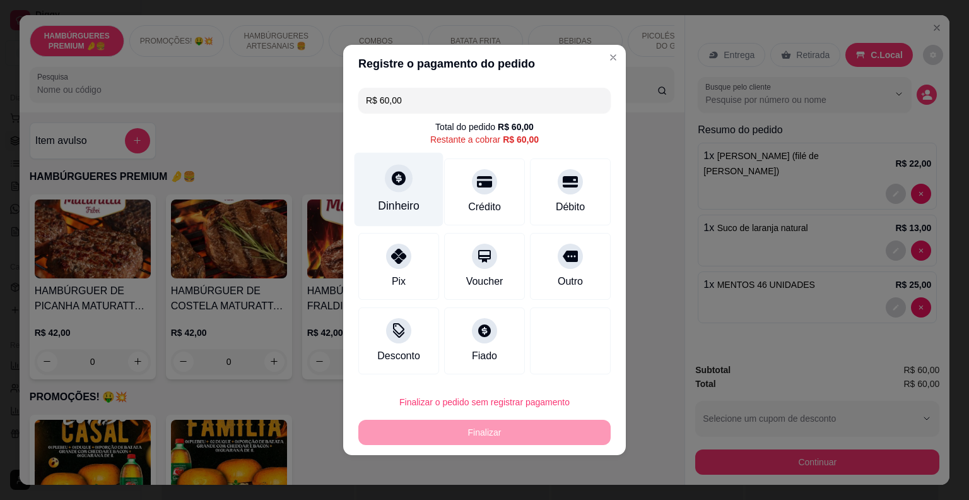
click at [421, 187] on div "Dinheiro" at bounding box center [398, 190] width 89 height 74
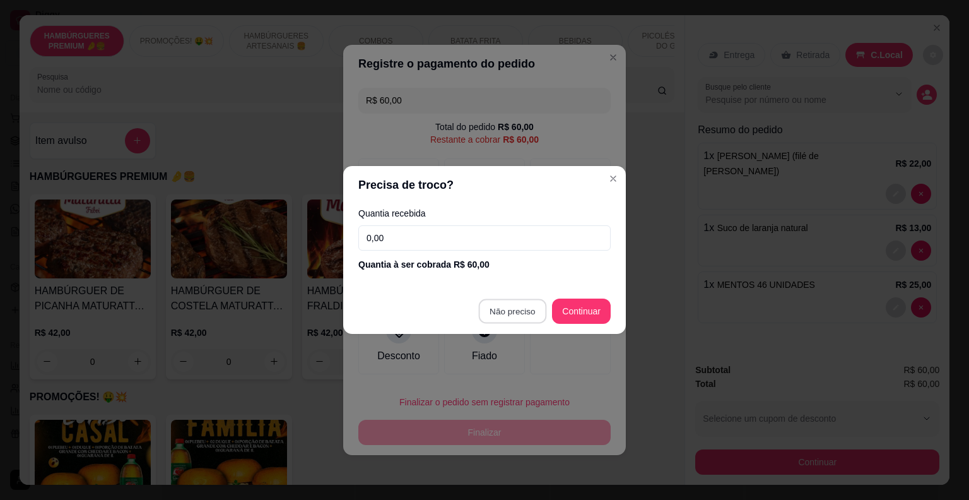
type input "R$ 0,00"
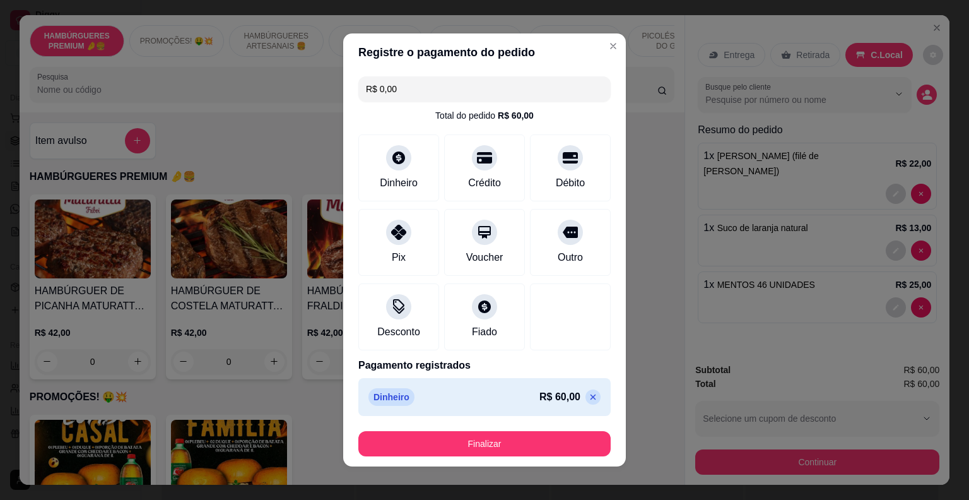
click at [544, 459] on footer "Finalizar" at bounding box center [484, 443] width 283 height 45
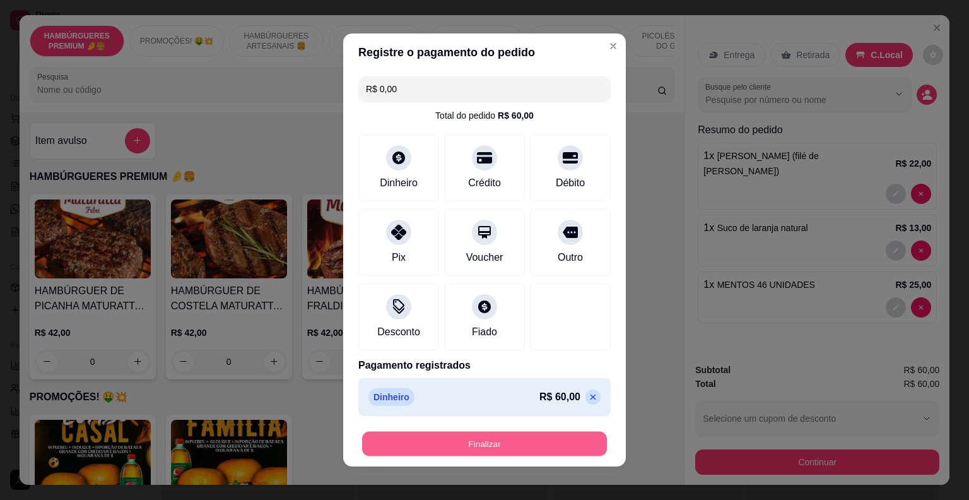
click at [542, 442] on button "Finalizar" at bounding box center [484, 443] width 245 height 25
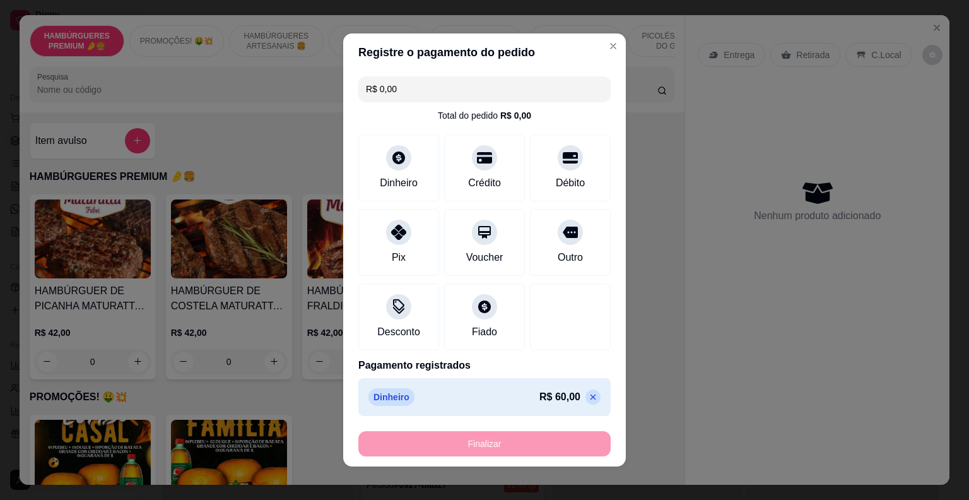
type input "0"
type input "-R$ 60,00"
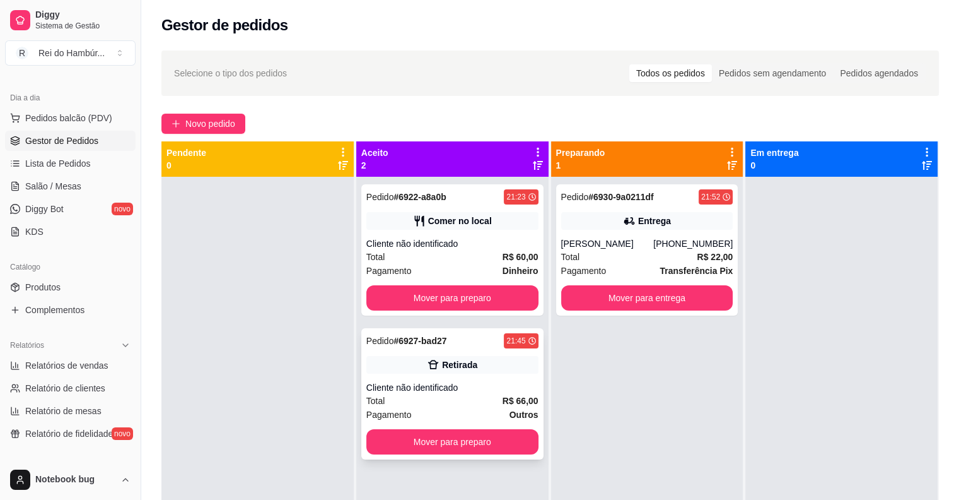
click at [491, 391] on div "Cliente não identificado" at bounding box center [452, 387] width 172 height 13
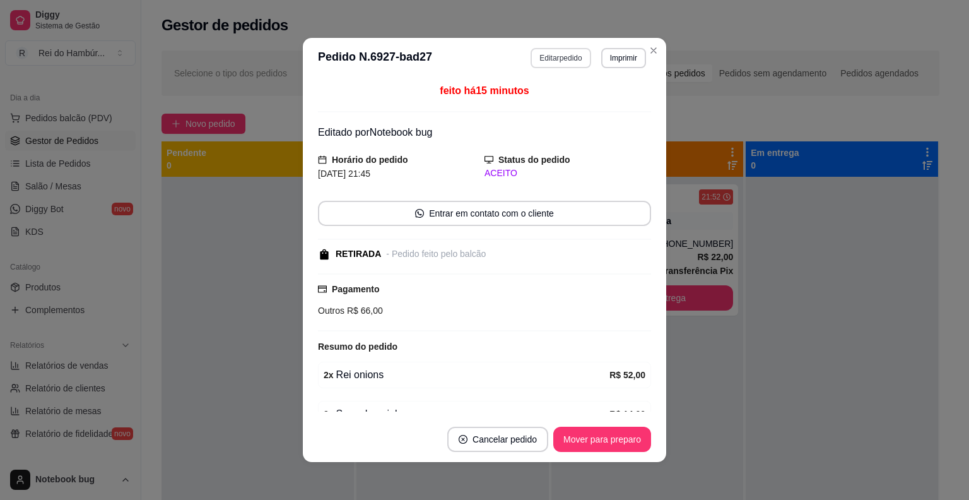
click at [530, 54] on button "Editar pedido" at bounding box center [560, 58] width 60 height 20
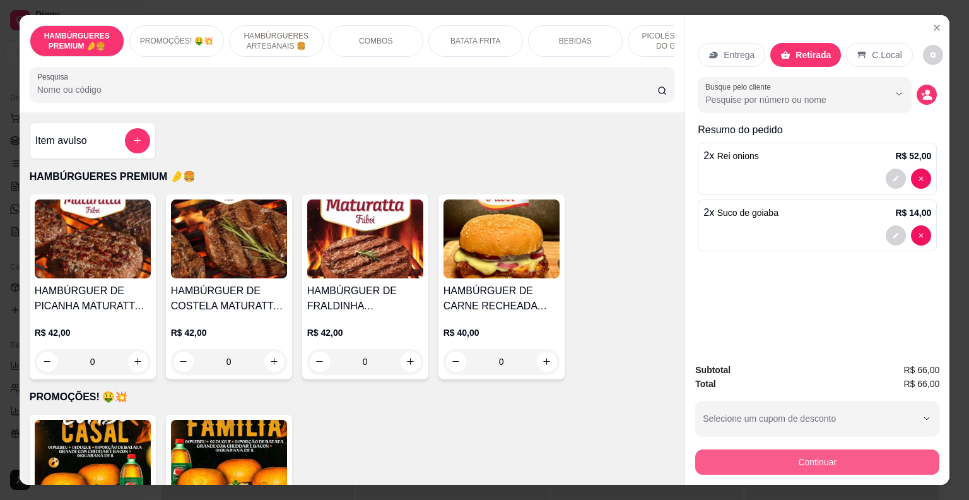
click at [770, 456] on button "Continuar" at bounding box center [817, 461] width 244 height 25
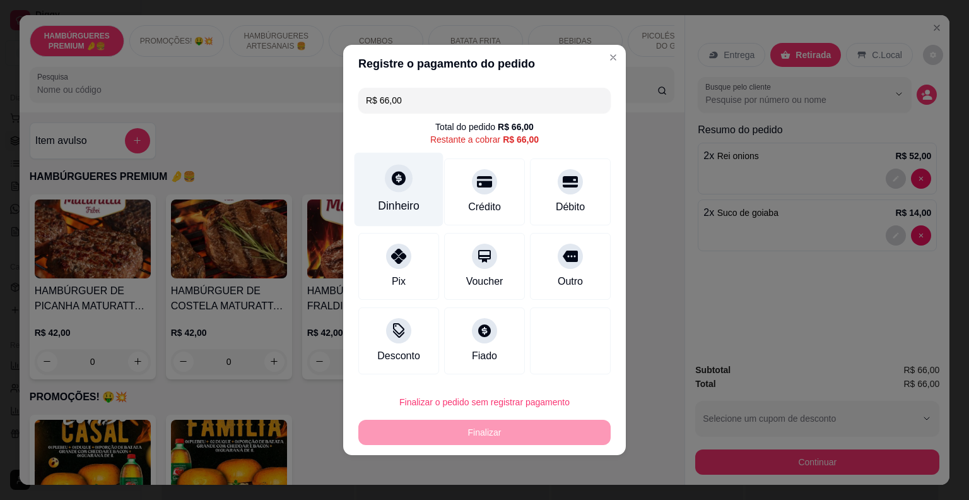
click at [404, 204] on div "Dinheiro" at bounding box center [399, 205] width 42 height 16
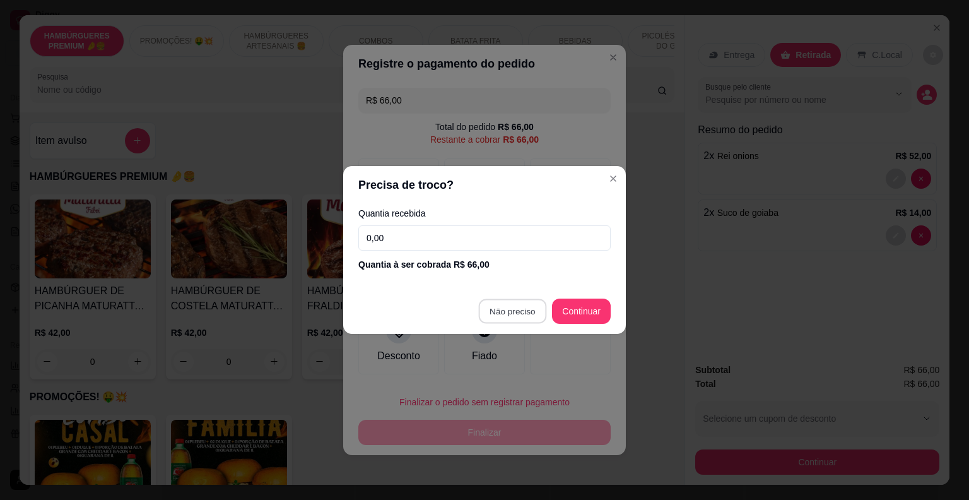
type input "R$ 0,00"
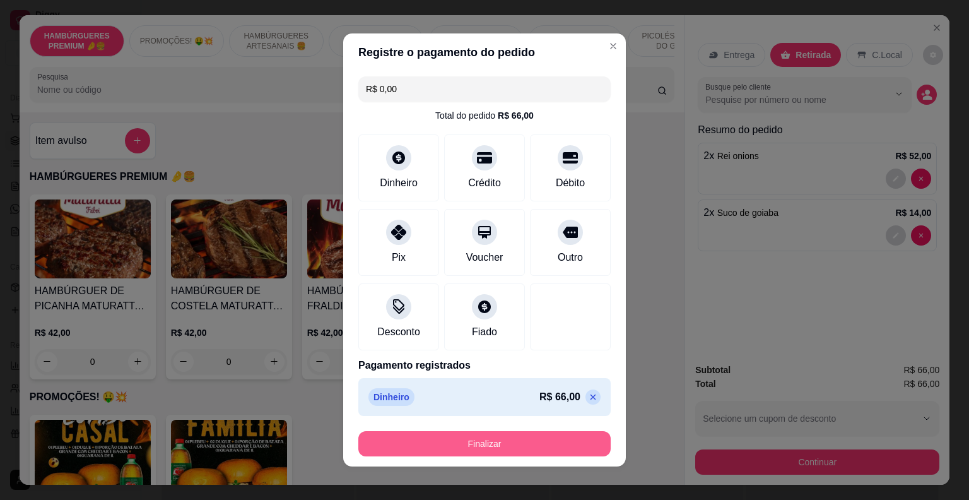
click at [515, 447] on button "Finalizar" at bounding box center [484, 443] width 252 height 25
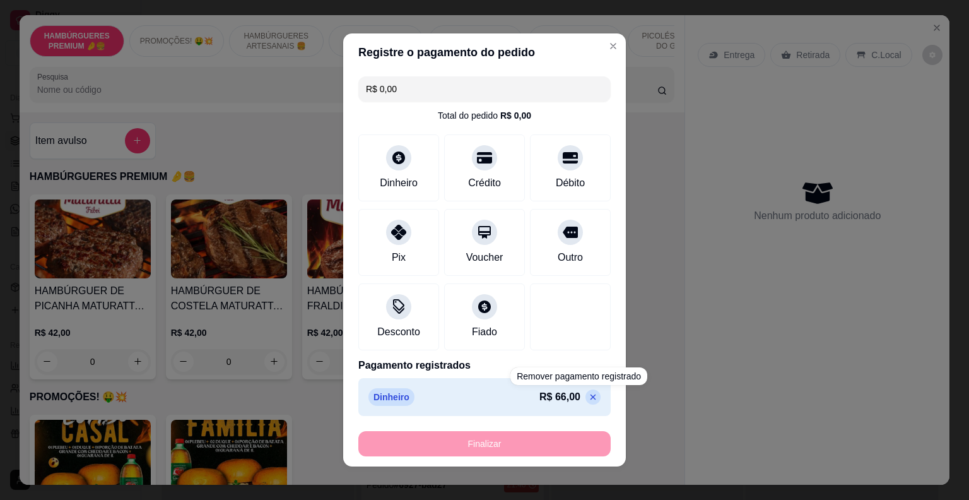
type input "0"
type input "-R$ 66,00"
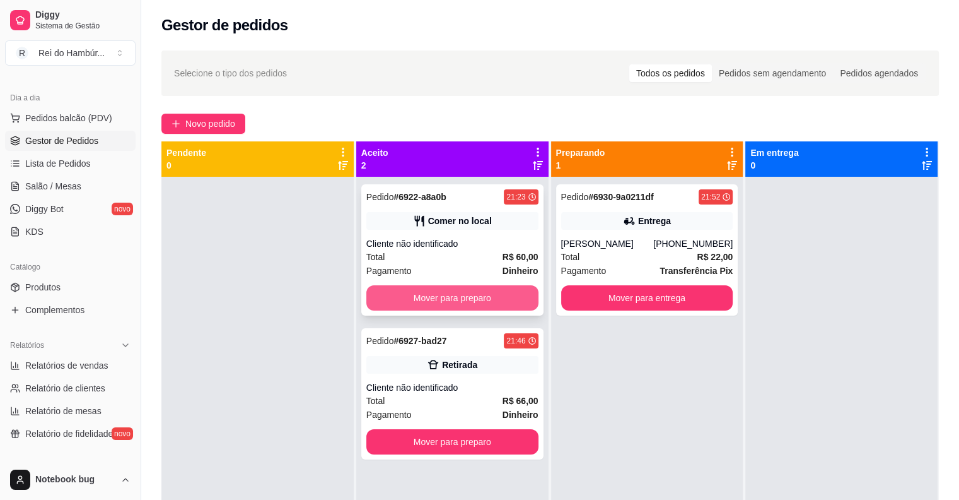
click at [444, 295] on button "Mover para preparo" at bounding box center [452, 297] width 172 height 25
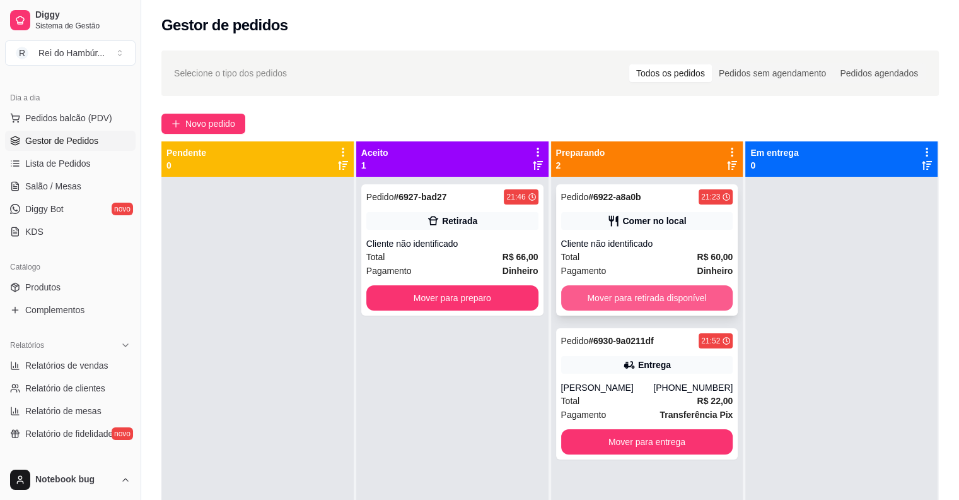
click at [636, 298] on button "Mover para retirada disponível" at bounding box center [647, 297] width 172 height 25
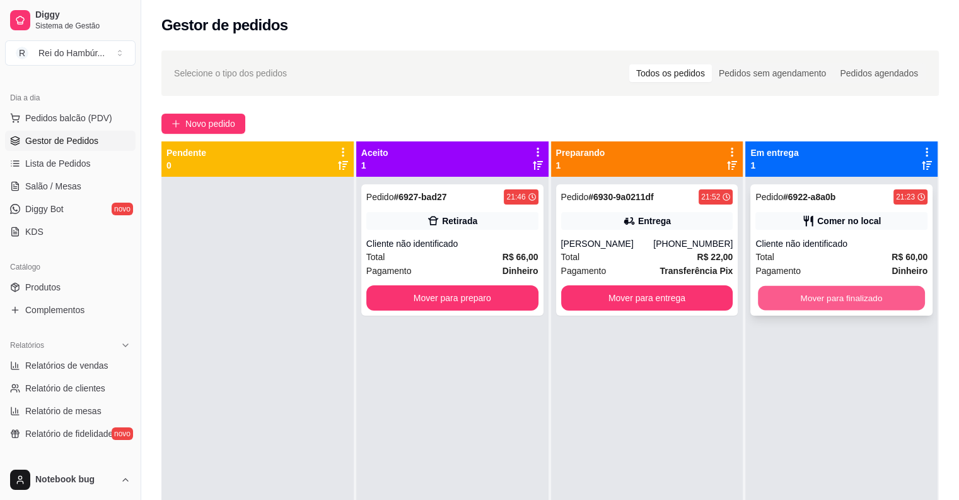
click at [800, 291] on button "Mover para finalizado" at bounding box center [841, 298] width 167 height 25
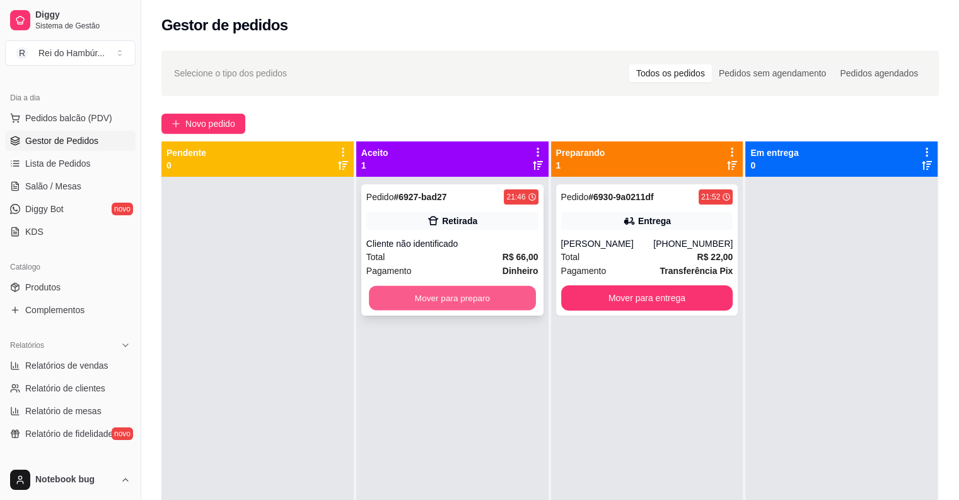
click at [399, 293] on button "Mover para preparo" at bounding box center [452, 298] width 167 height 25
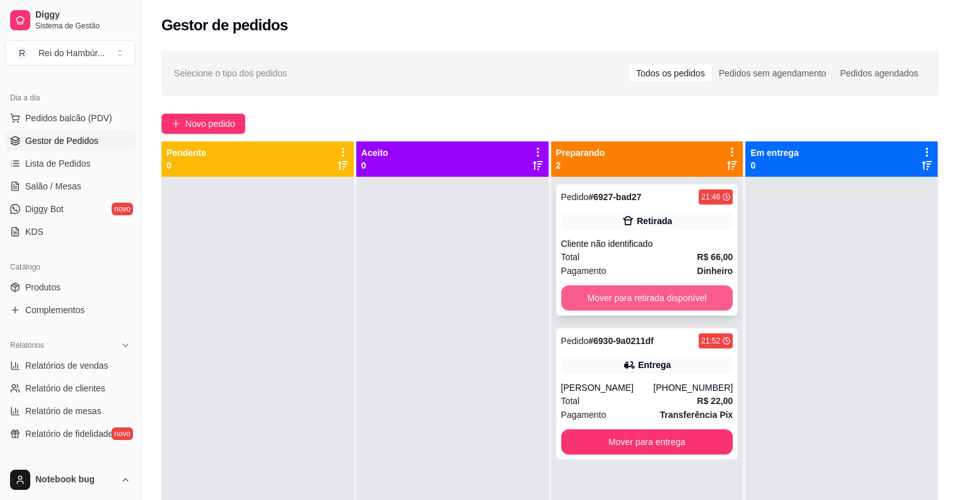
click at [624, 297] on button "Mover para retirada disponível" at bounding box center [647, 297] width 172 height 25
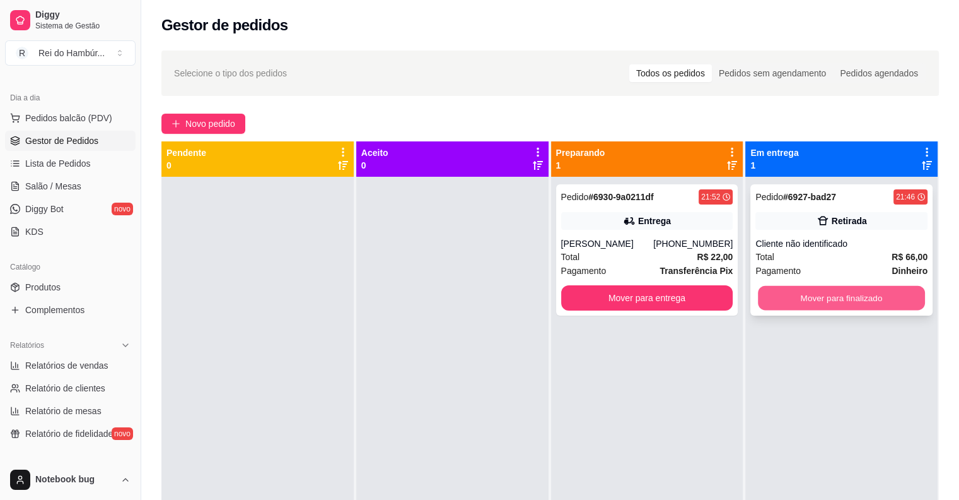
click at [812, 297] on button "Mover para finalizado" at bounding box center [841, 298] width 167 height 25
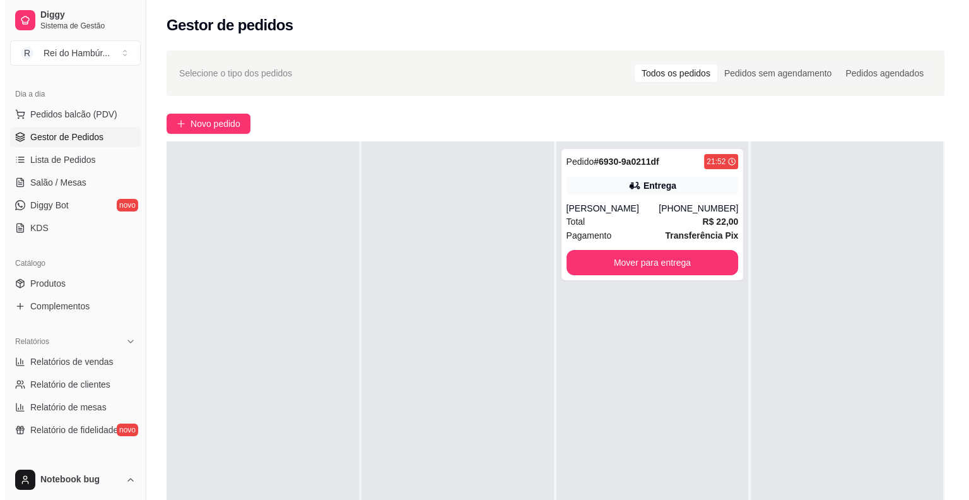
scroll to position [92, 0]
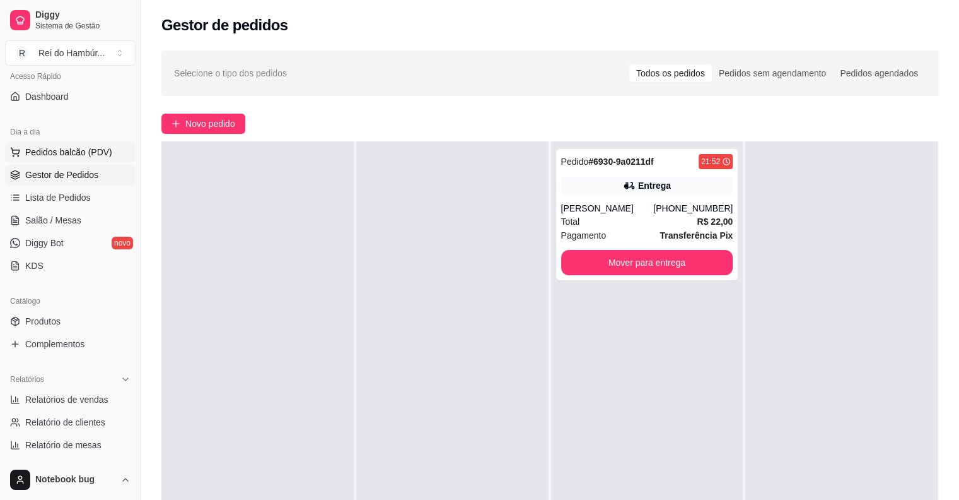
click at [64, 154] on span "Pedidos balcão (PDV)" at bounding box center [68, 152] width 87 height 13
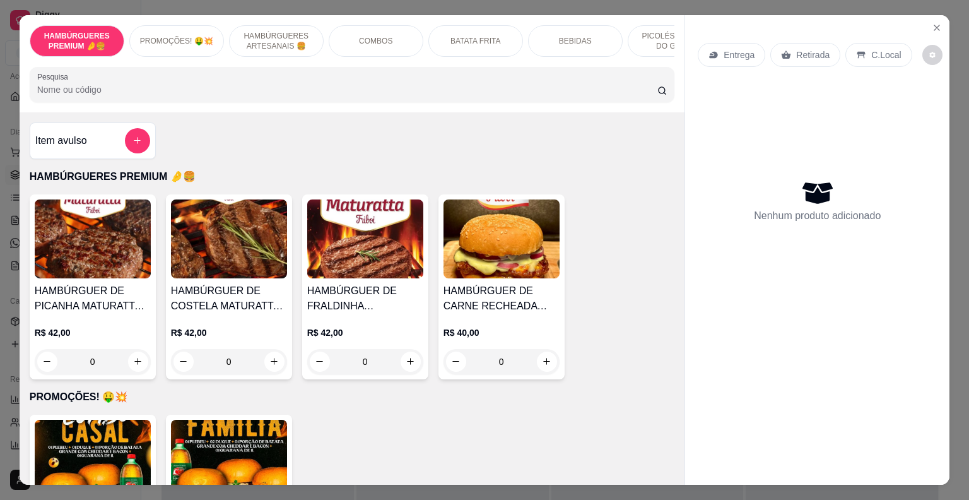
click at [262, 42] on p "HAMBÚRGUERES ARTESANAIS 🍔" at bounding box center [276, 41] width 73 height 20
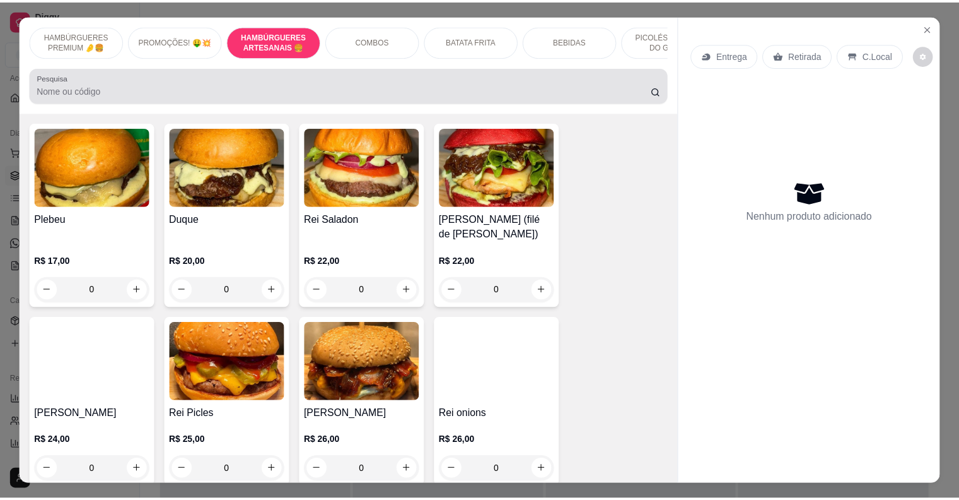
scroll to position [30, 0]
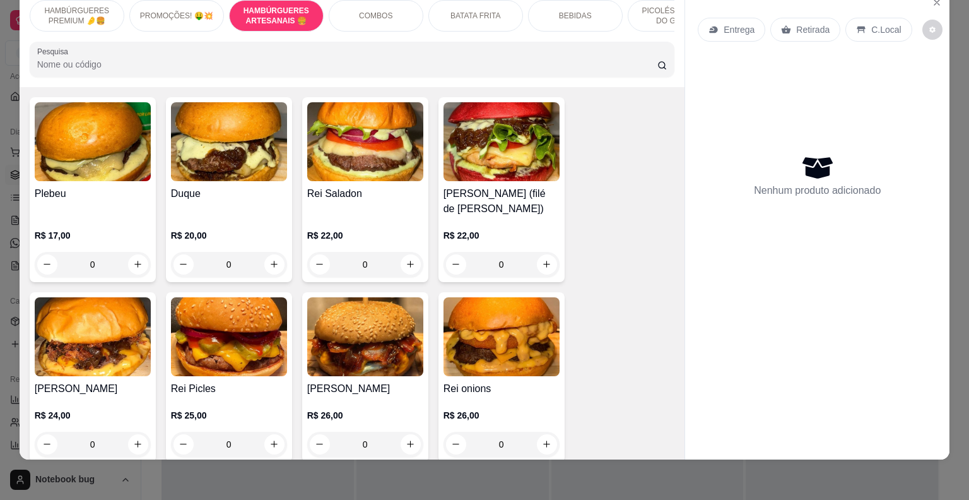
click at [125, 277] on div "0" at bounding box center [93, 264] width 116 height 25
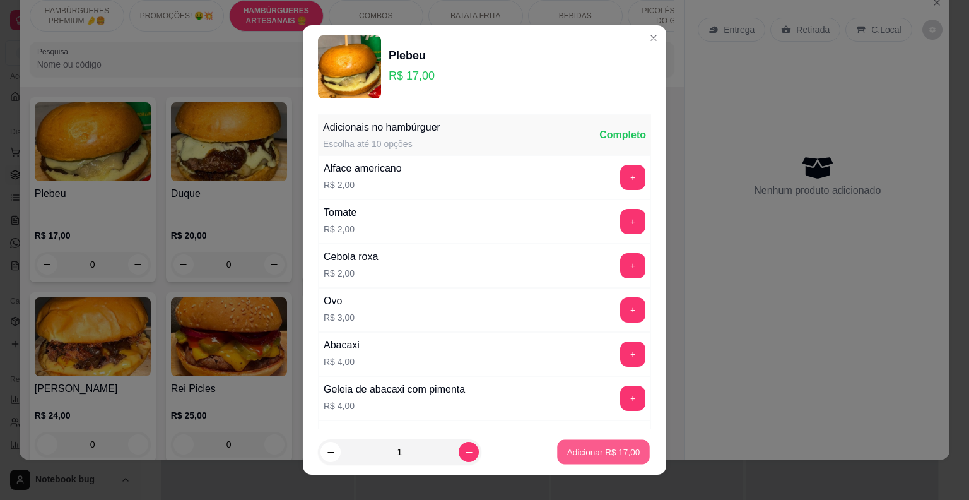
click at [616, 452] on p "Adicionar R$ 17,00" at bounding box center [603, 452] width 73 height 12
type input "1"
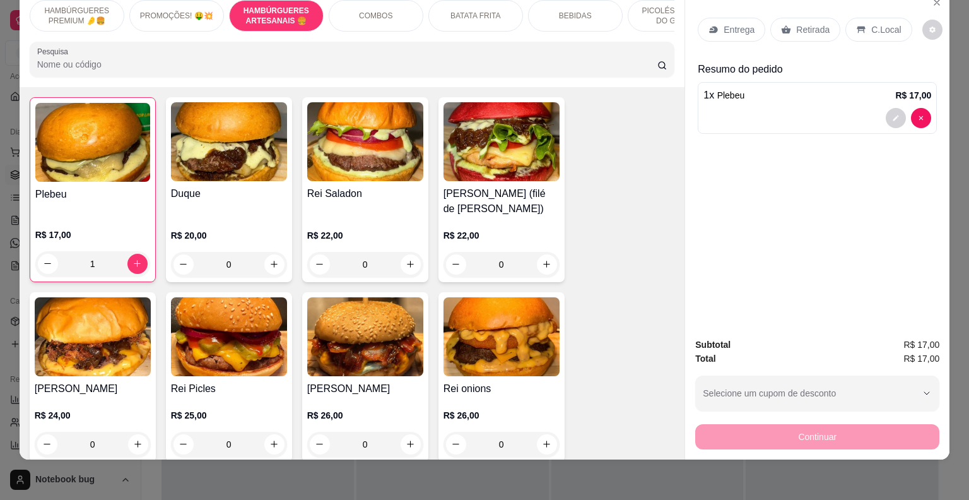
click at [835, 20] on div "Entrega Retirada C.Local" at bounding box center [805, 30] width 214 height 24
click at [857, 26] on icon at bounding box center [861, 29] width 8 height 7
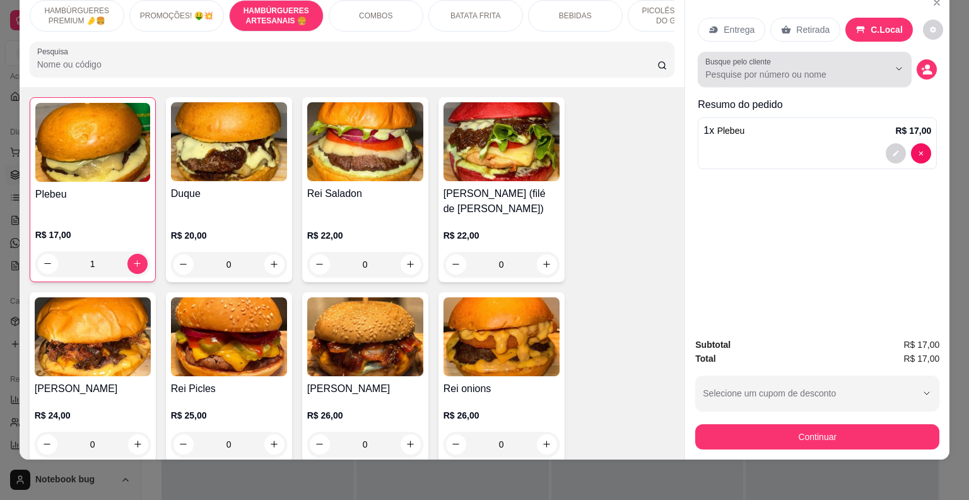
click at [736, 68] on input "Busque pelo cliente" at bounding box center [786, 74] width 163 height 13
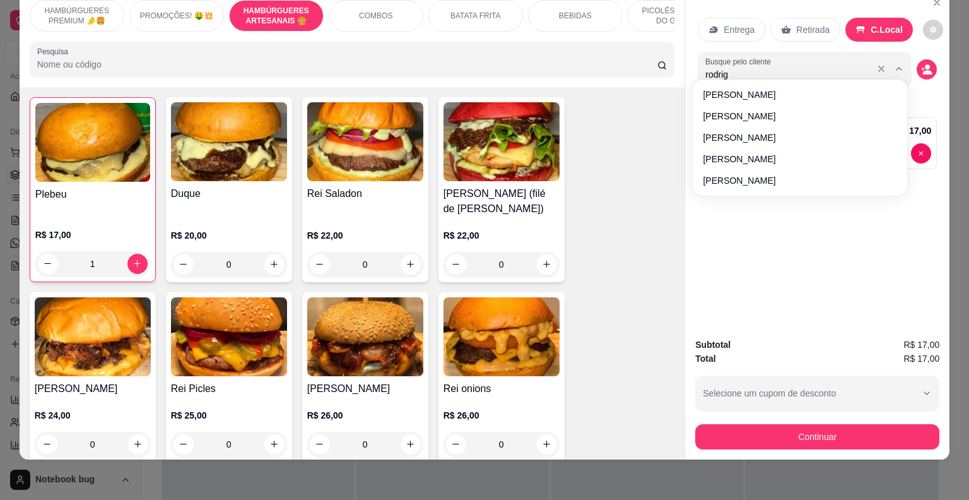
type input "[PERSON_NAME]"
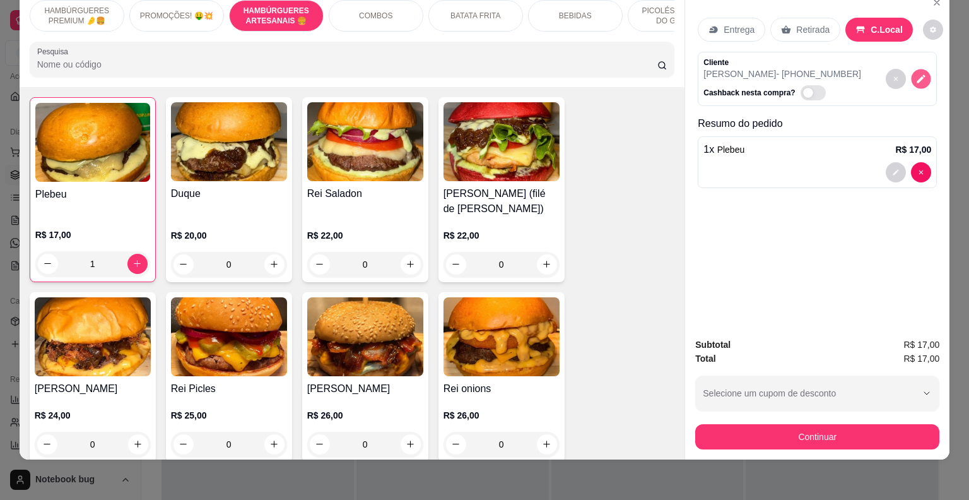
click at [916, 73] on icon "decrease-product-quantity" at bounding box center [921, 78] width 11 height 11
click at [860, 69] on div "Cliente [PERSON_NAME] - [PHONE_NUMBER] Cashback nesta compra?" at bounding box center [817, 79] width 239 height 54
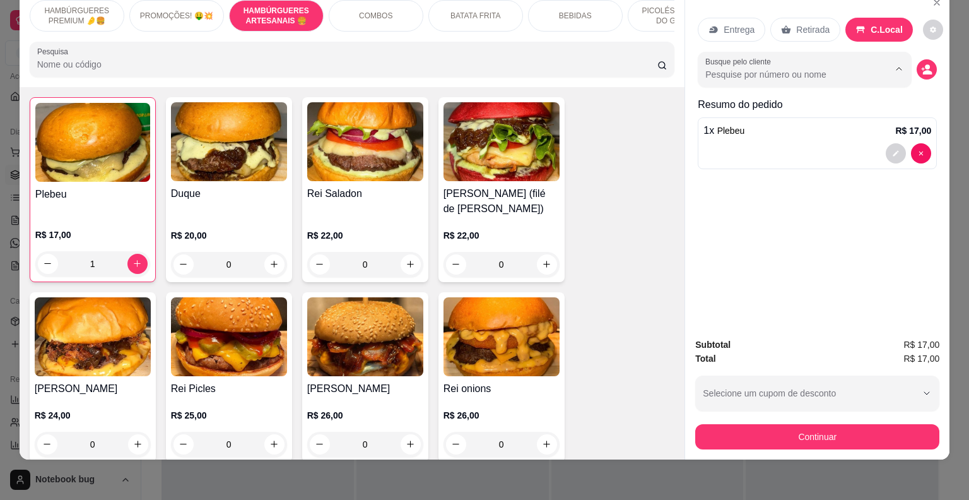
click at [775, 68] on input "Busque pelo cliente" at bounding box center [786, 74] width 163 height 13
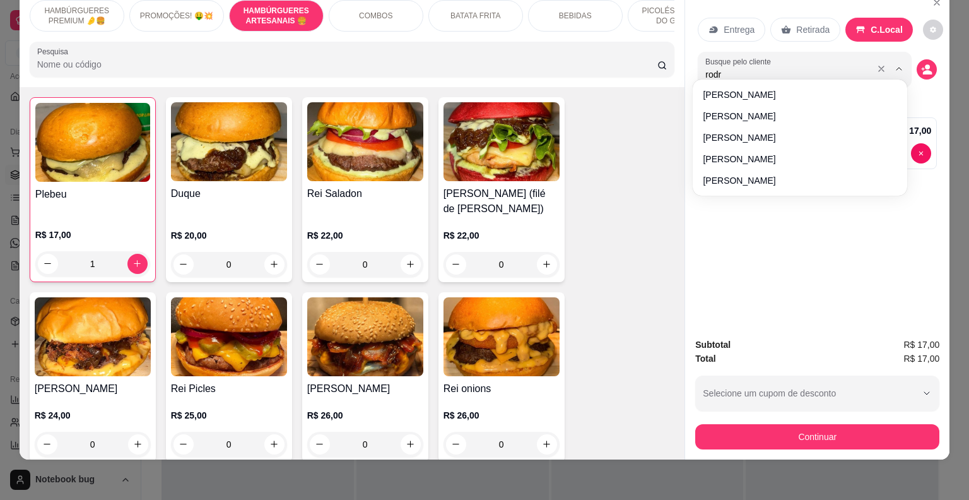
type input "rodri"
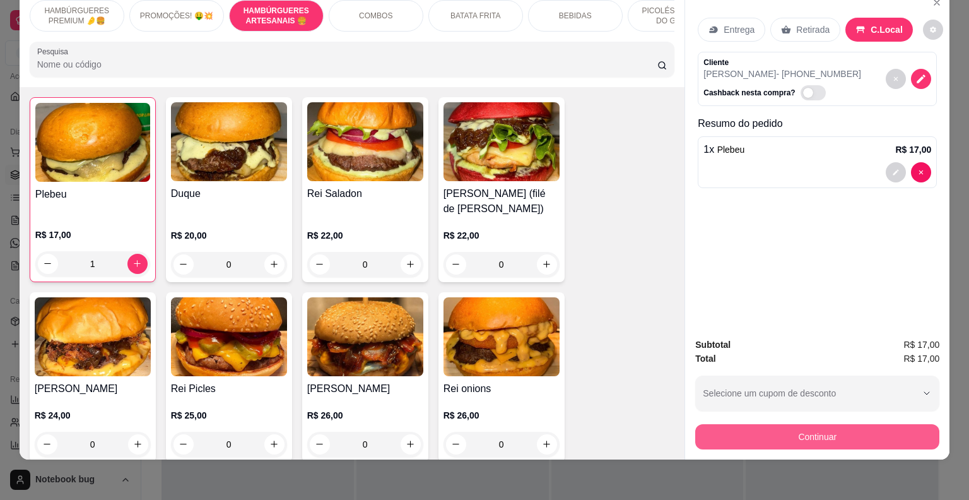
click at [841, 427] on button "Continuar" at bounding box center [817, 436] width 244 height 25
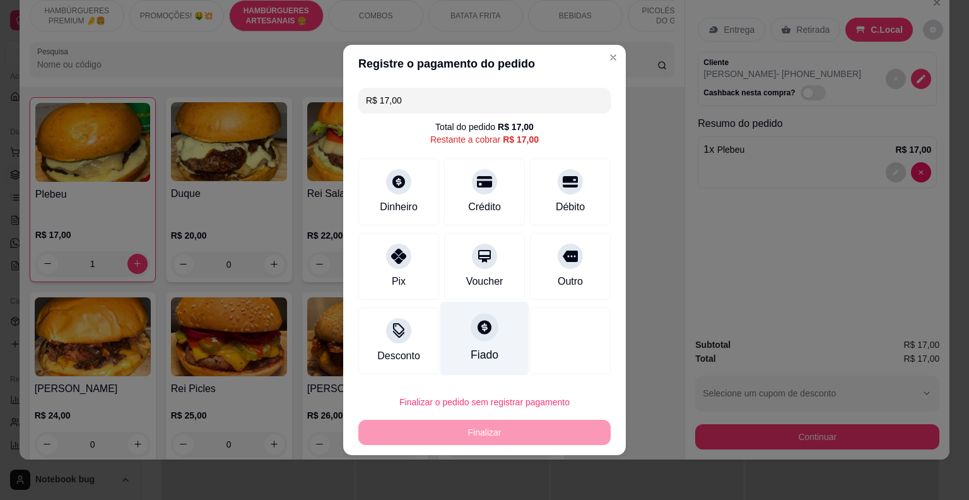
click at [484, 336] on div at bounding box center [484, 327] width 28 height 28
type input "R$ 0,00"
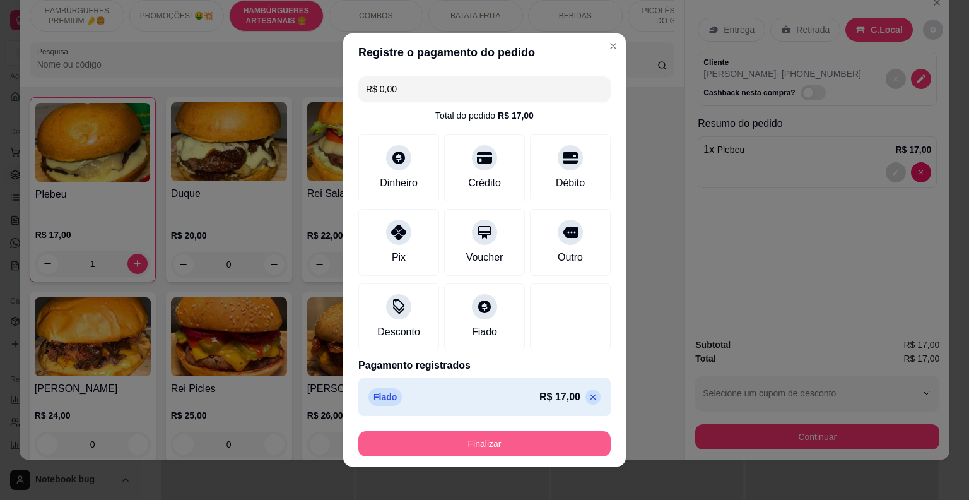
click at [494, 432] on button "Finalizar" at bounding box center [484, 443] width 252 height 25
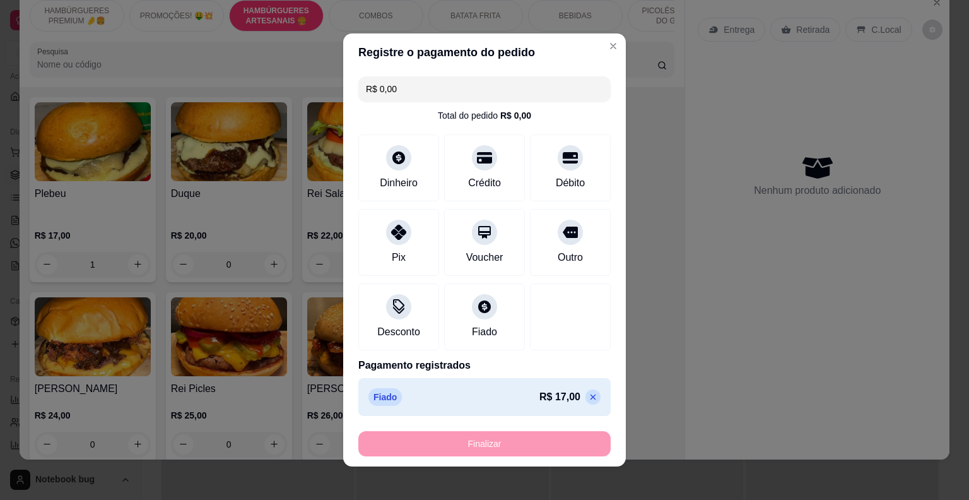
type input "0"
type input "-R$ 17,00"
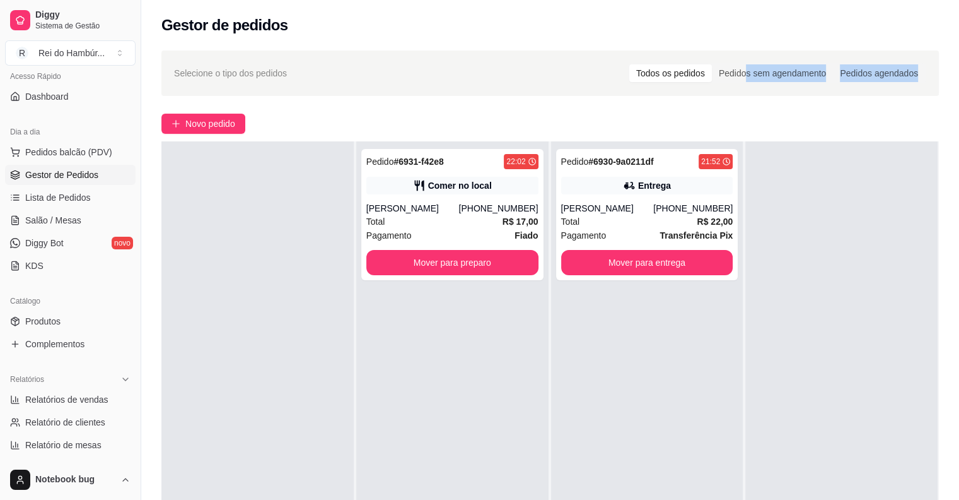
click at [751, 101] on div "Selecione o tipo dos pedidos Todos os pedidos Pedidos sem agendamento Pedidos a…" at bounding box center [550, 349] width 818 height 613
click at [479, 312] on div "Pedido # 6931-f42e8 22:02 Comer no local Rodrigo [PHONE_NUMBER] Total R$ 17,00 …" at bounding box center [452, 391] width 192 height 500
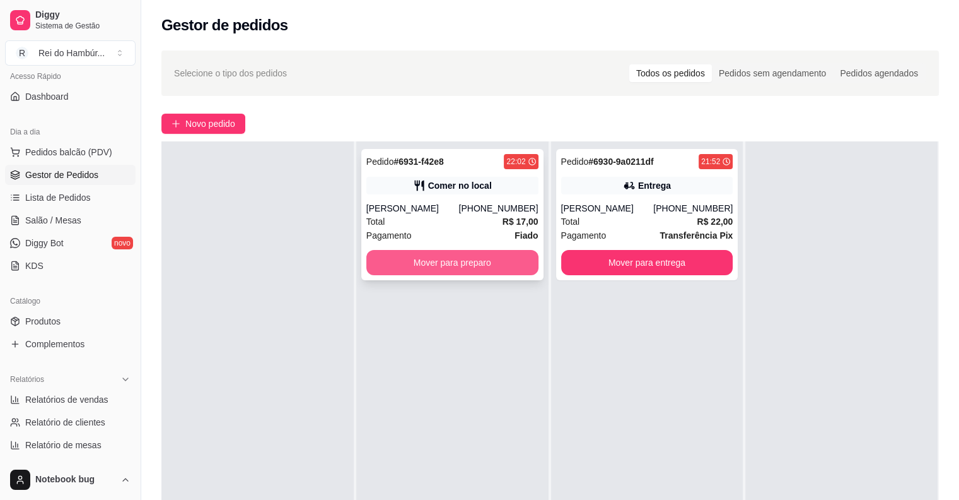
click at [508, 262] on button "Mover para preparo" at bounding box center [452, 262] width 172 height 25
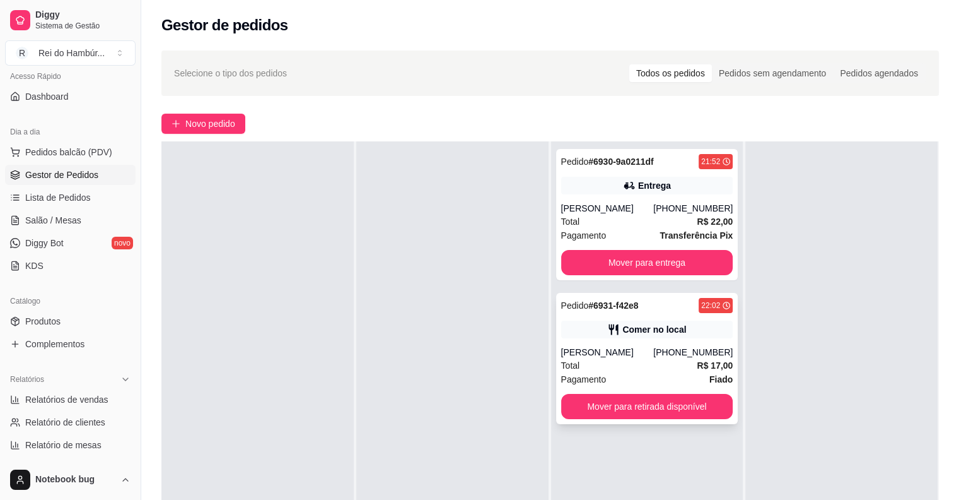
click at [654, 352] on div "[PERSON_NAME]" at bounding box center [607, 352] width 93 height 13
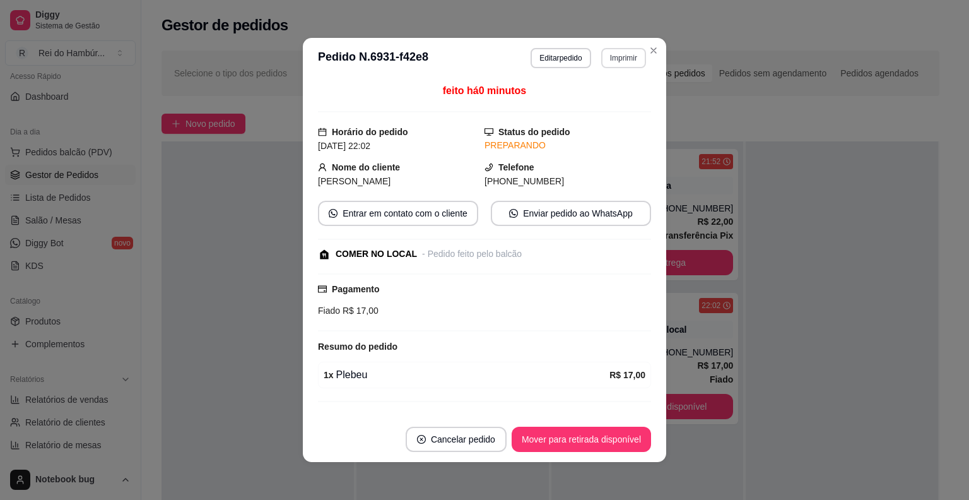
click at [605, 66] on button "Imprimir" at bounding box center [623, 58] width 45 height 20
click at [617, 136] on button "IMPRESSORA" at bounding box center [596, 127] width 88 height 20
click at [657, 41] on header "**********" at bounding box center [484, 58] width 363 height 40
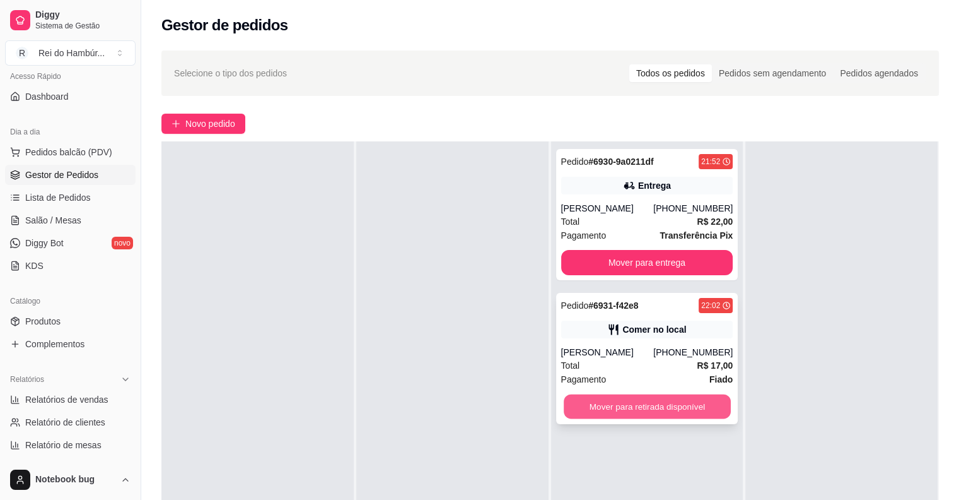
click at [691, 405] on button "Mover para retirada disponível" at bounding box center [647, 406] width 167 height 25
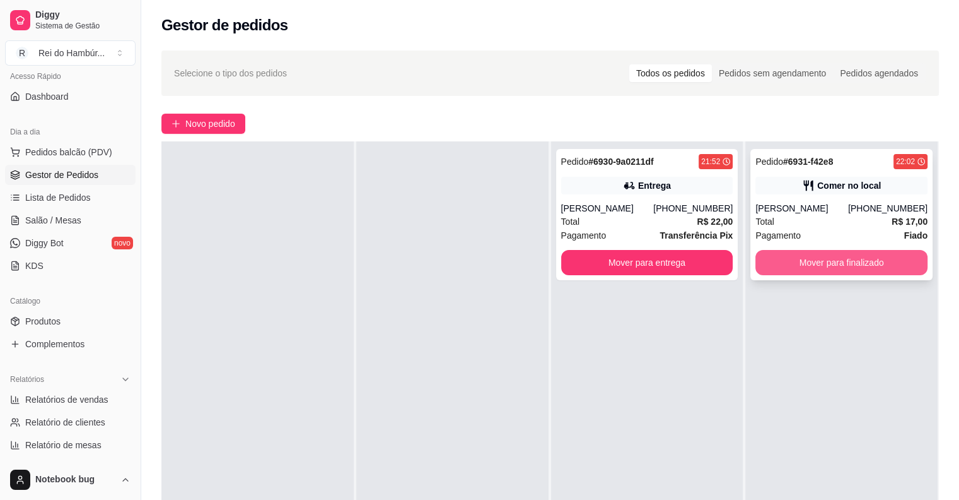
click at [805, 261] on button "Mover para finalizado" at bounding box center [842, 262] width 172 height 25
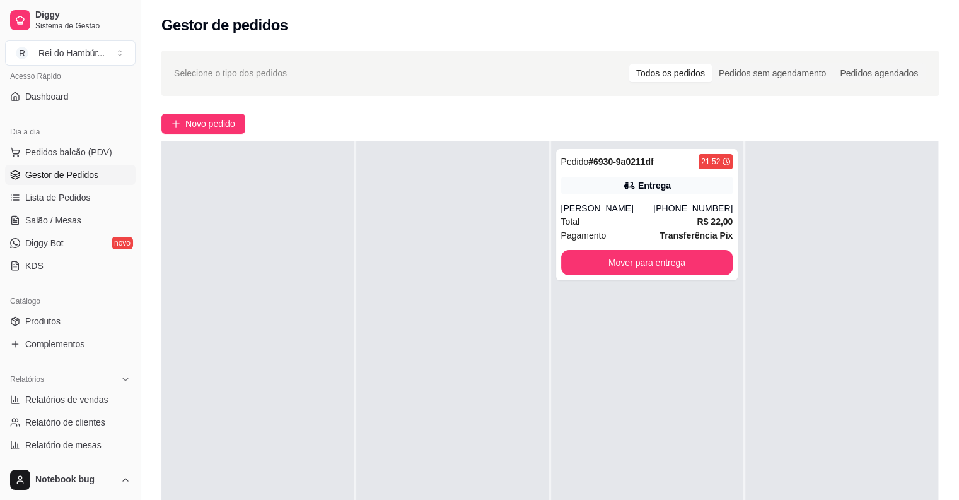
drag, startPoint x: 277, startPoint y: 4, endPoint x: 400, endPoint y: 342, distance: 359.3
click at [402, 352] on div at bounding box center [452, 391] width 192 height 500
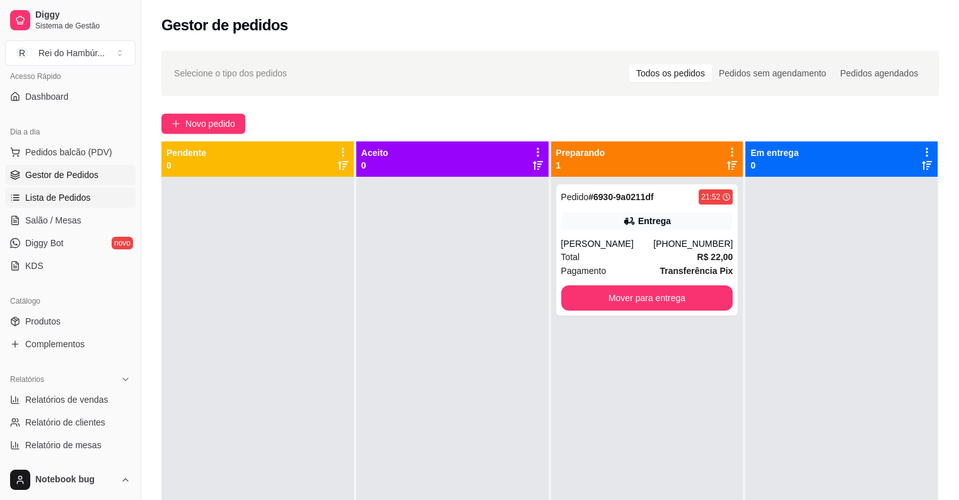
click at [96, 194] on link "Lista de Pedidos" at bounding box center [70, 197] width 131 height 20
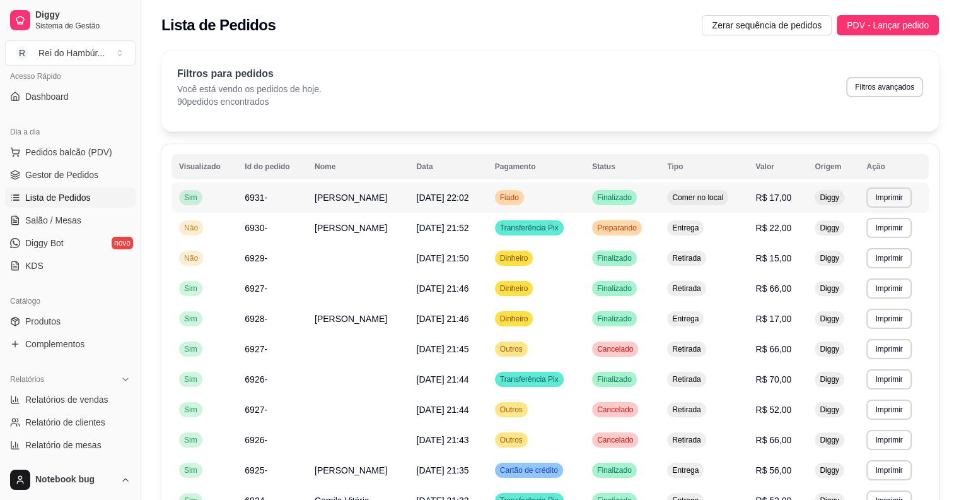
click at [412, 204] on td "[DATE] 22:02" at bounding box center [448, 197] width 78 height 30
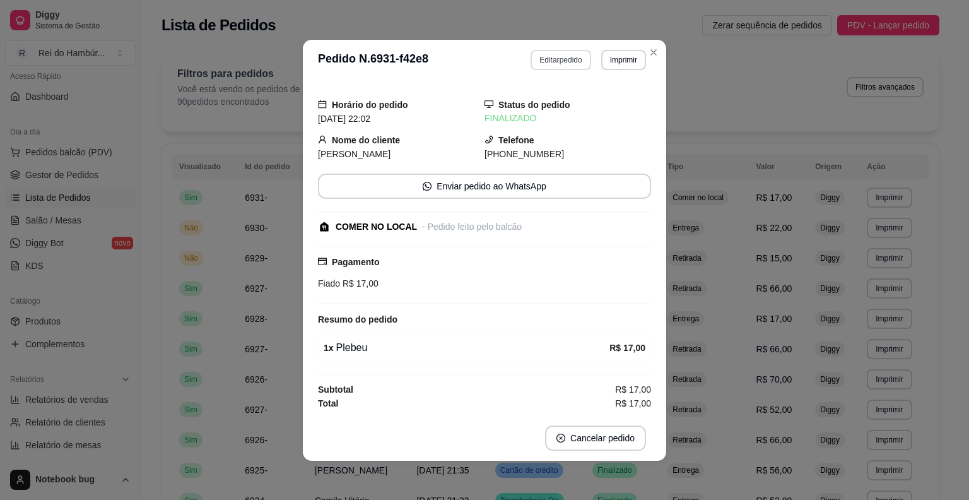
click at [565, 54] on button "Editar pedido" at bounding box center [560, 60] width 60 height 20
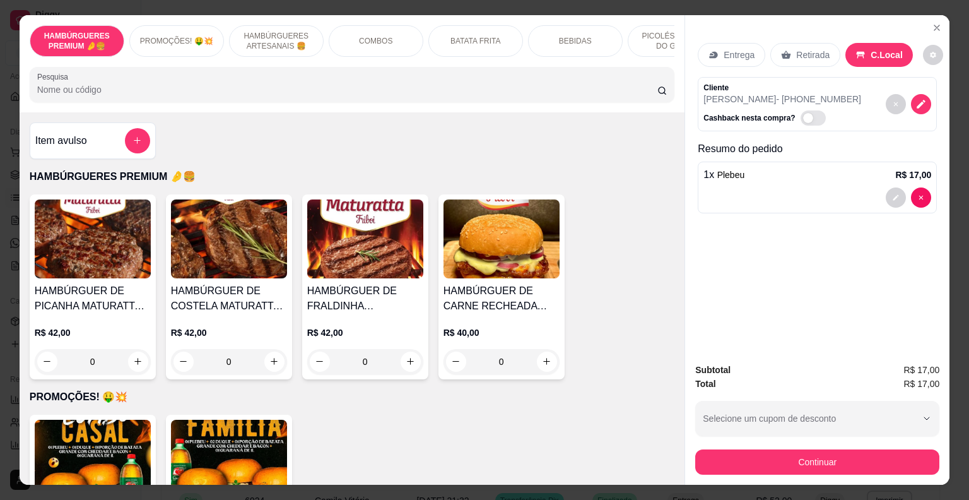
click at [583, 39] on p "BEBIDAS" at bounding box center [575, 41] width 33 height 10
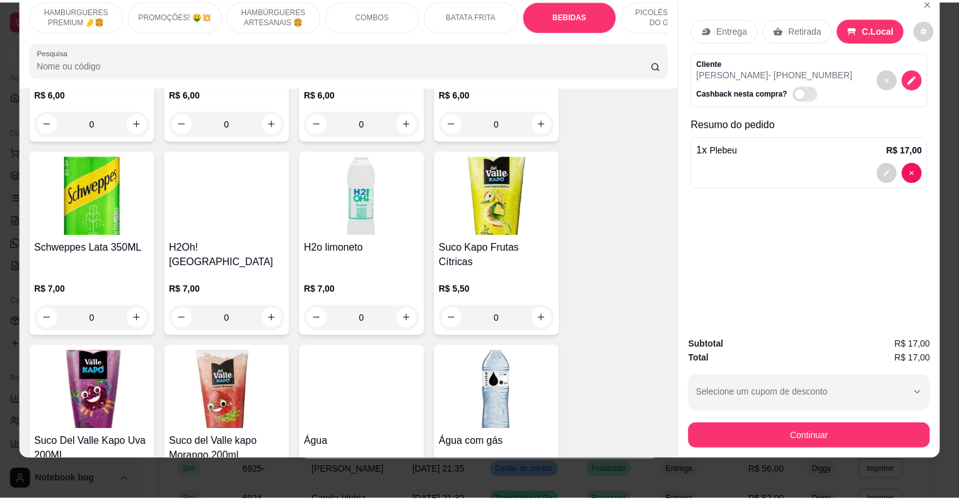
scroll to position [2322, 0]
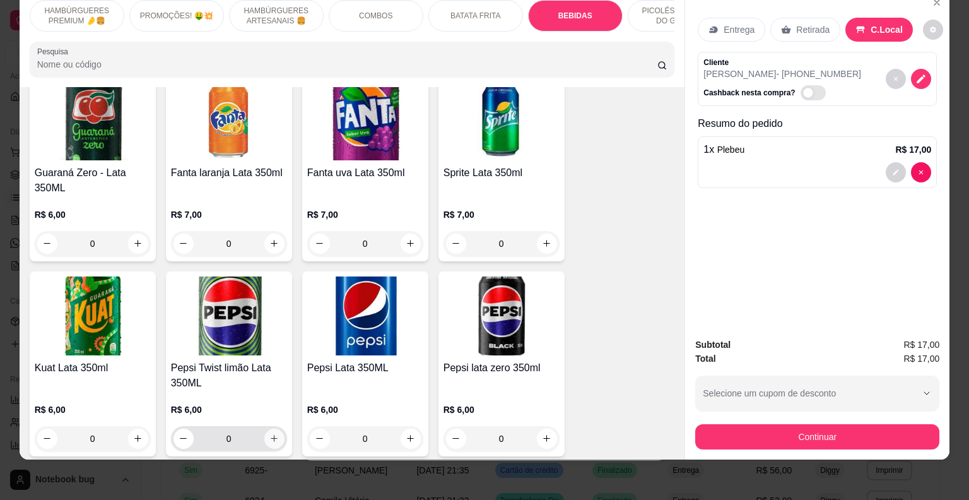
click at [272, 433] on icon "increase-product-quantity" at bounding box center [273, 437] width 9 height 9
type input "1"
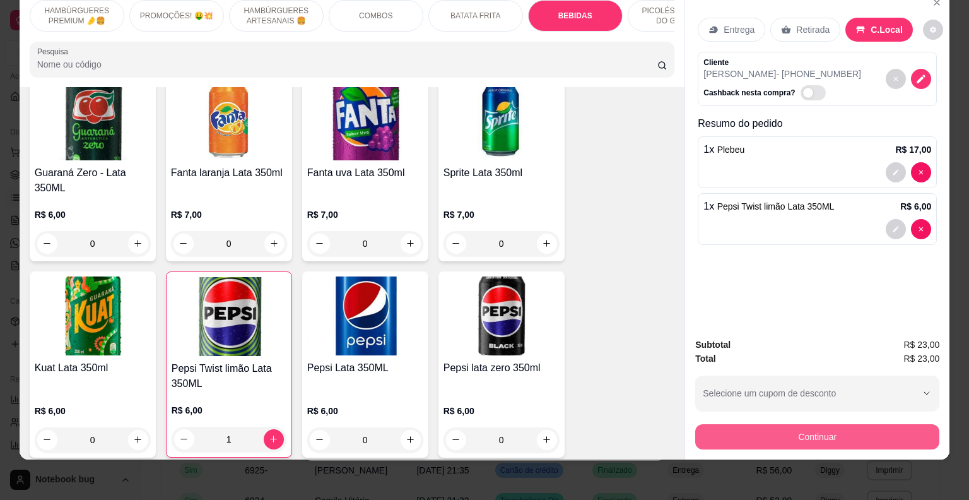
click at [790, 424] on button "Continuar" at bounding box center [817, 436] width 244 height 25
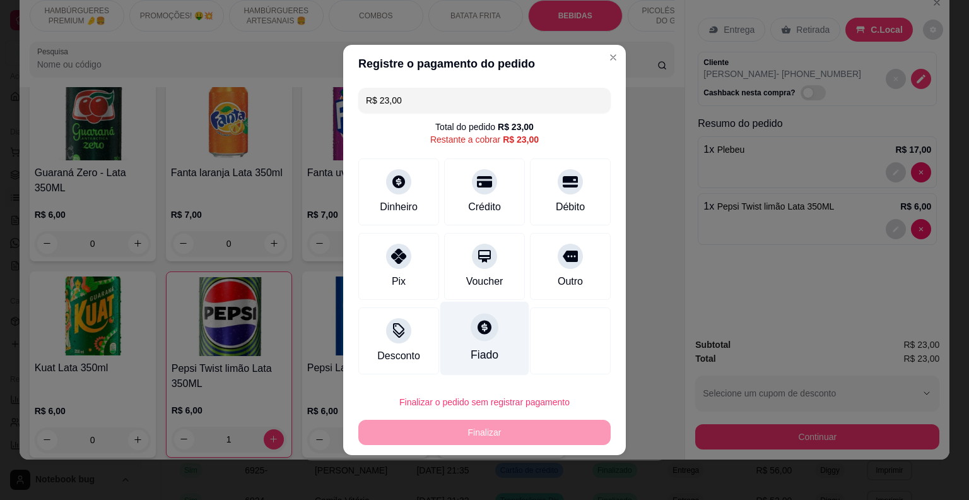
click at [487, 332] on icon at bounding box center [484, 326] width 16 height 16
type input "R$ 0,00"
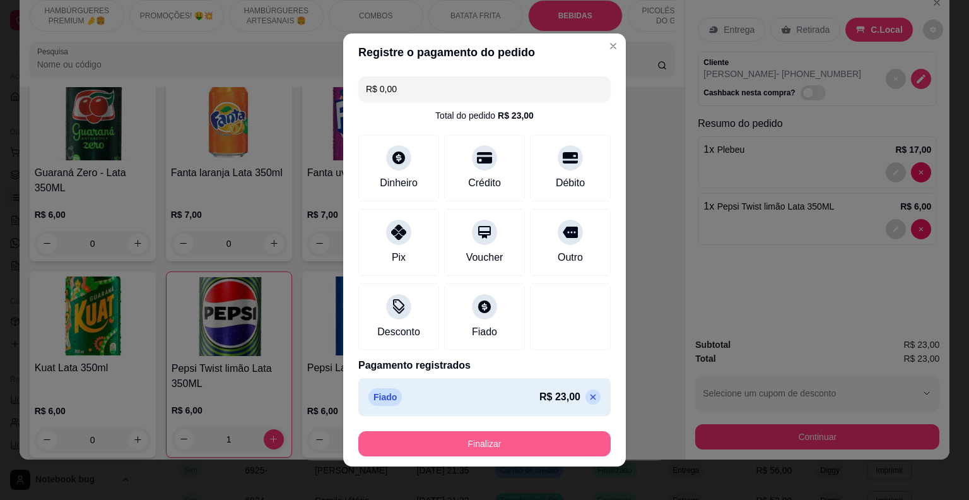
click at [500, 443] on button "Finalizar" at bounding box center [484, 443] width 252 height 25
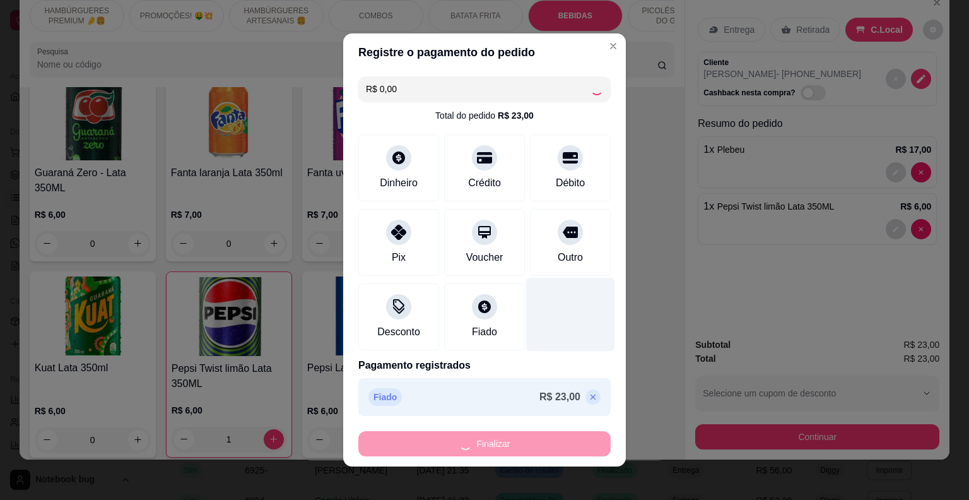
type input "0"
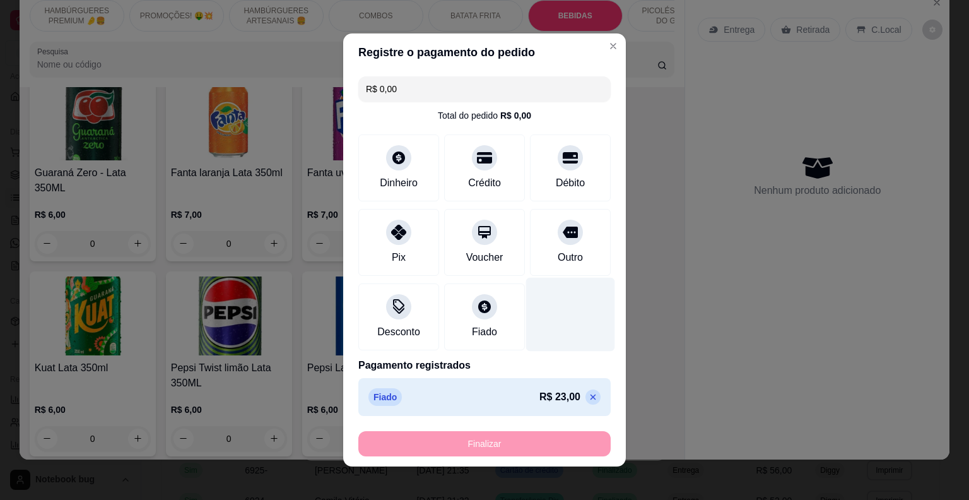
type input "-R$ 23,00"
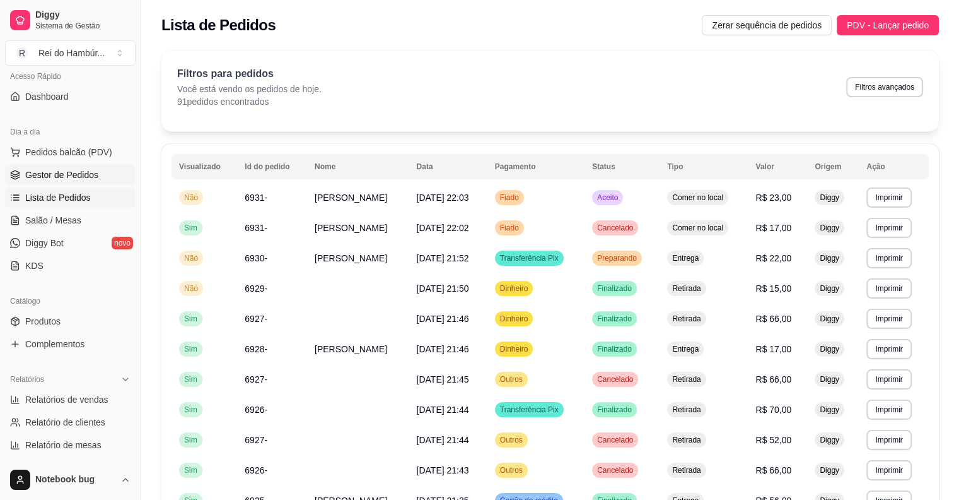
click at [108, 169] on link "Gestor de Pedidos" at bounding box center [70, 175] width 131 height 20
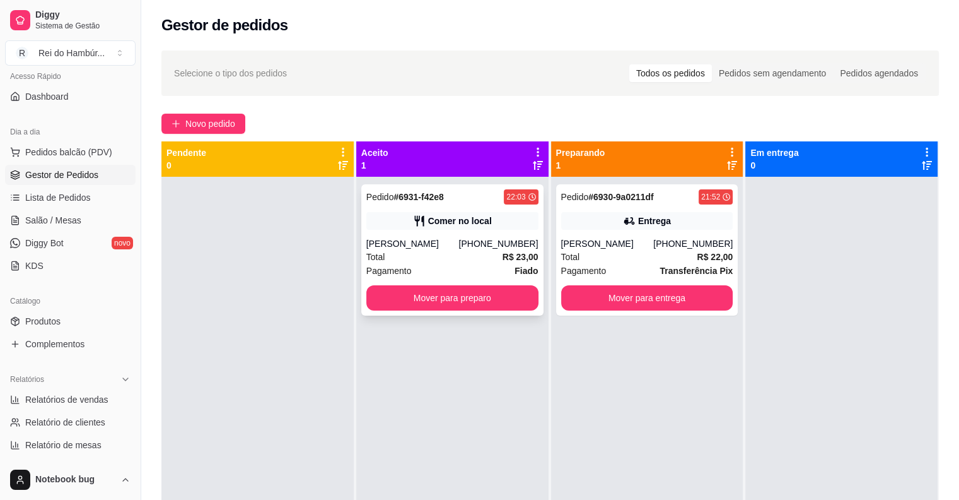
click at [472, 311] on div "Pedido # 6931-f42e8 22:03 Comer no local Rodrigo [PHONE_NUMBER] Total R$ 23,00 …" at bounding box center [452, 249] width 182 height 131
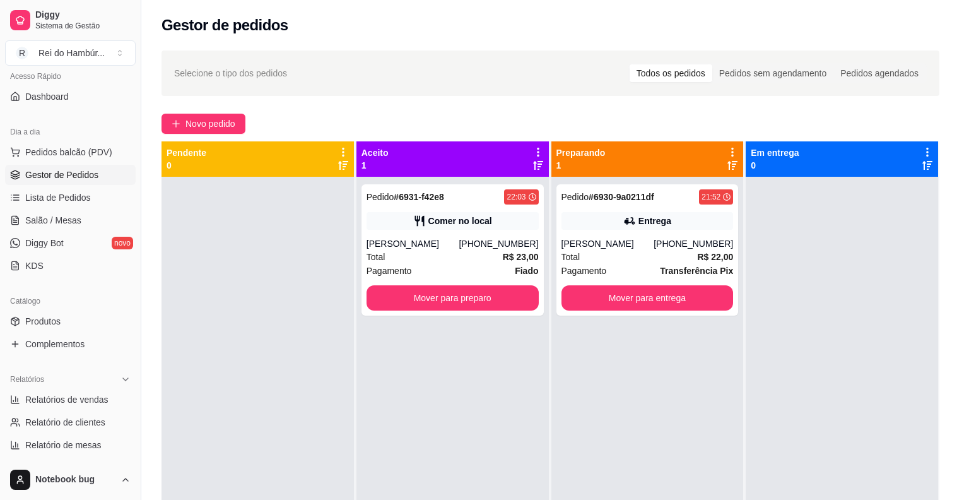
click at [548, 350] on div "feito há 0 minutos Editado por Notebook bug Horário do pedido [DATE] 22:03 Stat…" at bounding box center [484, 247] width 333 height 328
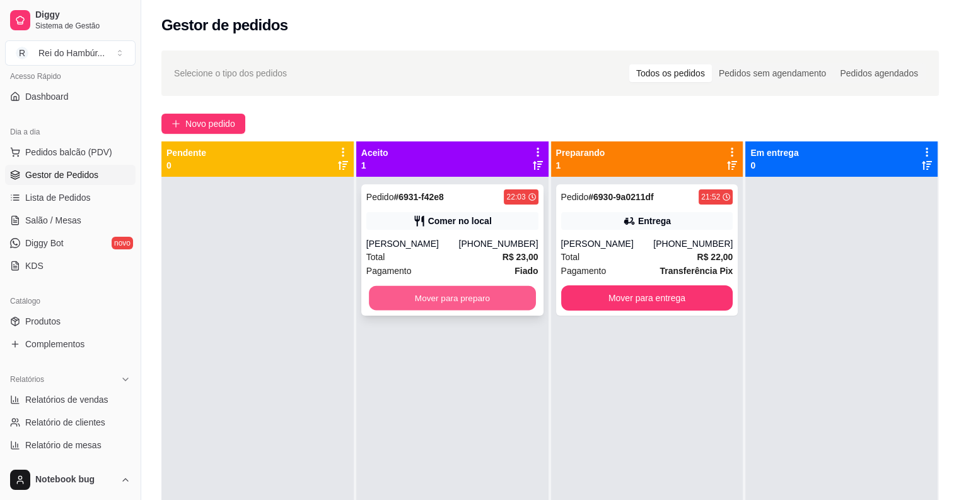
click at [435, 294] on button "Mover para preparo" at bounding box center [452, 298] width 167 height 25
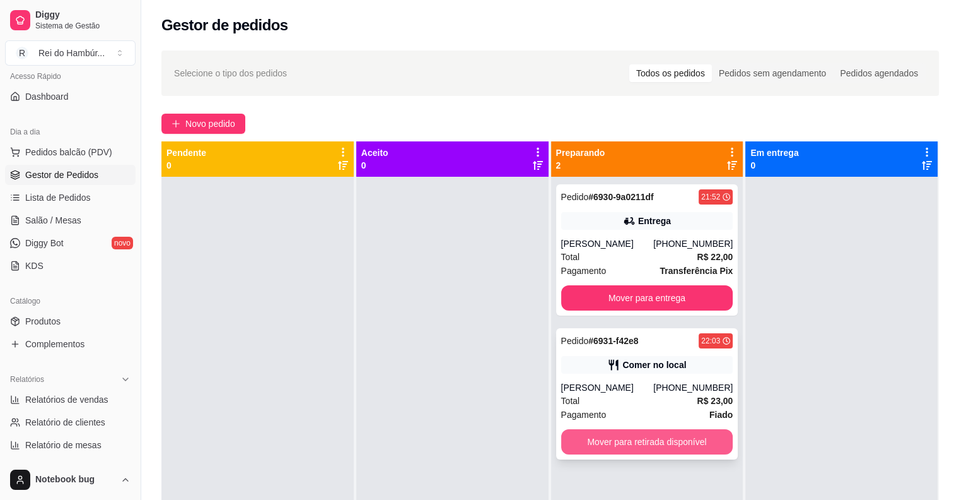
click at [684, 431] on button "Mover para retirada disponível" at bounding box center [647, 441] width 172 height 25
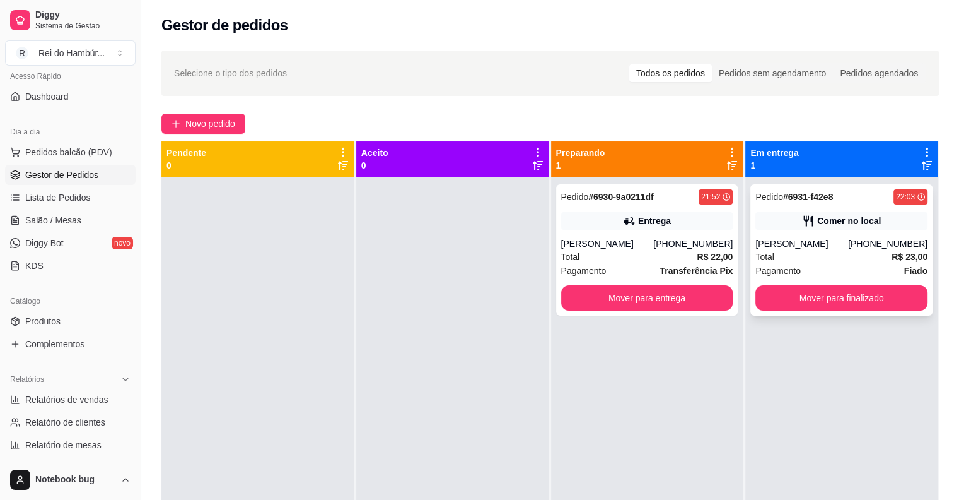
click at [792, 302] on button "Mover para finalizado" at bounding box center [842, 297] width 172 height 25
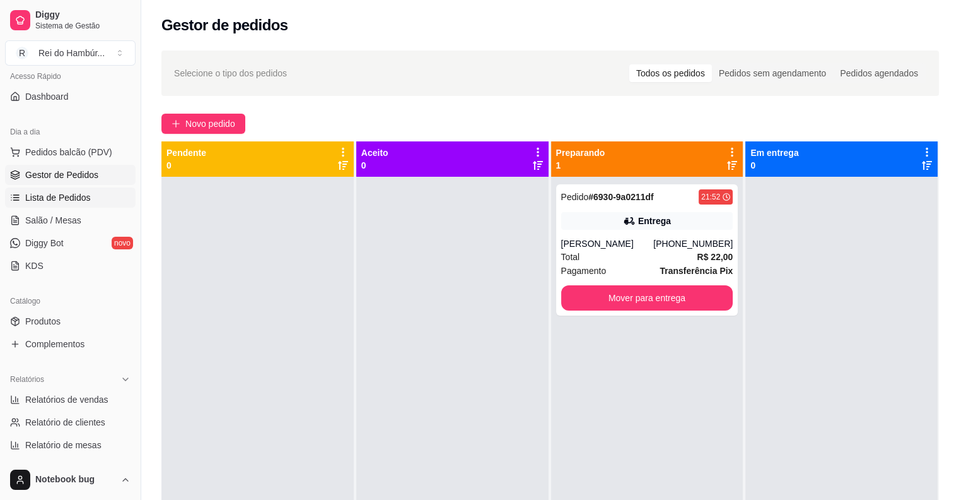
click at [92, 193] on link "Lista de Pedidos" at bounding box center [70, 197] width 131 height 20
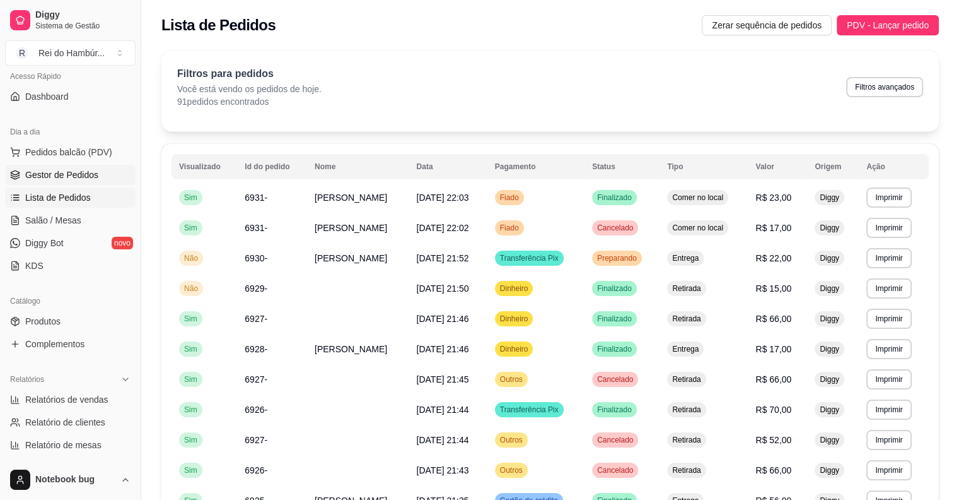
click at [109, 167] on link "Gestor de Pedidos" at bounding box center [70, 175] width 131 height 20
